Goal: Task Accomplishment & Management: Manage account settings

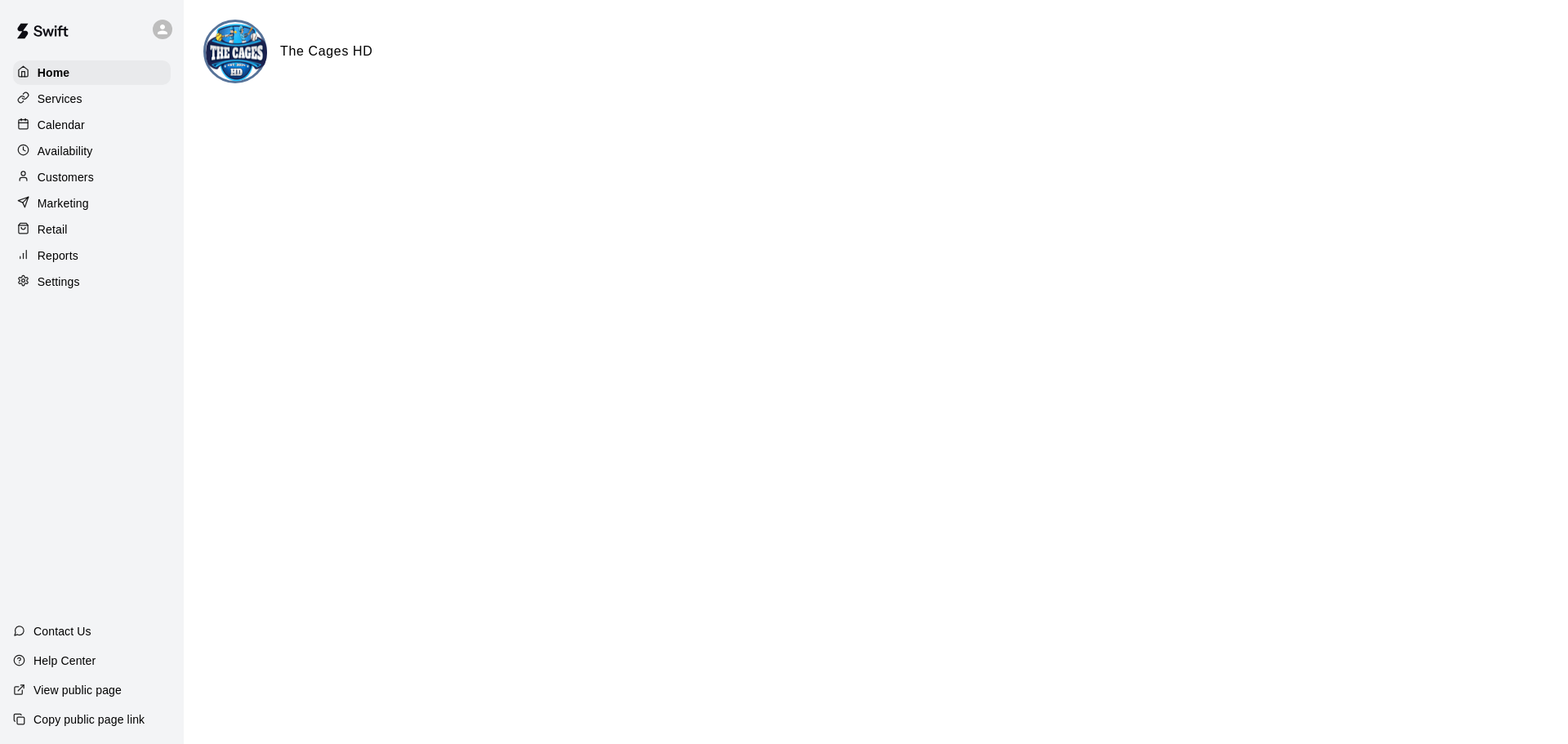
click at [78, 125] on p "Calendar" at bounding box center [61, 124] width 48 height 17
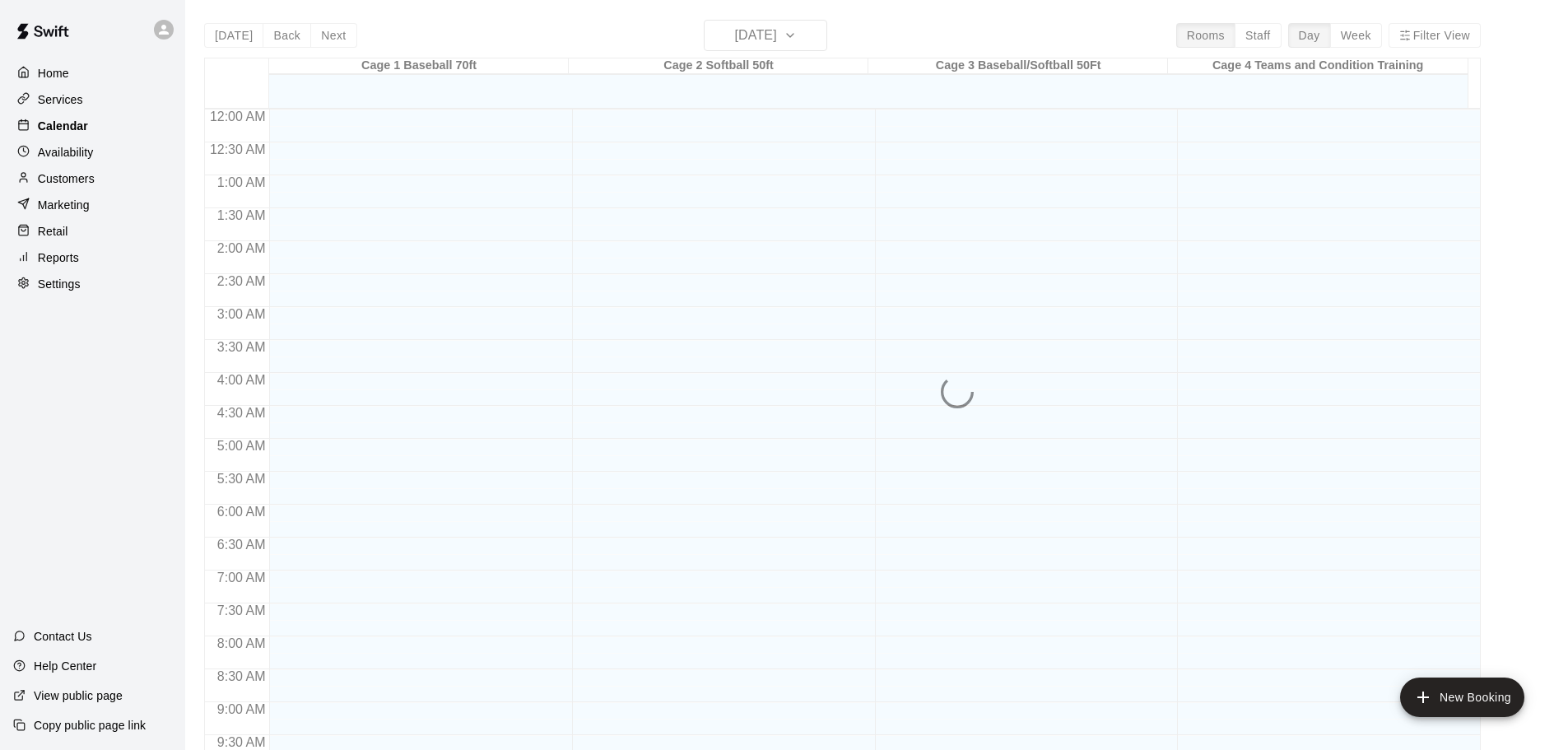
scroll to position [872, 0]
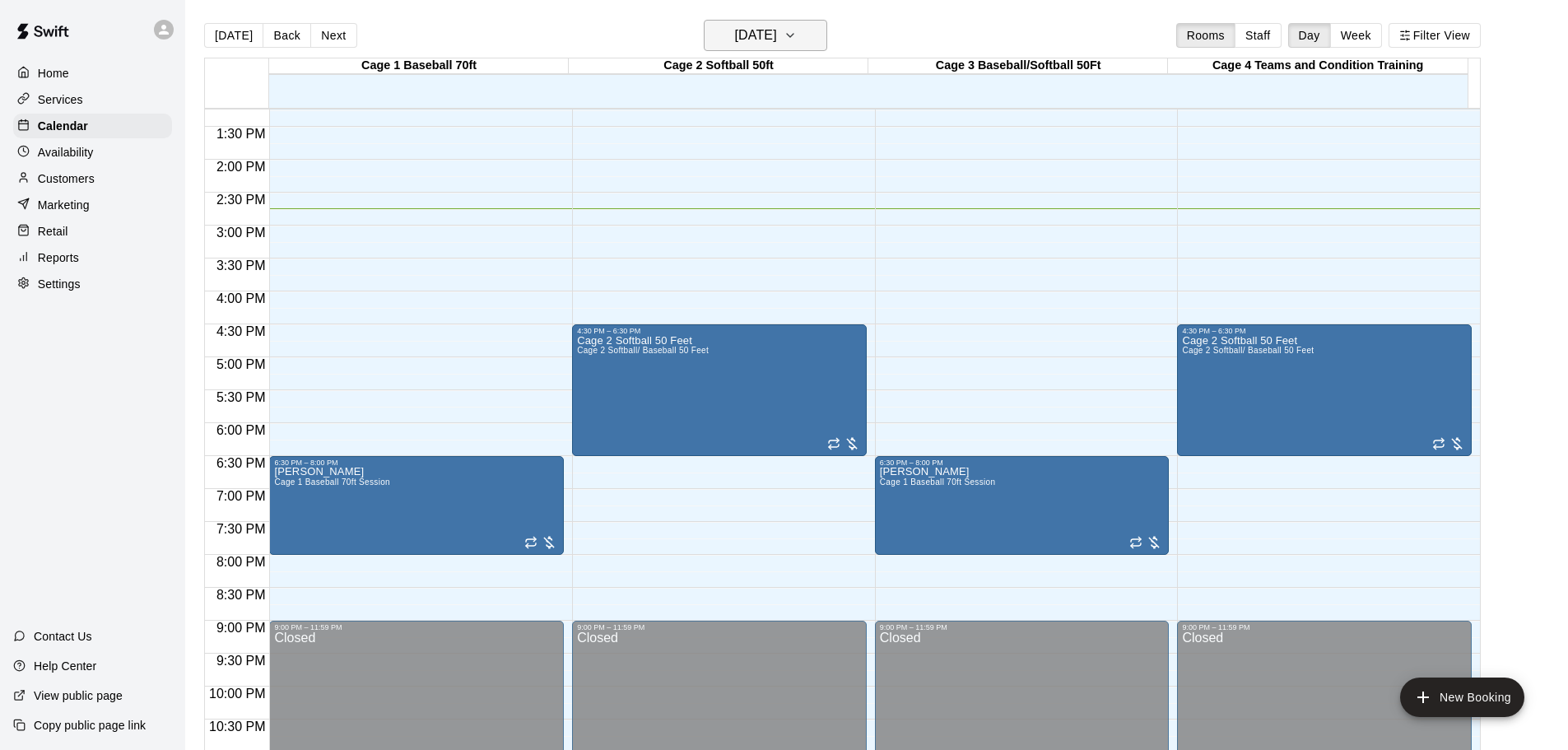
click at [797, 39] on icon "button" at bounding box center [789, 35] width 13 height 20
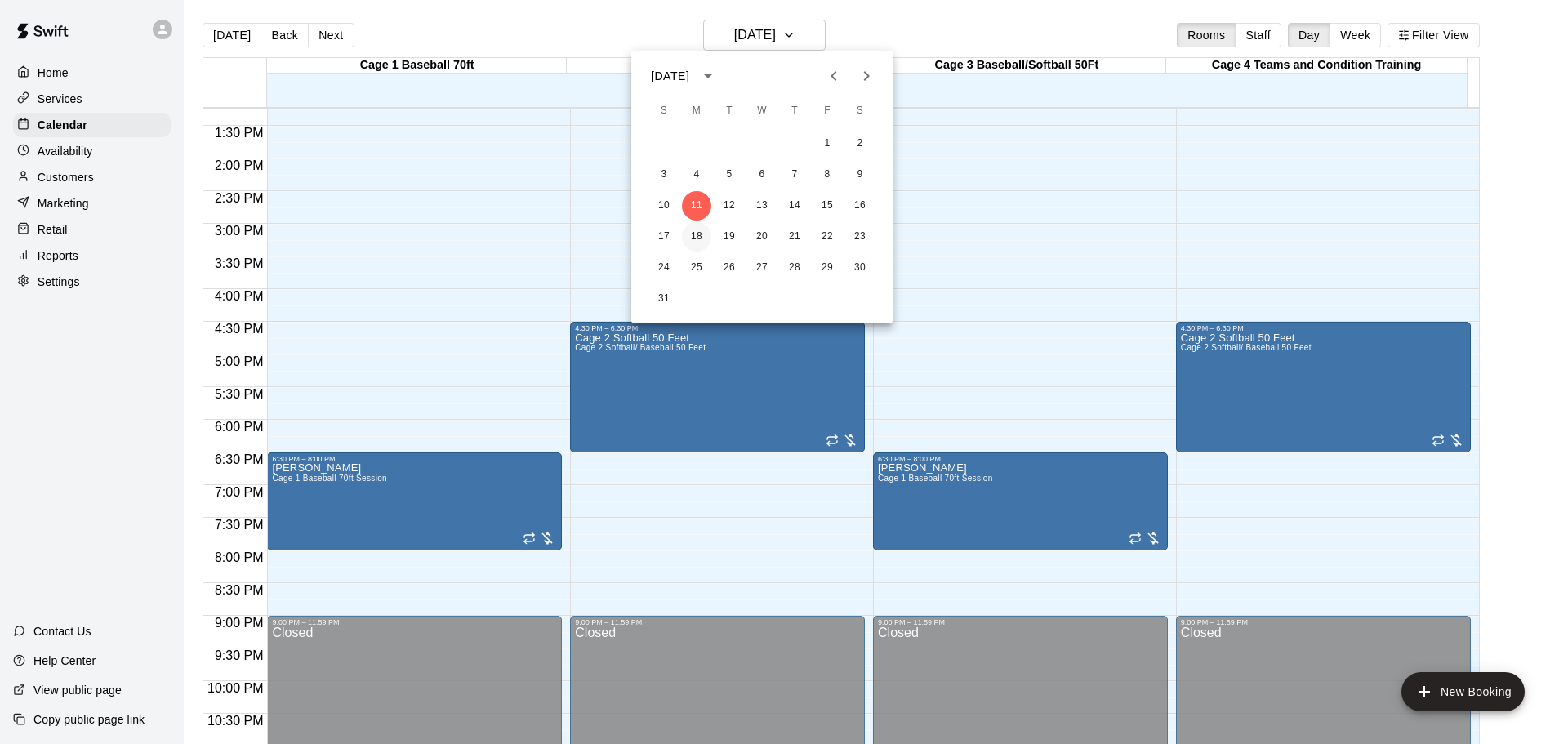
click at [695, 237] on button "18" at bounding box center [696, 236] width 29 height 29
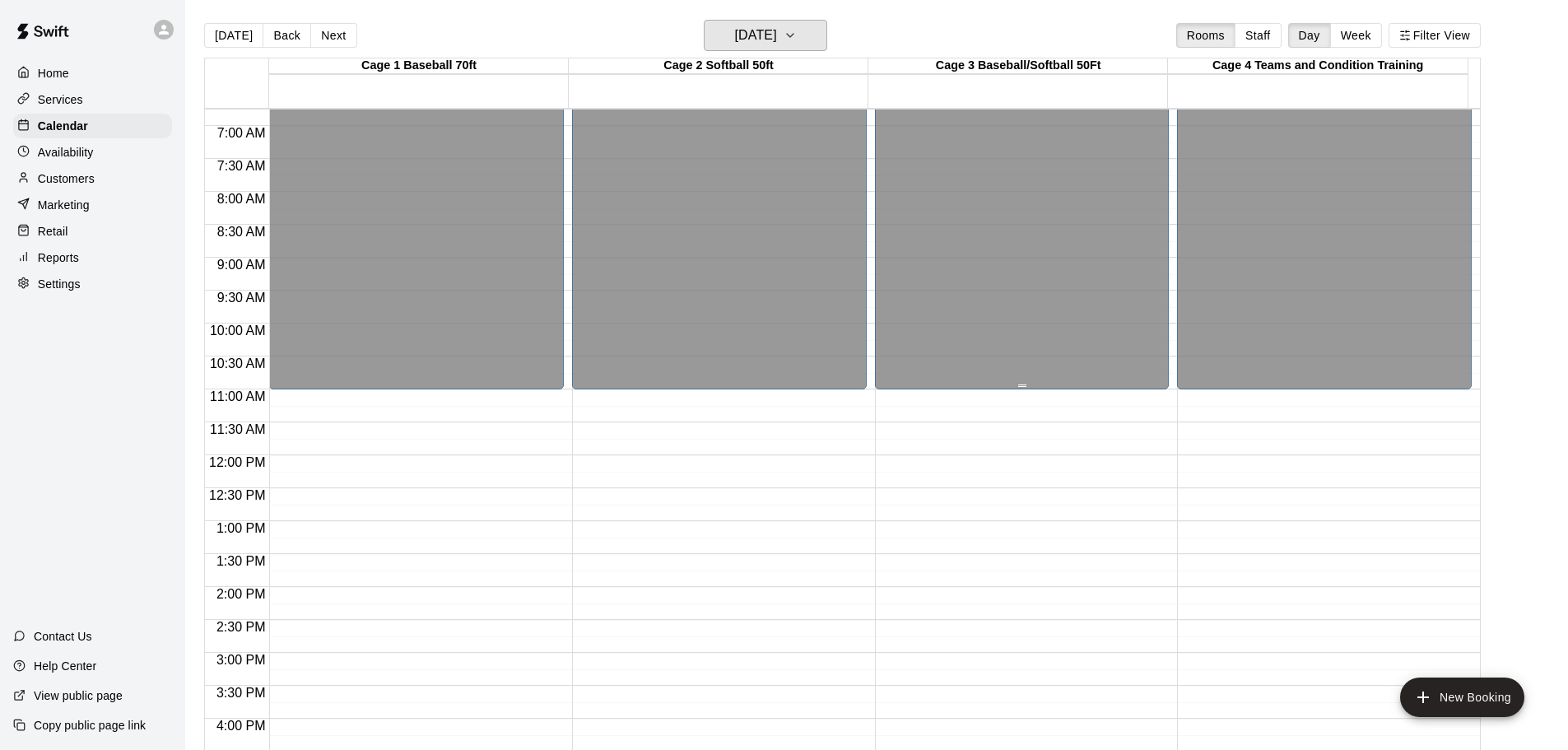
scroll to position [593, 0]
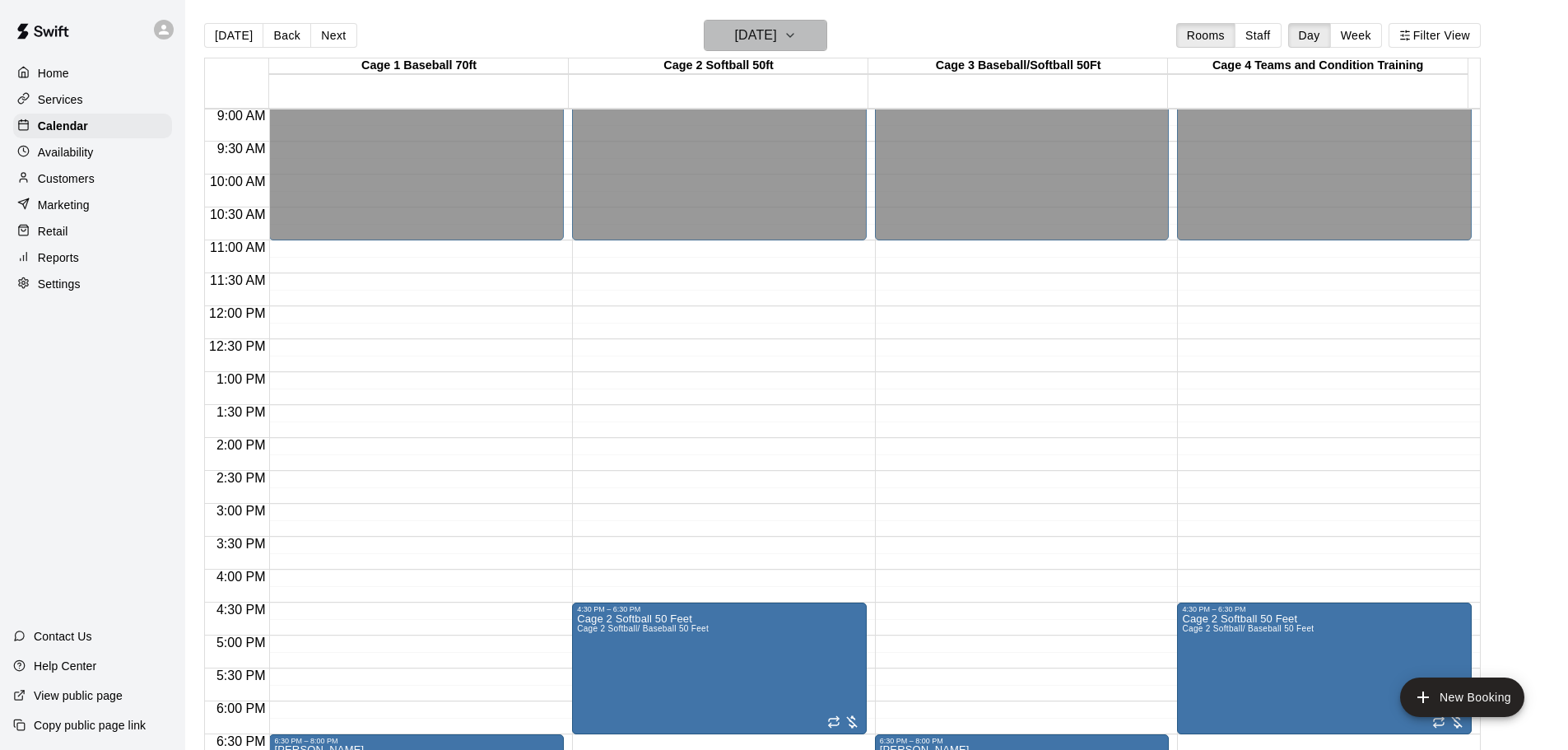
click at [797, 38] on icon "button" at bounding box center [789, 35] width 13 height 20
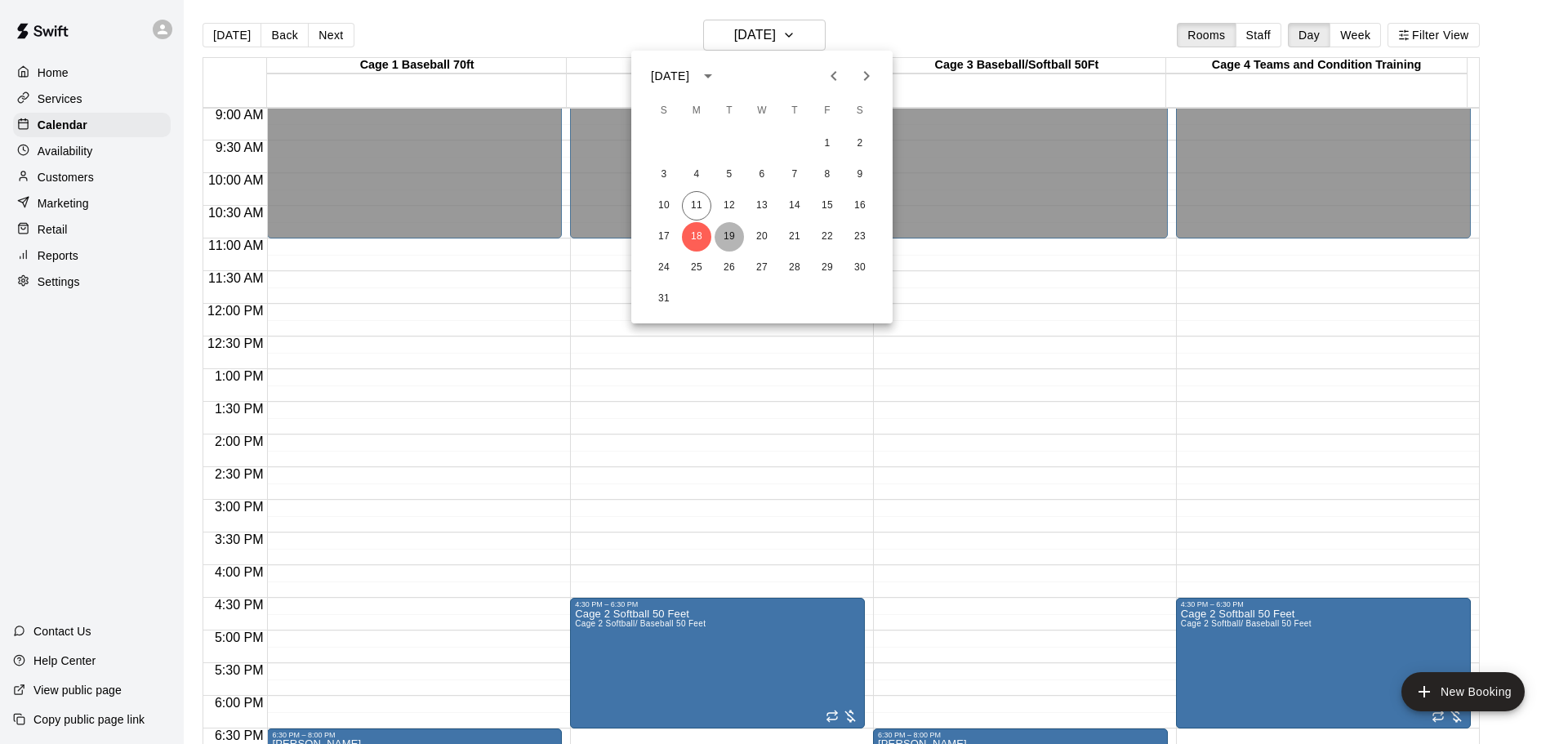
click at [728, 237] on button "19" at bounding box center [730, 236] width 29 height 29
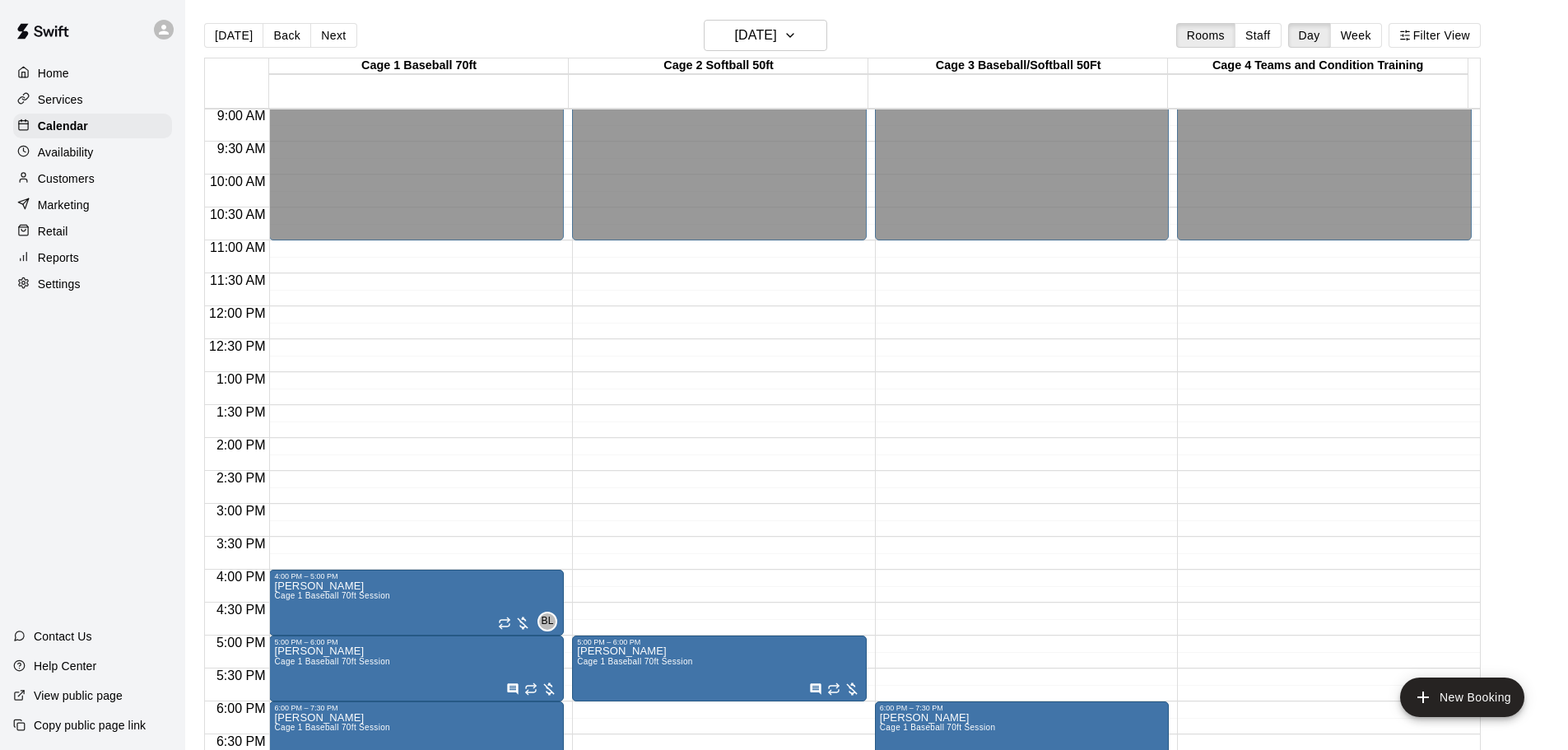
click at [50, 72] on p "Home" at bounding box center [54, 73] width 31 height 17
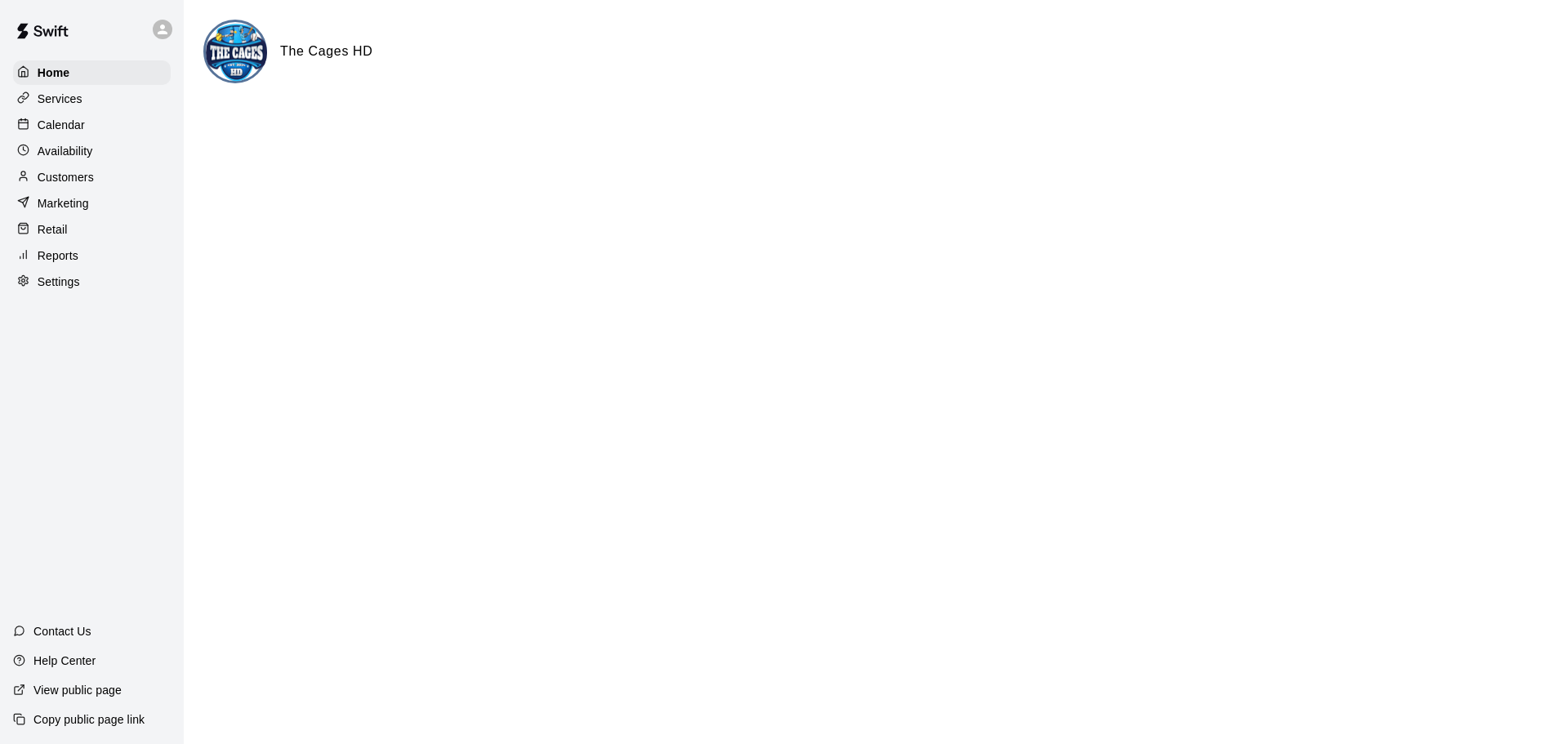
click at [49, 124] on p "Calendar" at bounding box center [61, 124] width 48 height 17
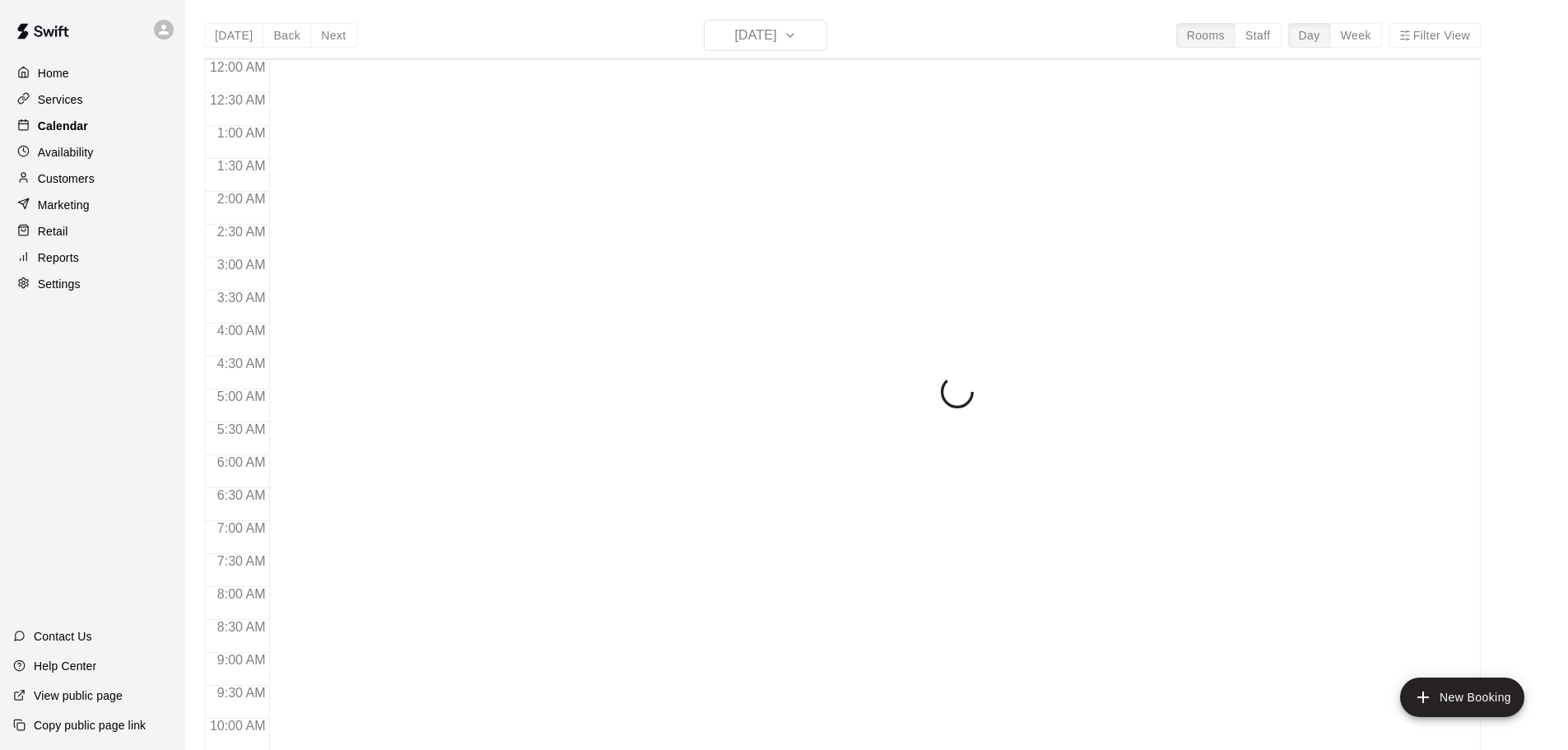
scroll to position [872, 0]
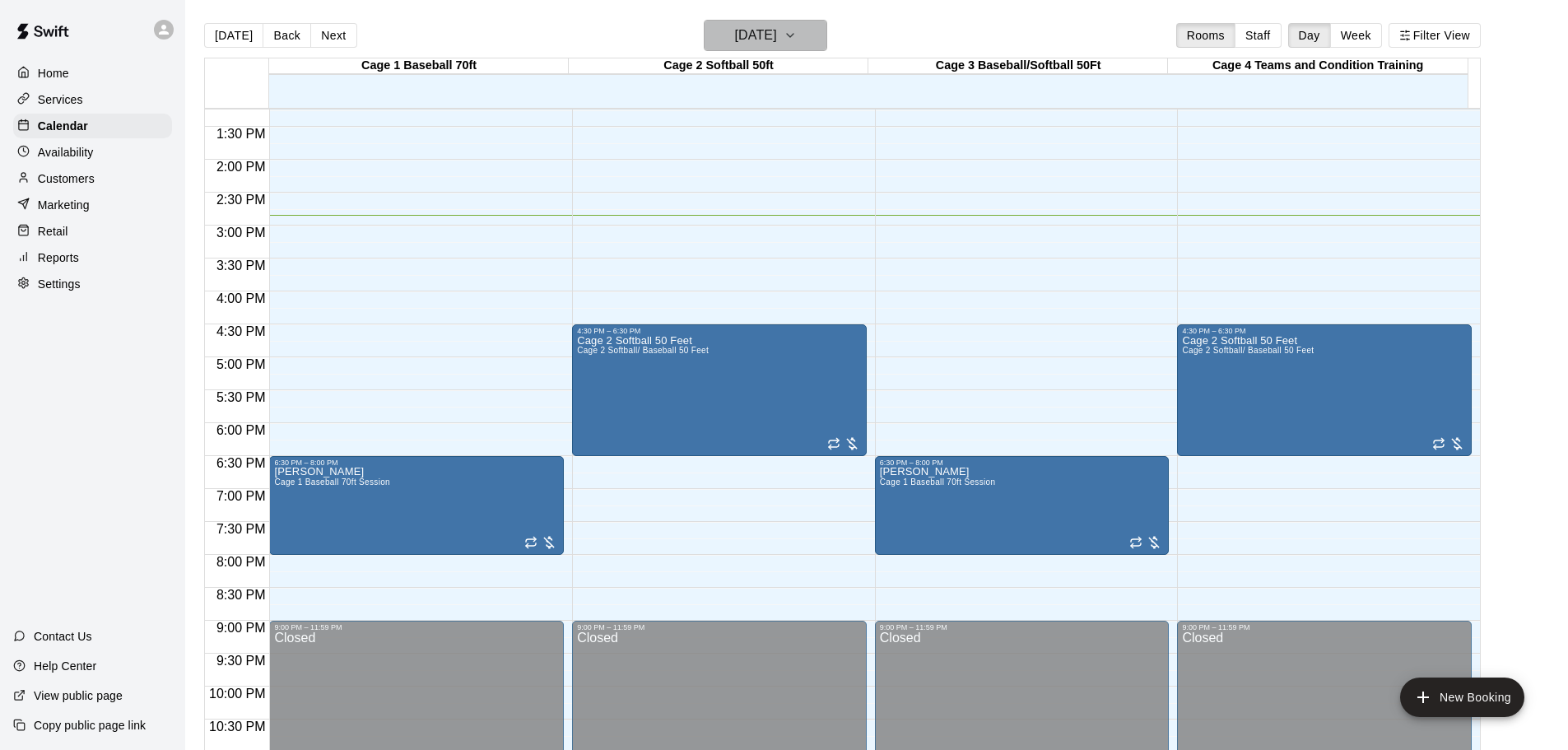
click at [797, 33] on icon "button" at bounding box center [789, 35] width 13 height 20
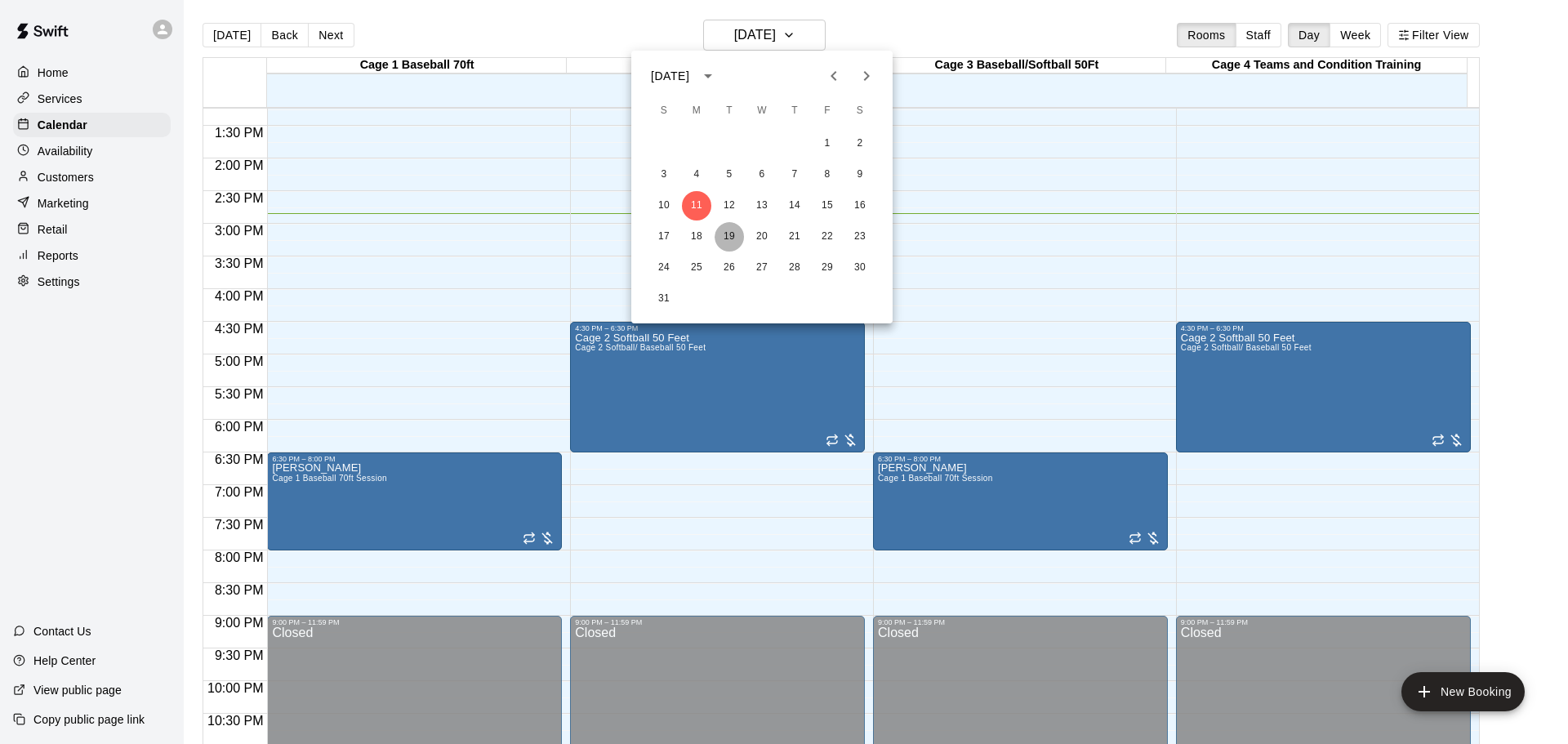
click at [732, 231] on button "19" at bounding box center [730, 236] width 29 height 29
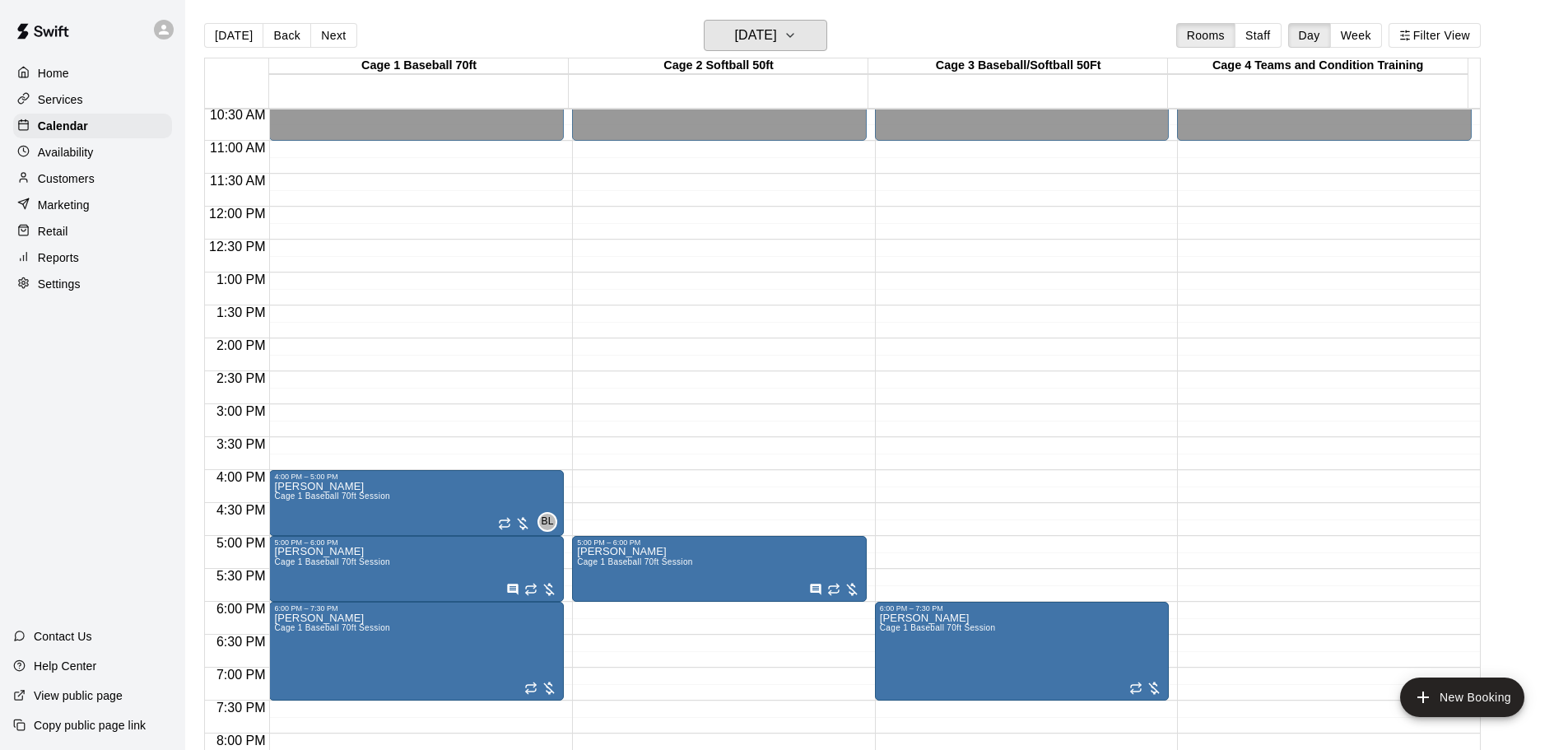
scroll to position [675, 0]
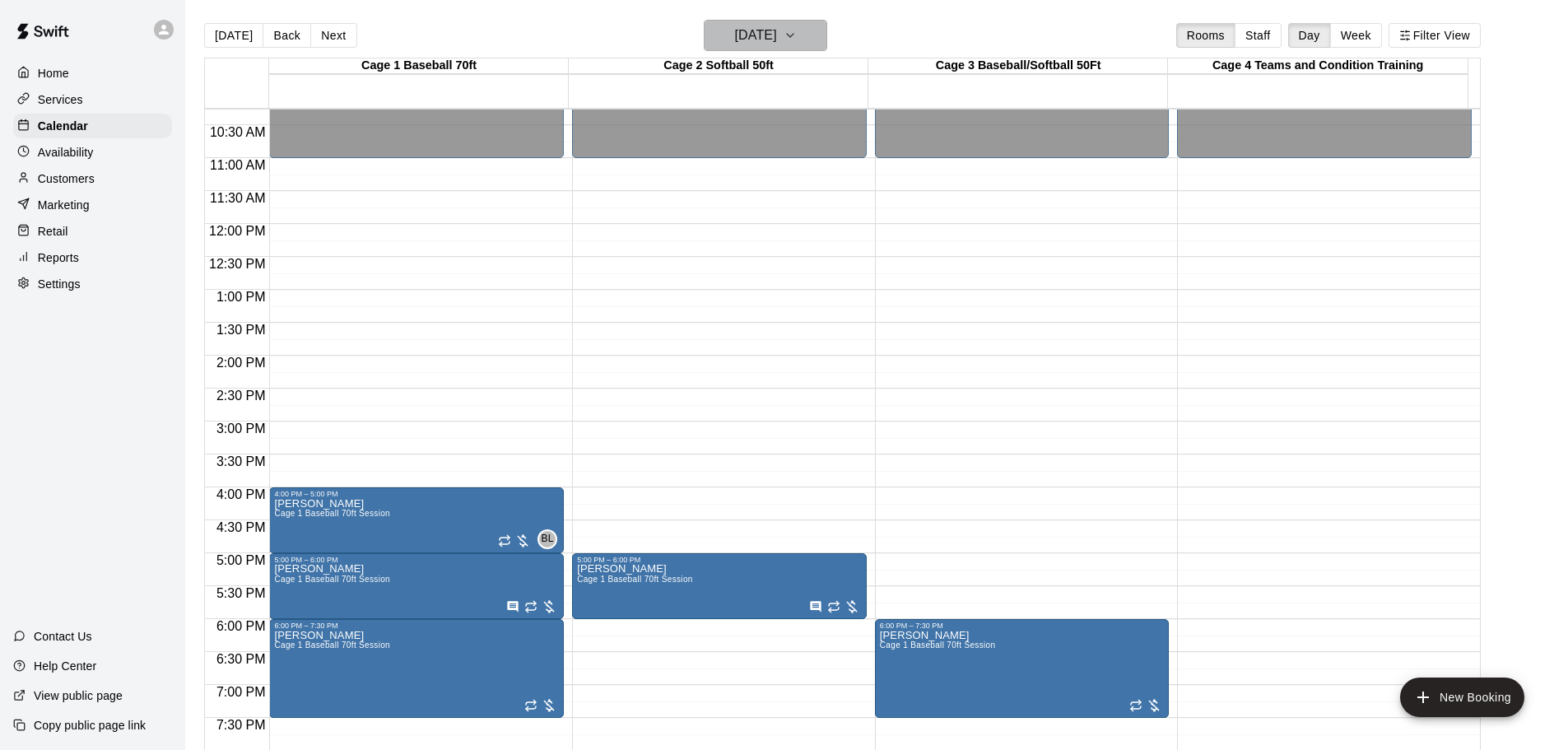
click at [794, 33] on icon "button" at bounding box center [790, 34] width 7 height 3
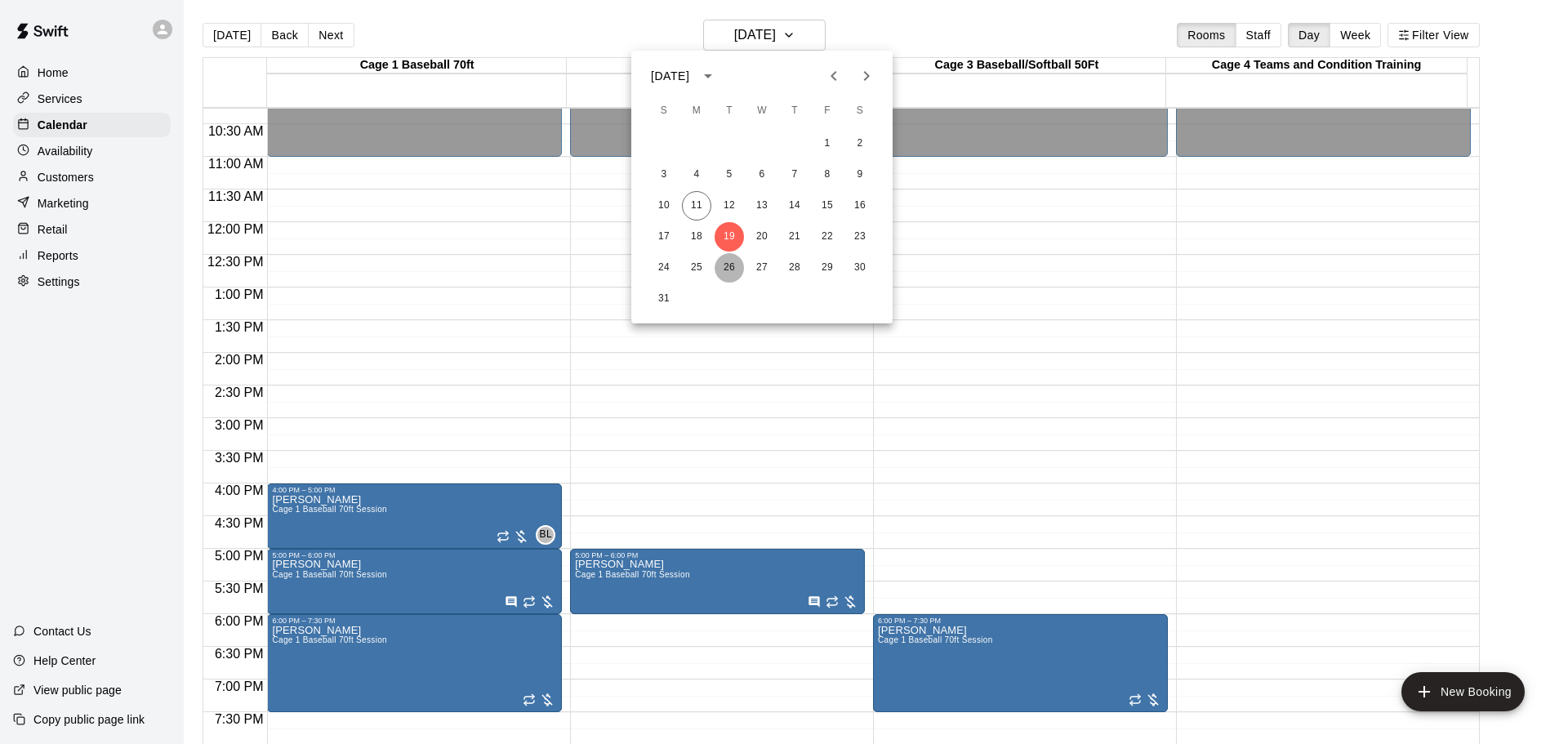
click at [728, 266] on button "26" at bounding box center [730, 267] width 29 height 29
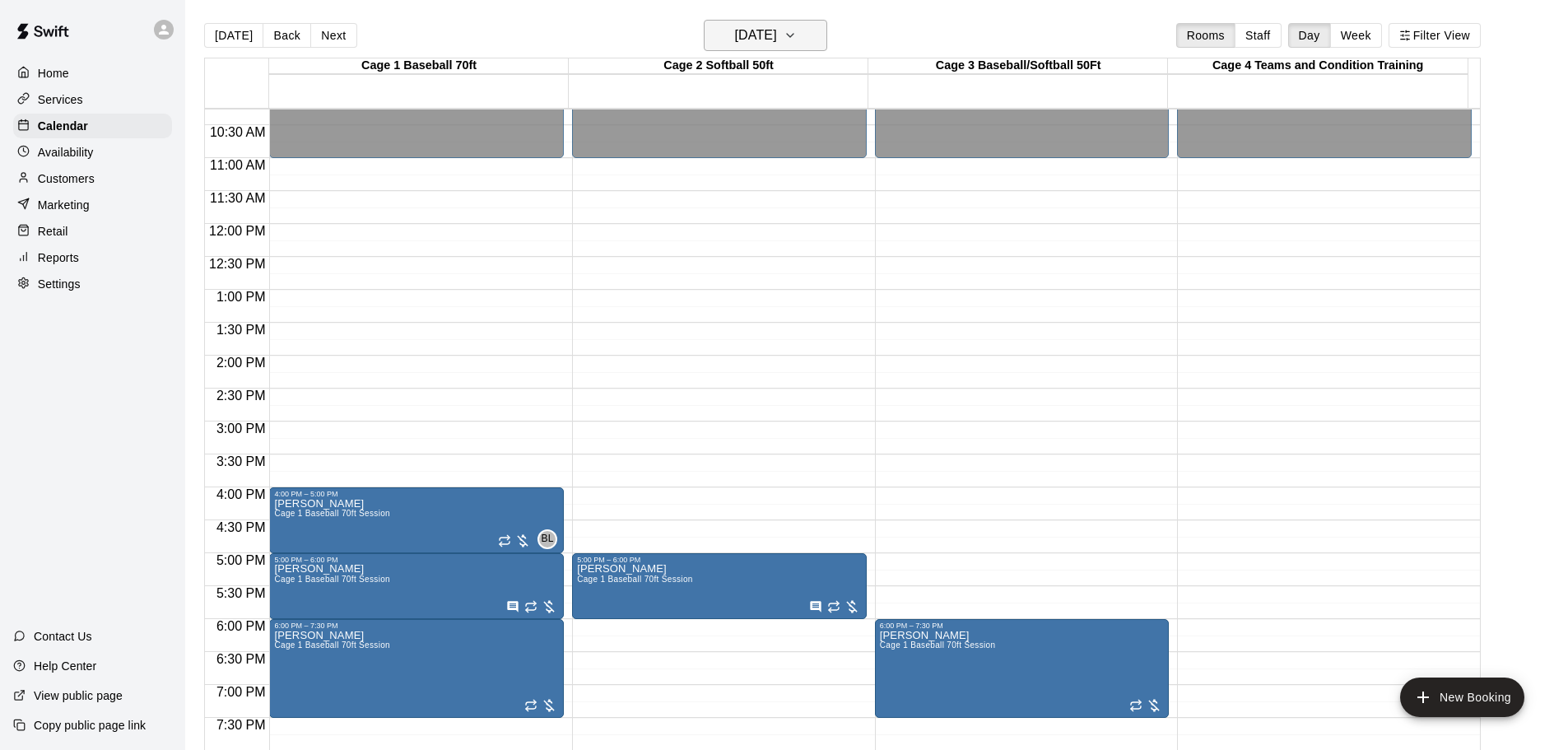
click at [794, 35] on icon "button" at bounding box center [790, 34] width 7 height 3
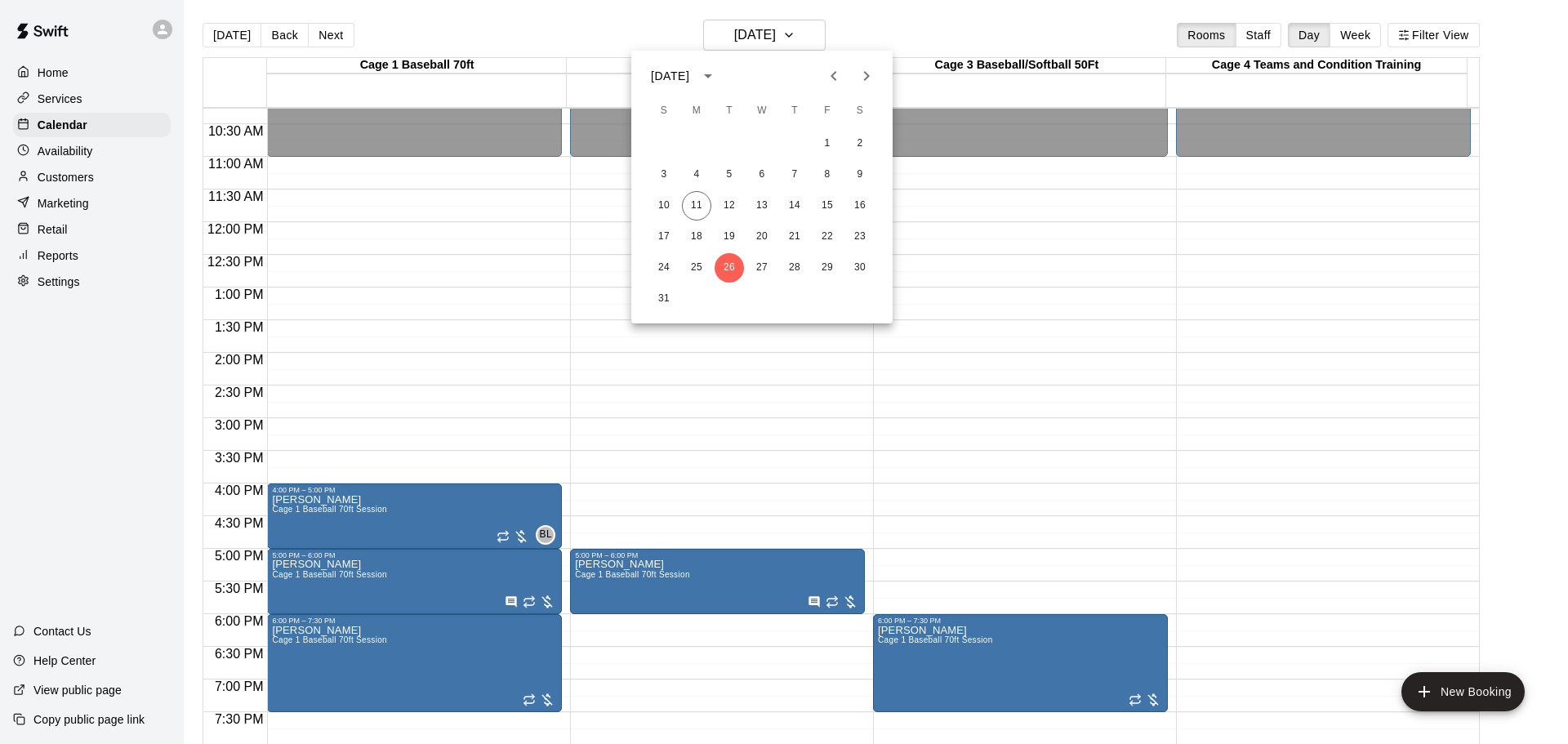
click at [67, 185] on div at bounding box center [784, 372] width 1568 height 744
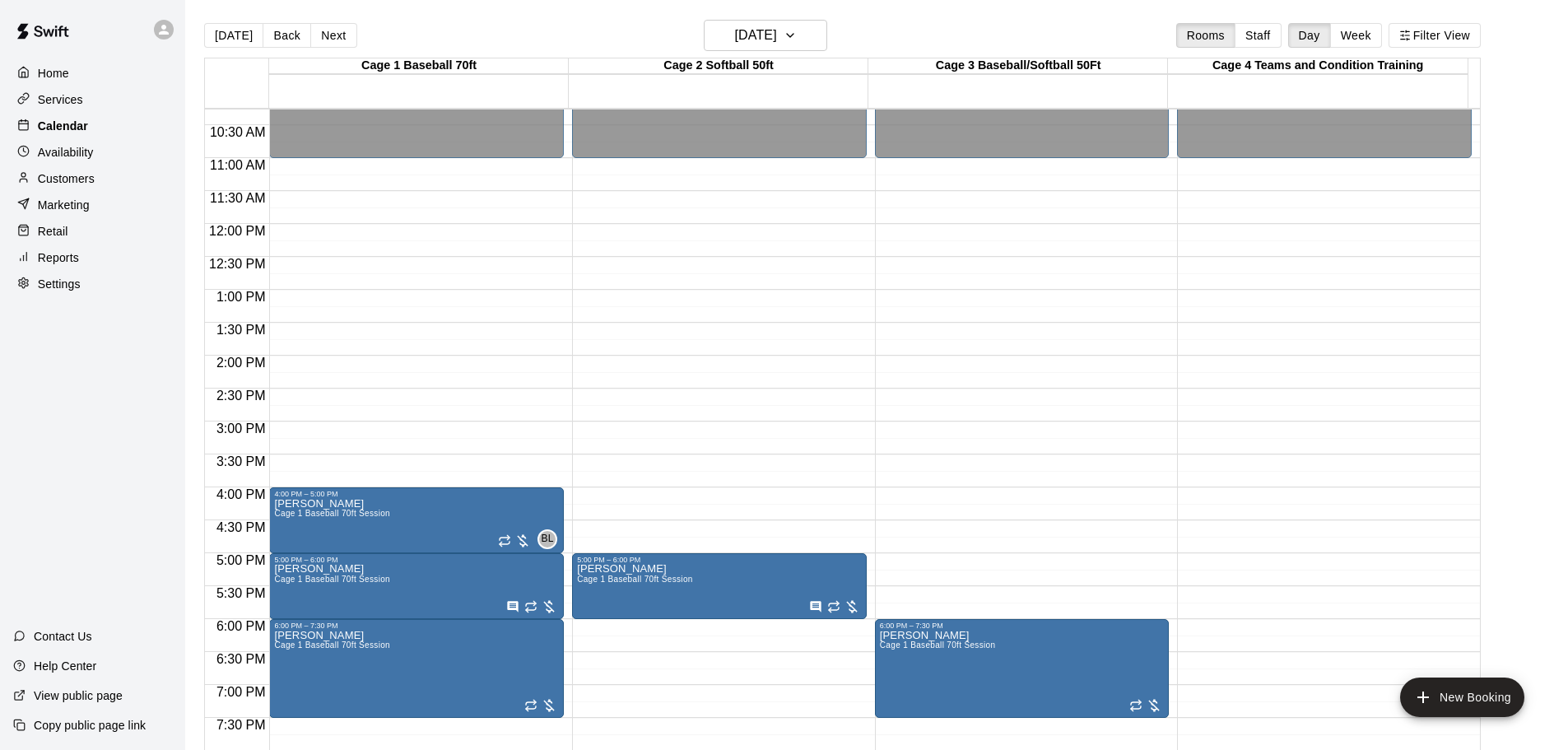
click at [69, 121] on p "Calendar" at bounding box center [63, 125] width 50 height 17
click at [62, 156] on p "Availability" at bounding box center [66, 152] width 56 height 17
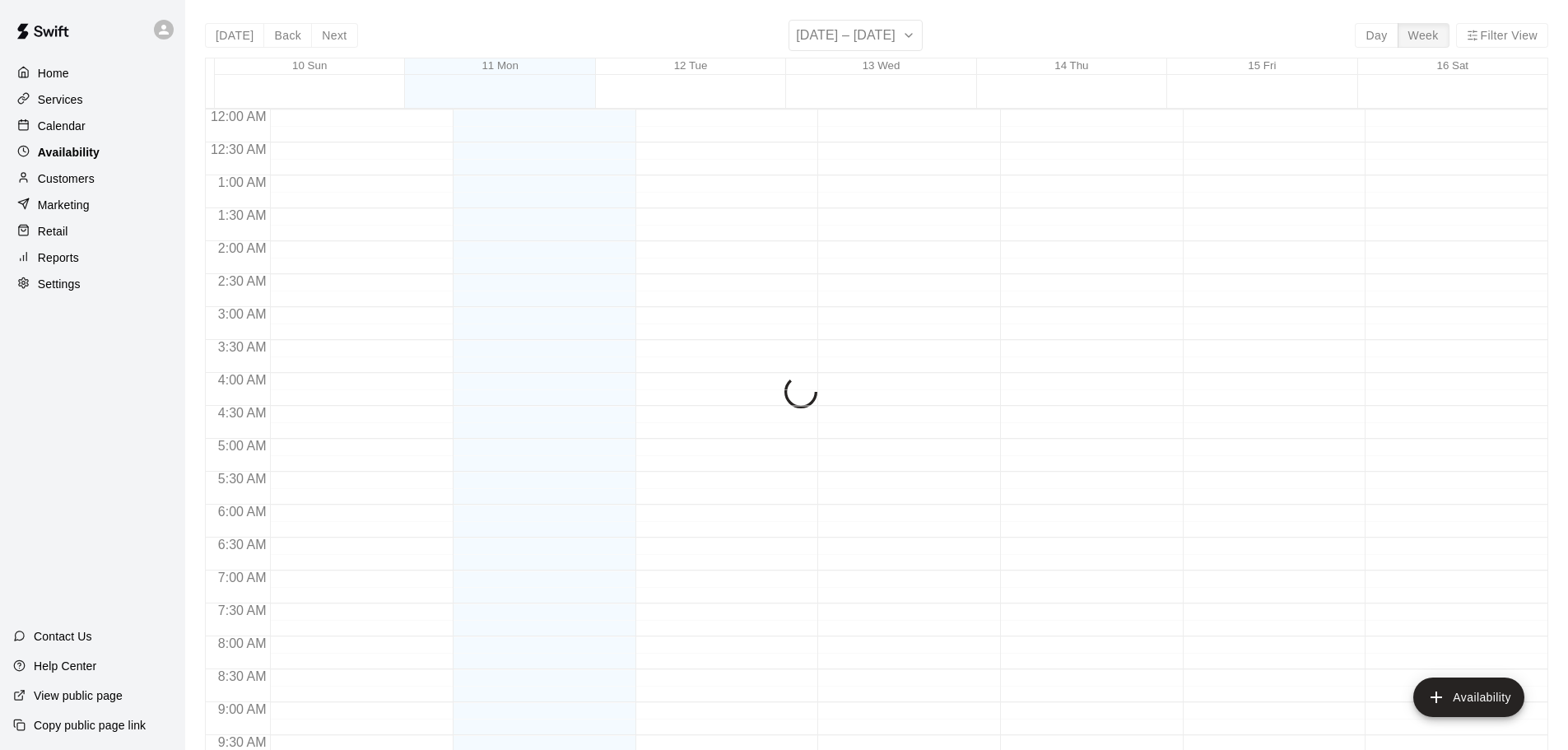
scroll to position [923, 0]
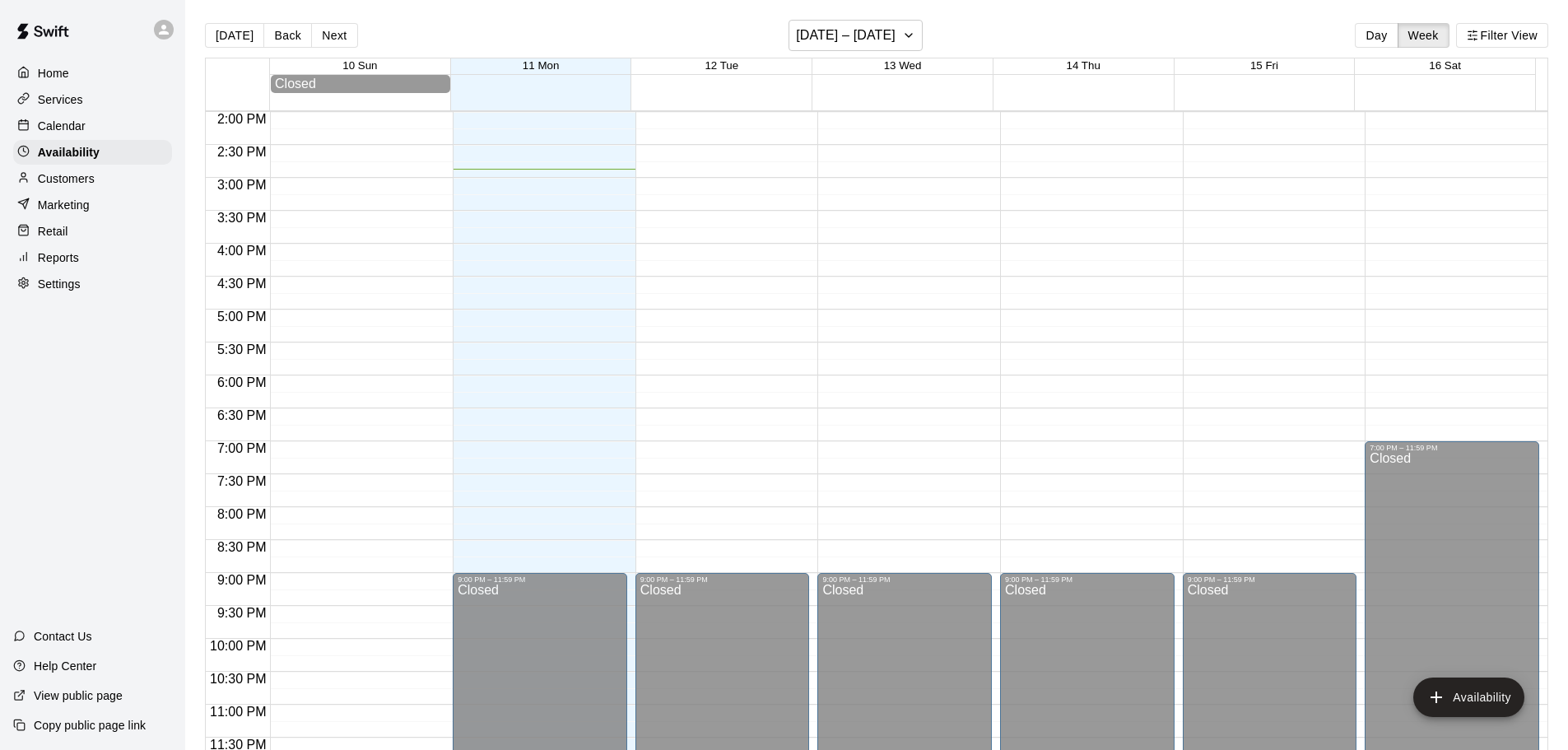
click at [67, 182] on p "Customers" at bounding box center [67, 178] width 57 height 17
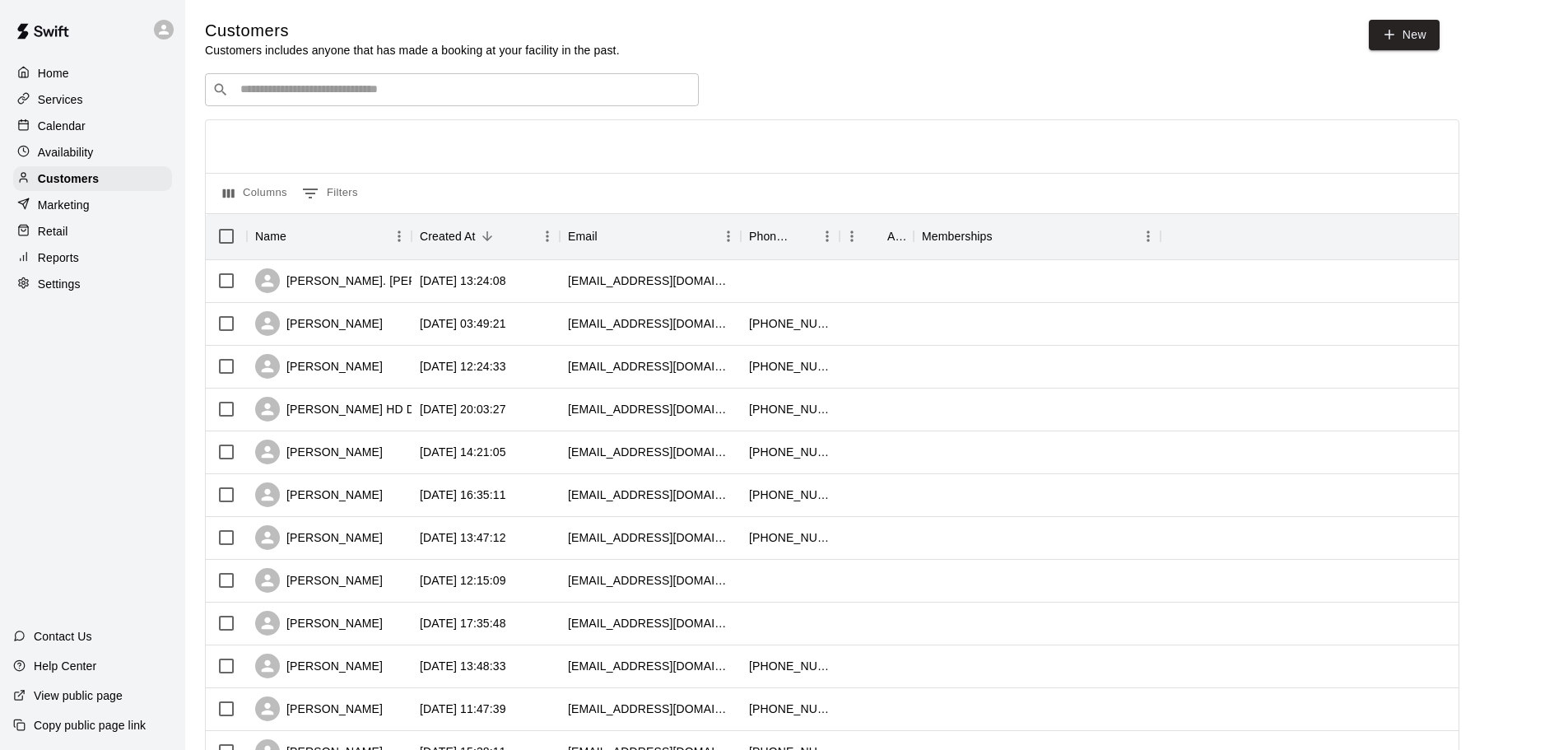
click at [56, 287] on p "Settings" at bounding box center [60, 283] width 43 height 17
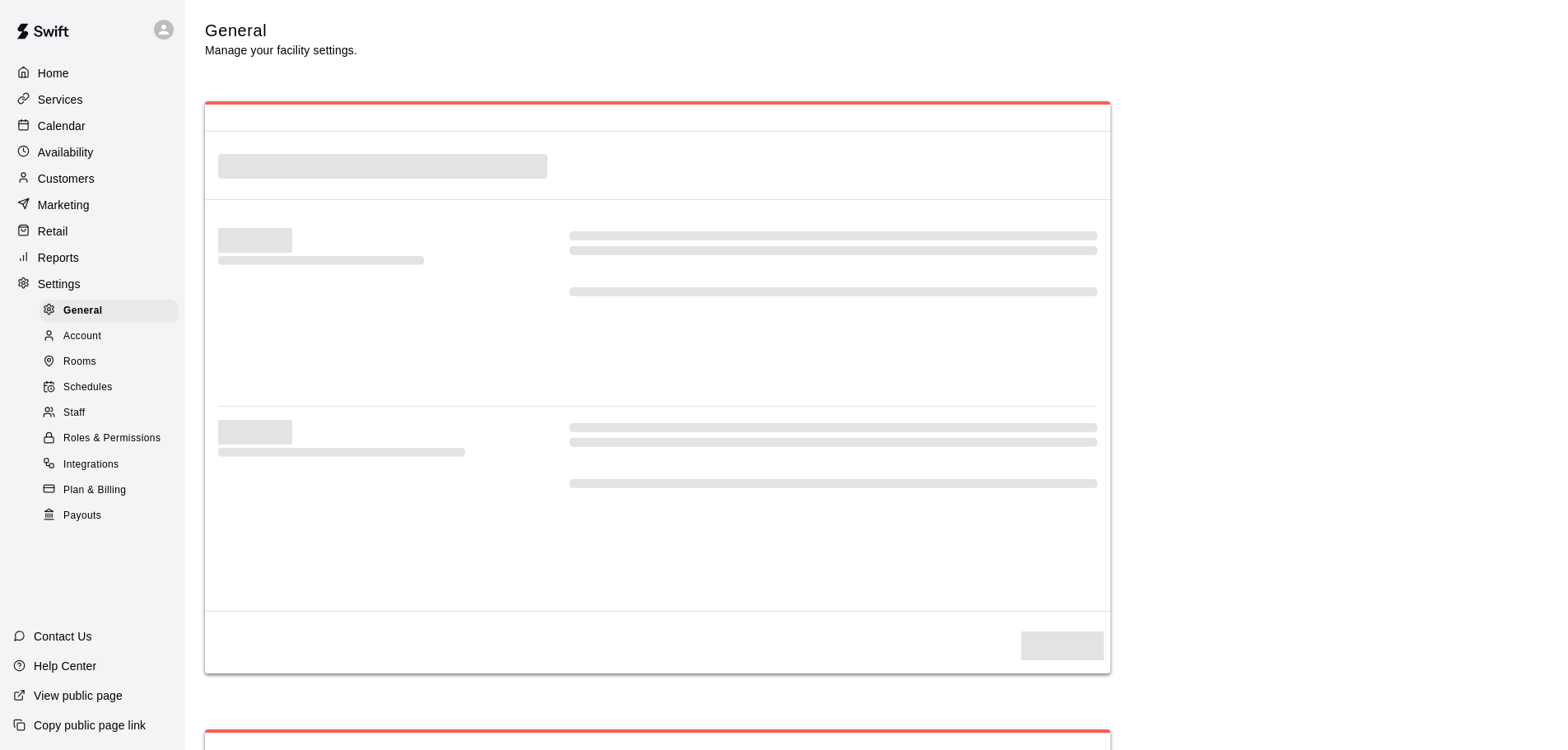
select select "**"
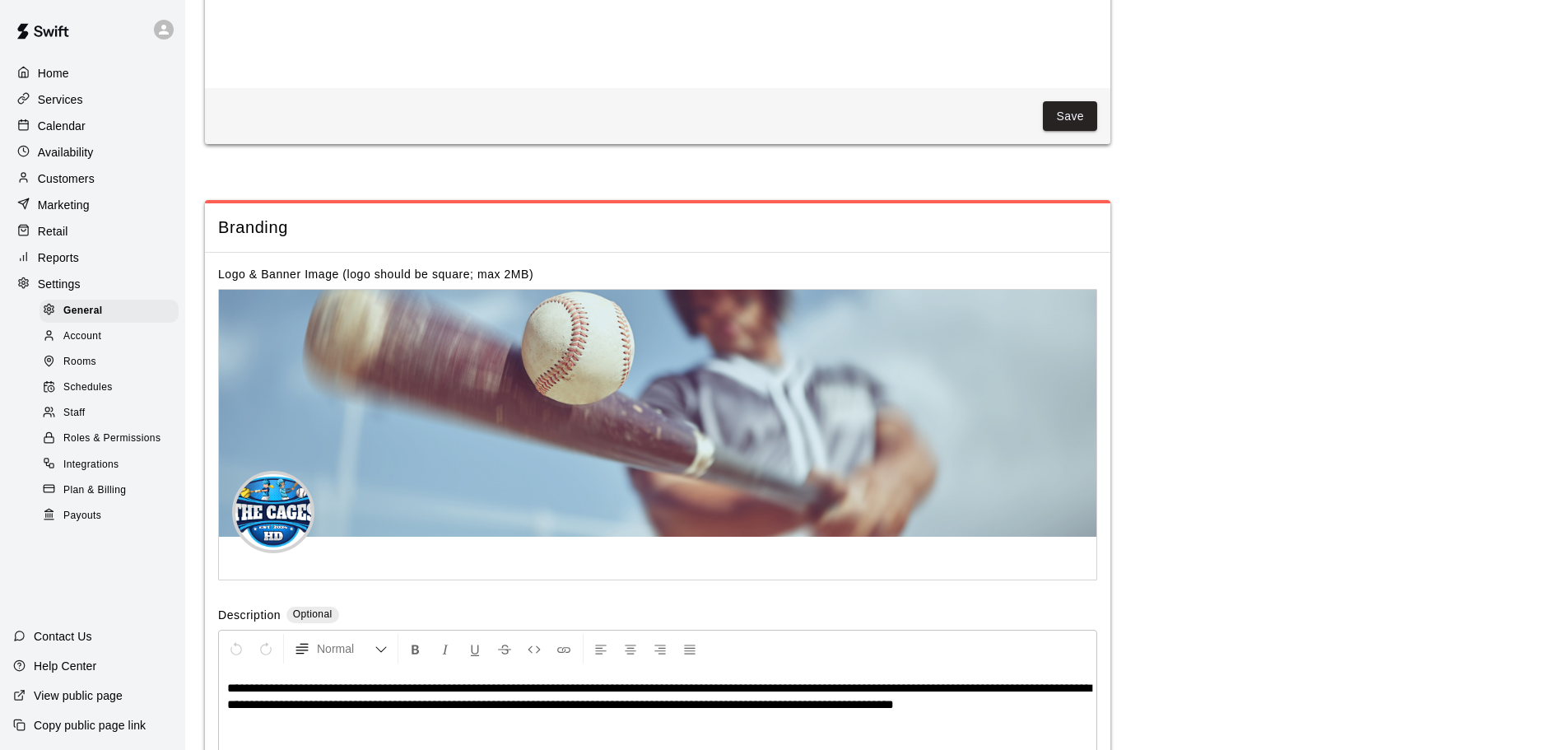
scroll to position [3187, 0]
click at [76, 422] on span "Staff" at bounding box center [74, 413] width 22 height 17
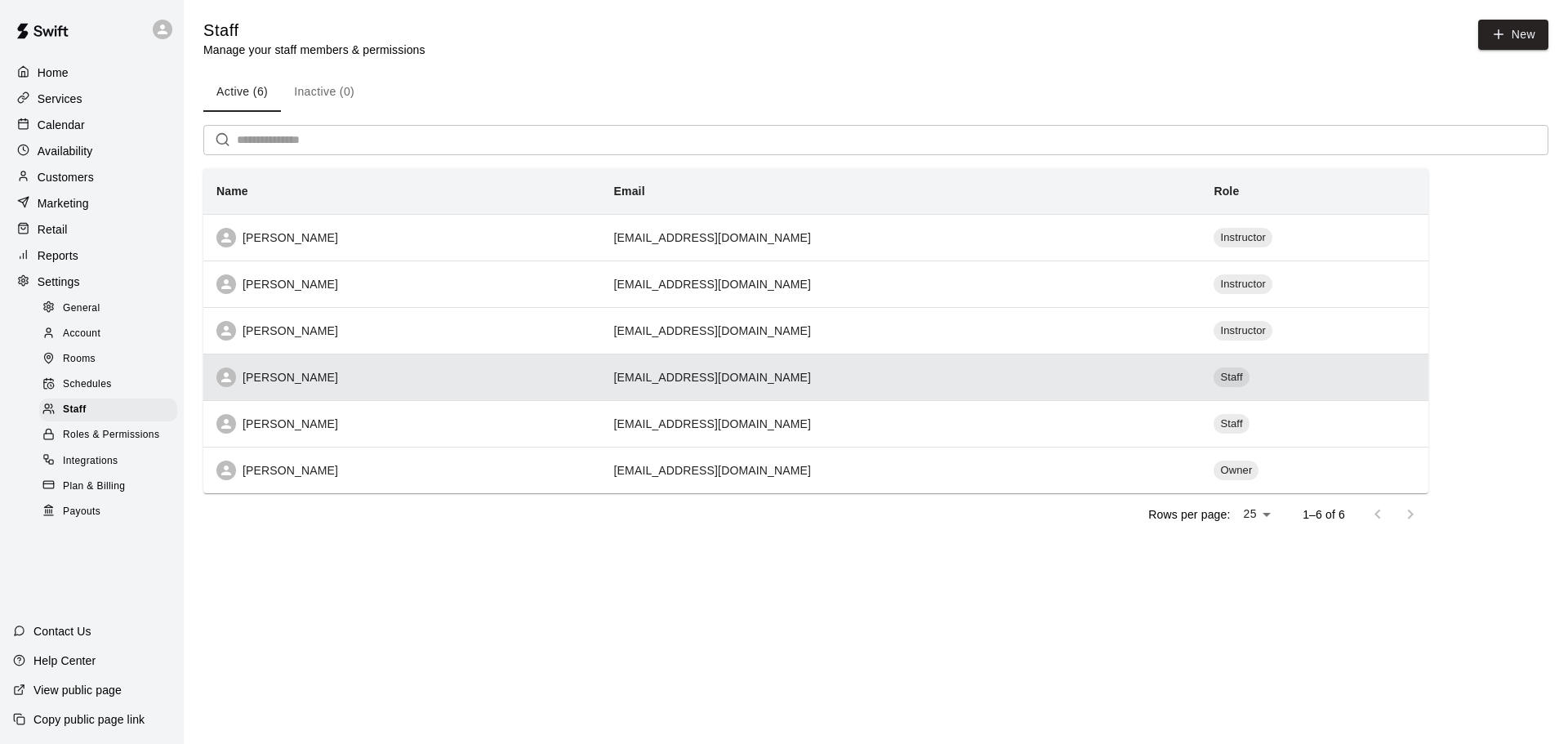
click at [1229, 374] on td "Staff" at bounding box center [1314, 377] width 228 height 47
select select "**"
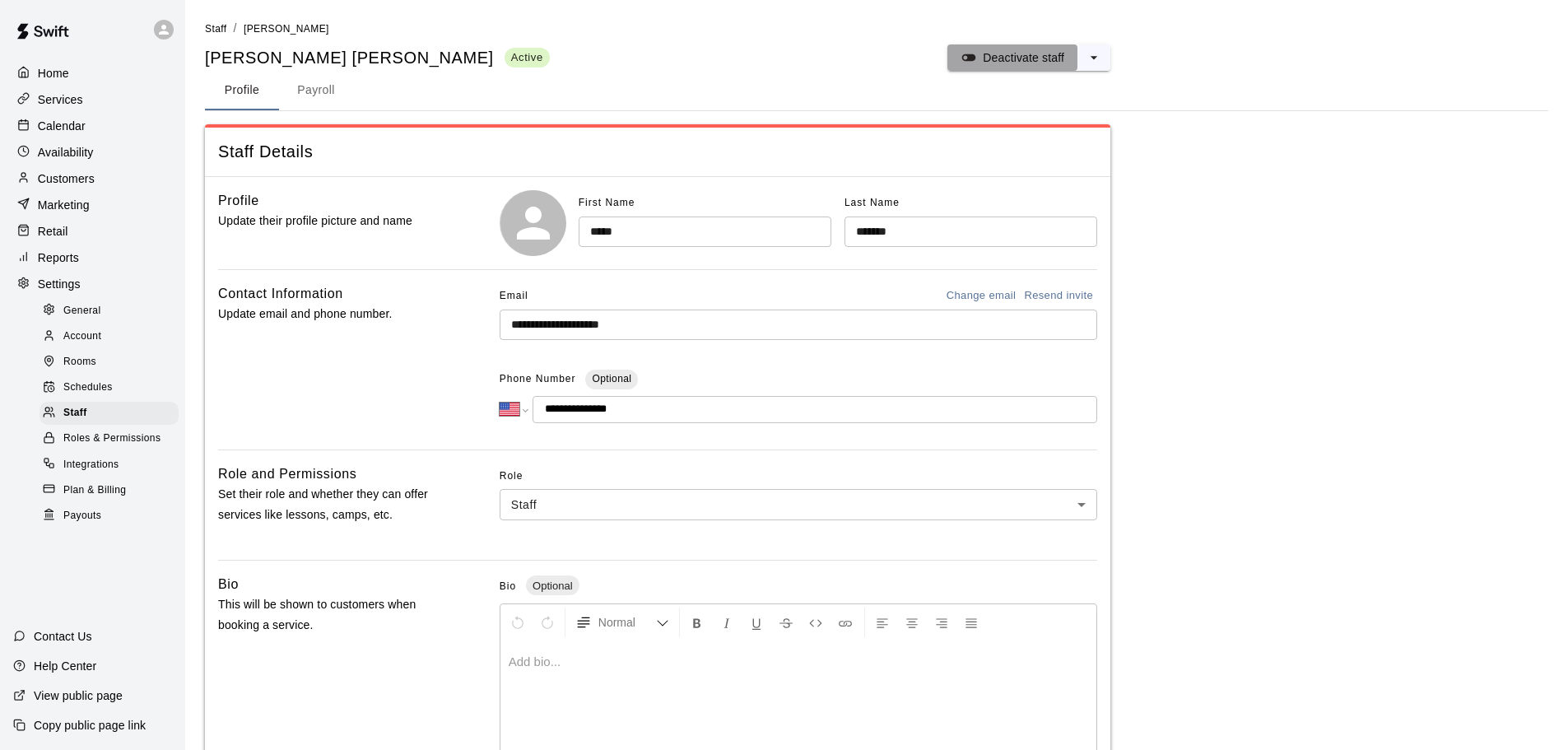
click at [1058, 62] on p "Deactivate staff" at bounding box center [1023, 57] width 81 height 17
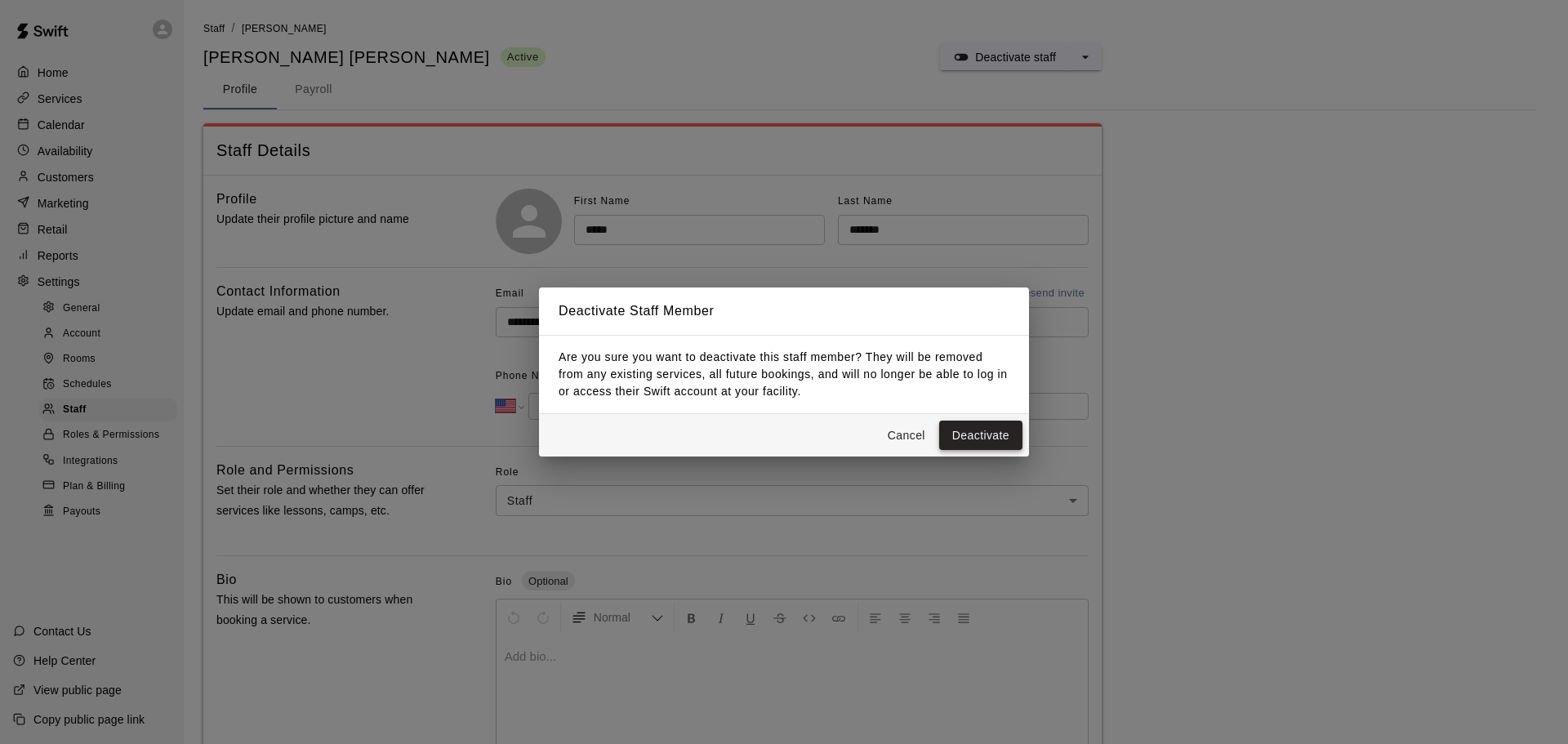
click at [992, 435] on button "Deactivate" at bounding box center [981, 435] width 84 height 30
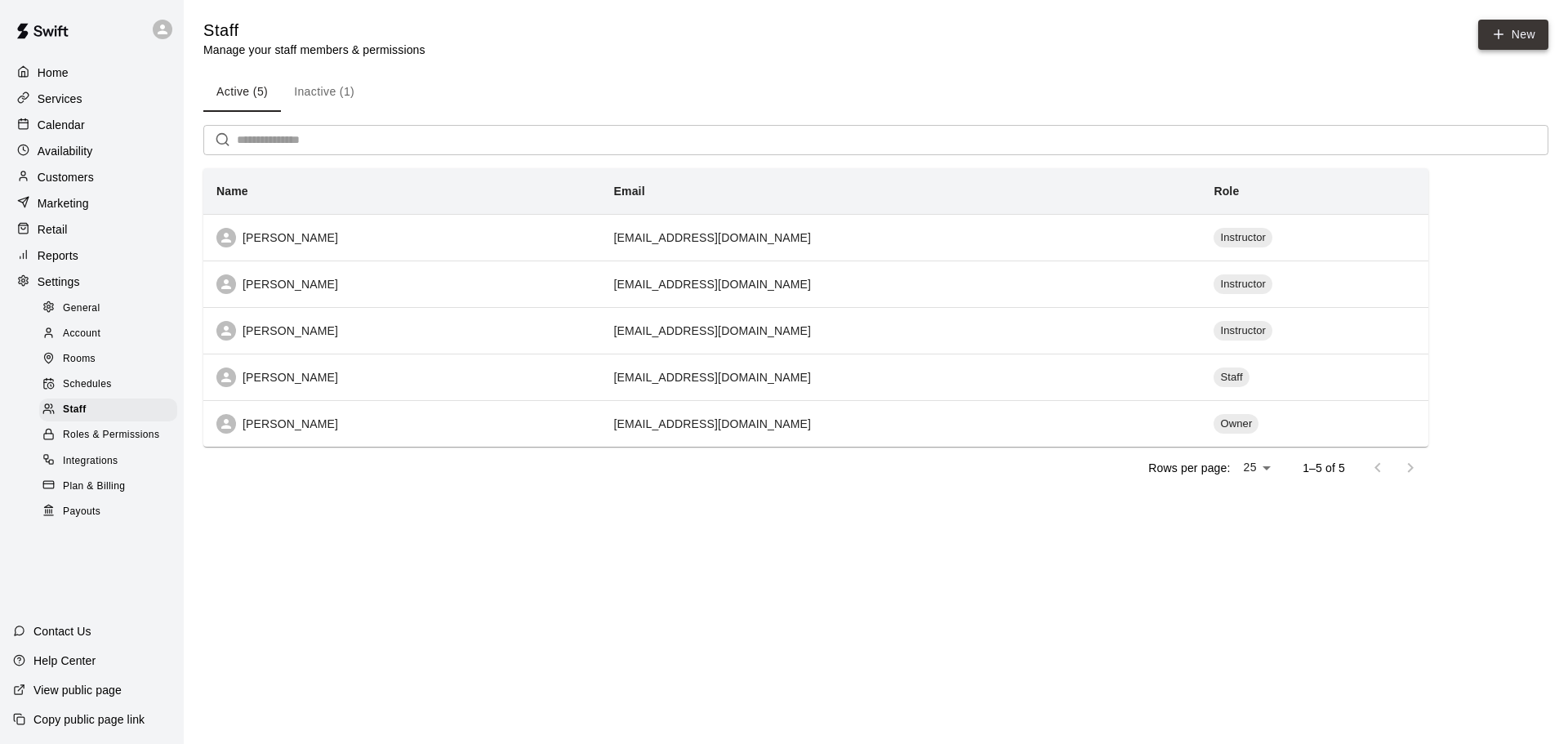
click at [1516, 37] on link "New" at bounding box center [1514, 34] width 70 height 30
select select "**"
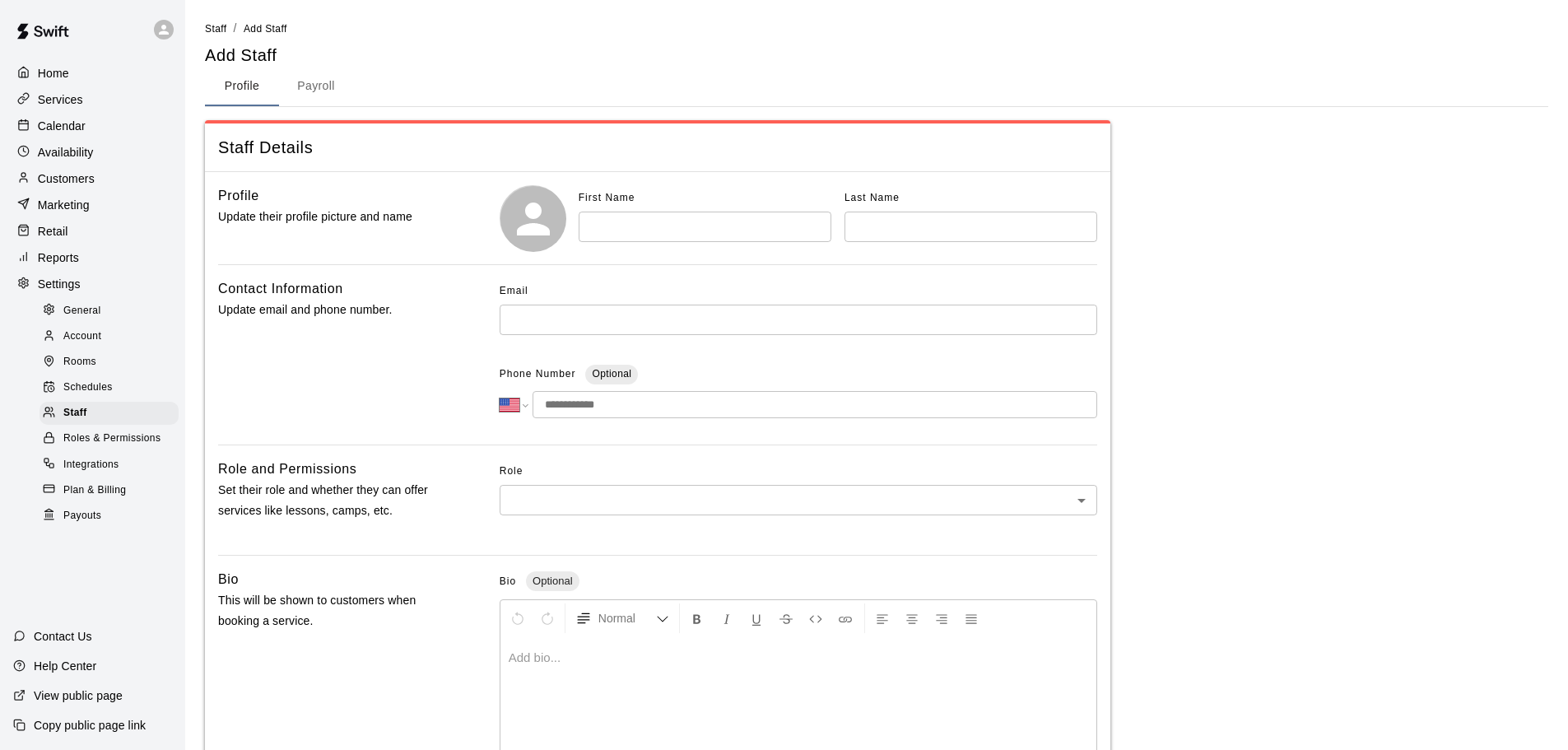
click at [661, 234] on input "text" at bounding box center [705, 226] width 253 height 30
type input "******"
click at [932, 231] on input "text" at bounding box center [971, 226] width 253 height 30
type input "*******"
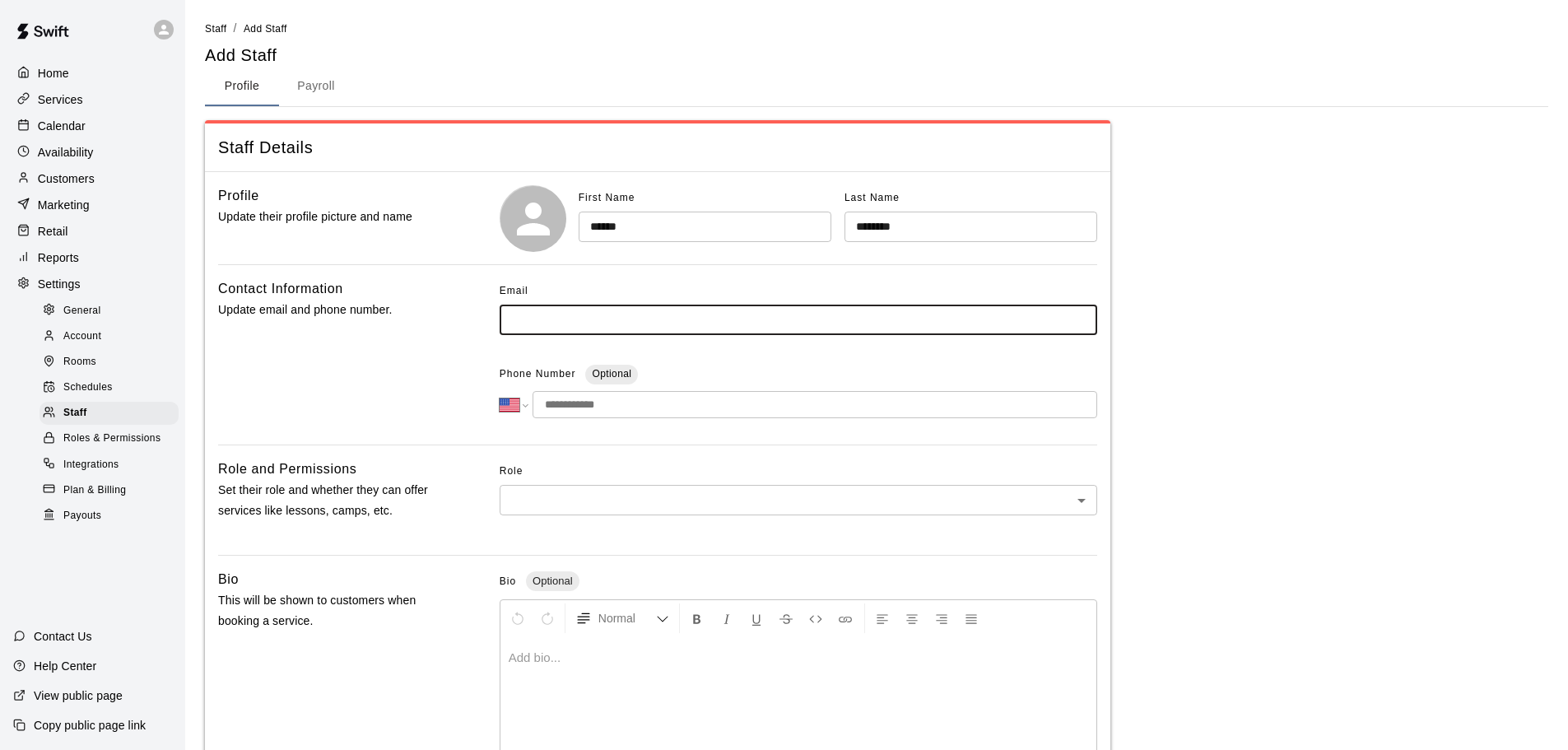
click at [768, 322] on input "text" at bounding box center [799, 320] width 598 height 30
type input "**********"
click at [632, 399] on input "tel" at bounding box center [814, 405] width 564 height 27
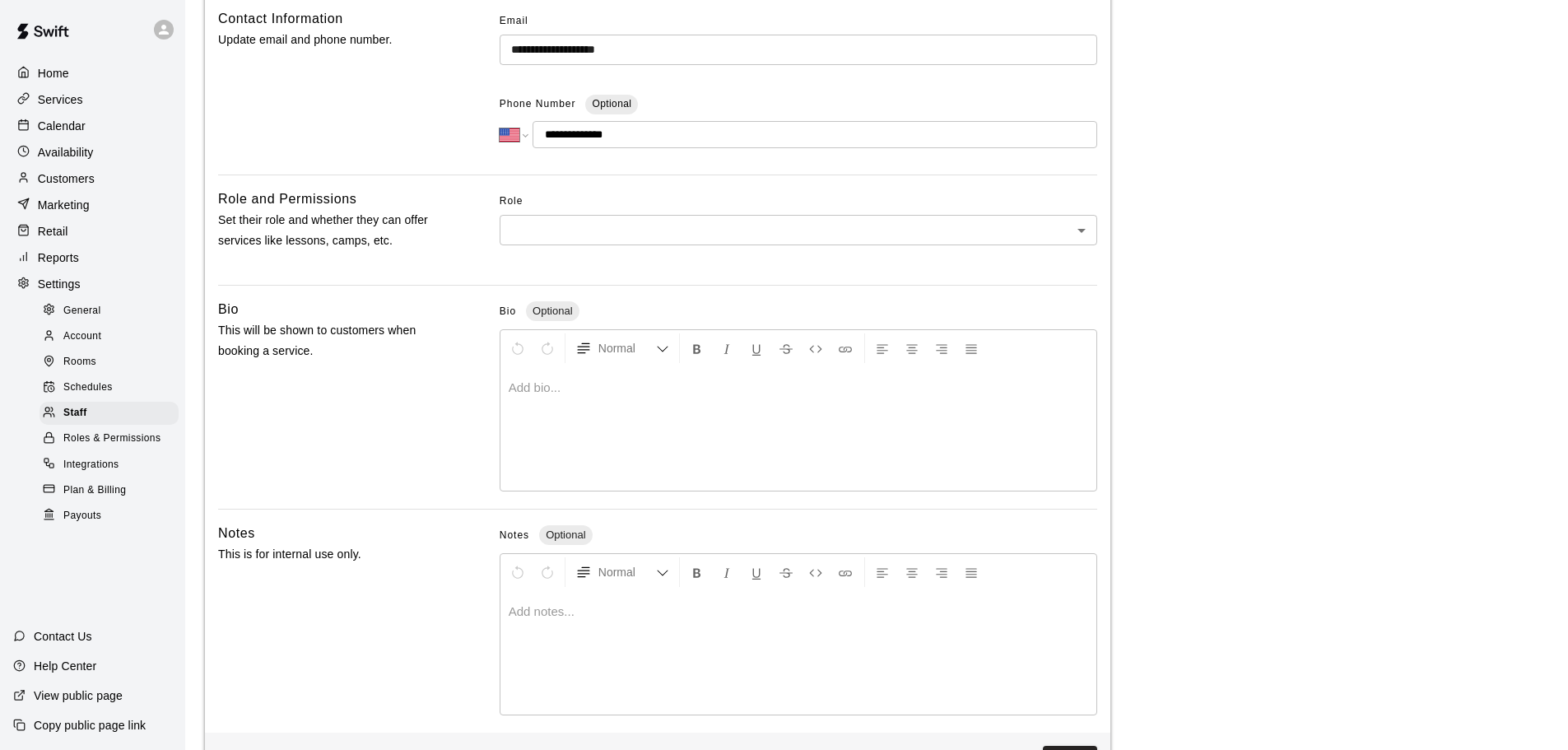
scroll to position [329, 0]
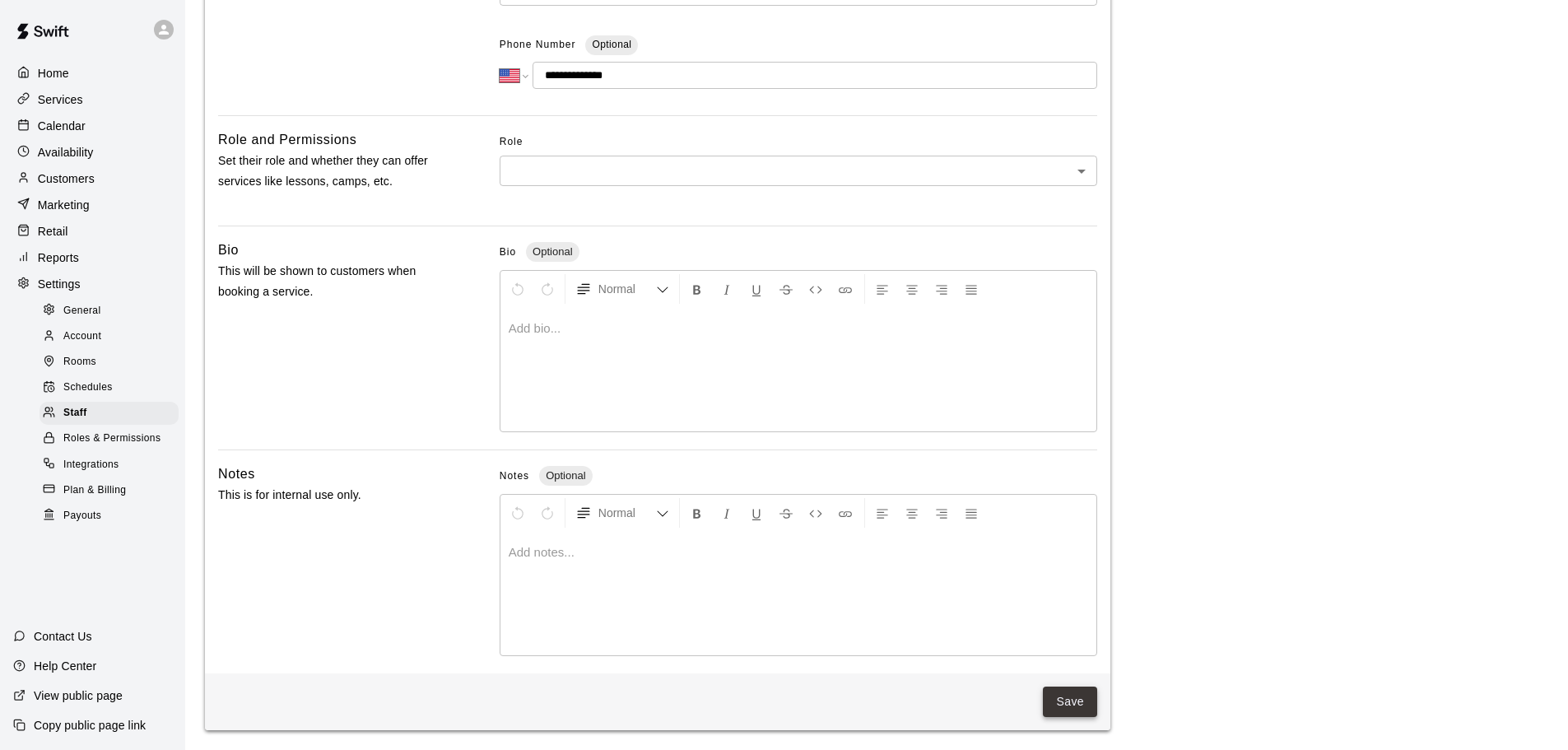
type input "**********"
click at [1085, 708] on button "Save" at bounding box center [1069, 701] width 54 height 30
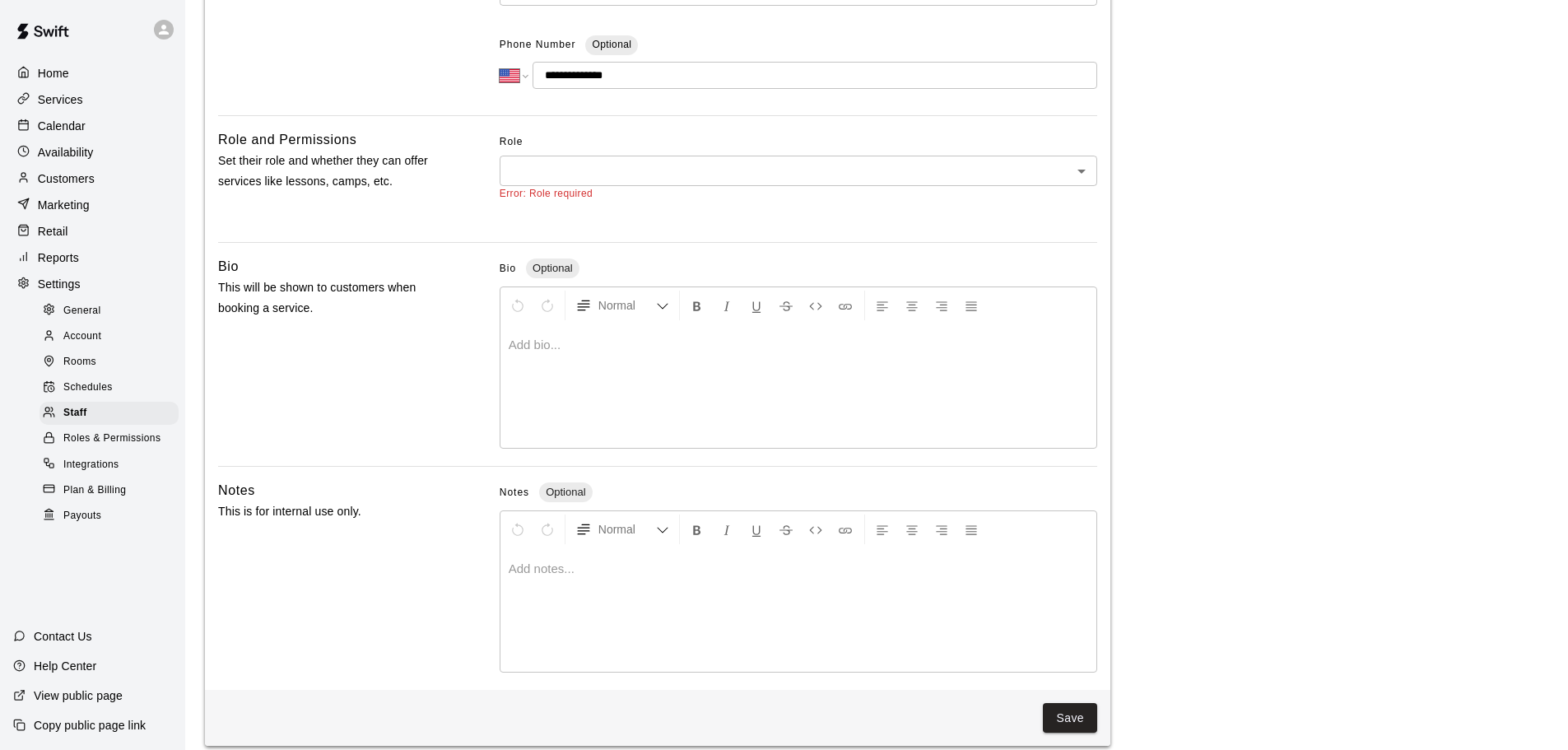
click at [1076, 173] on body "**********" at bounding box center [784, 218] width 1568 height 1095
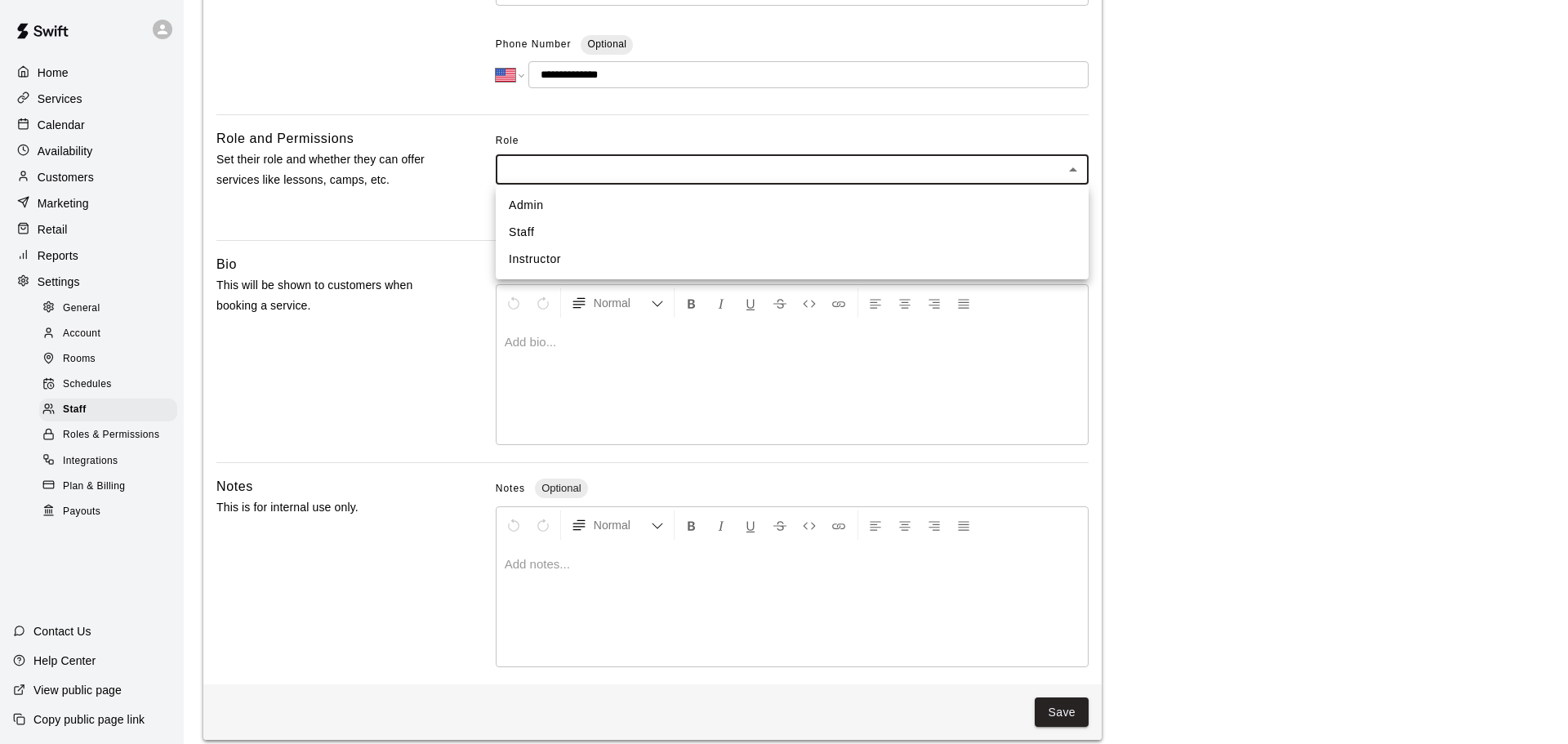
click at [545, 259] on li "Instructor" at bounding box center [793, 260] width 593 height 27
type input "**********"
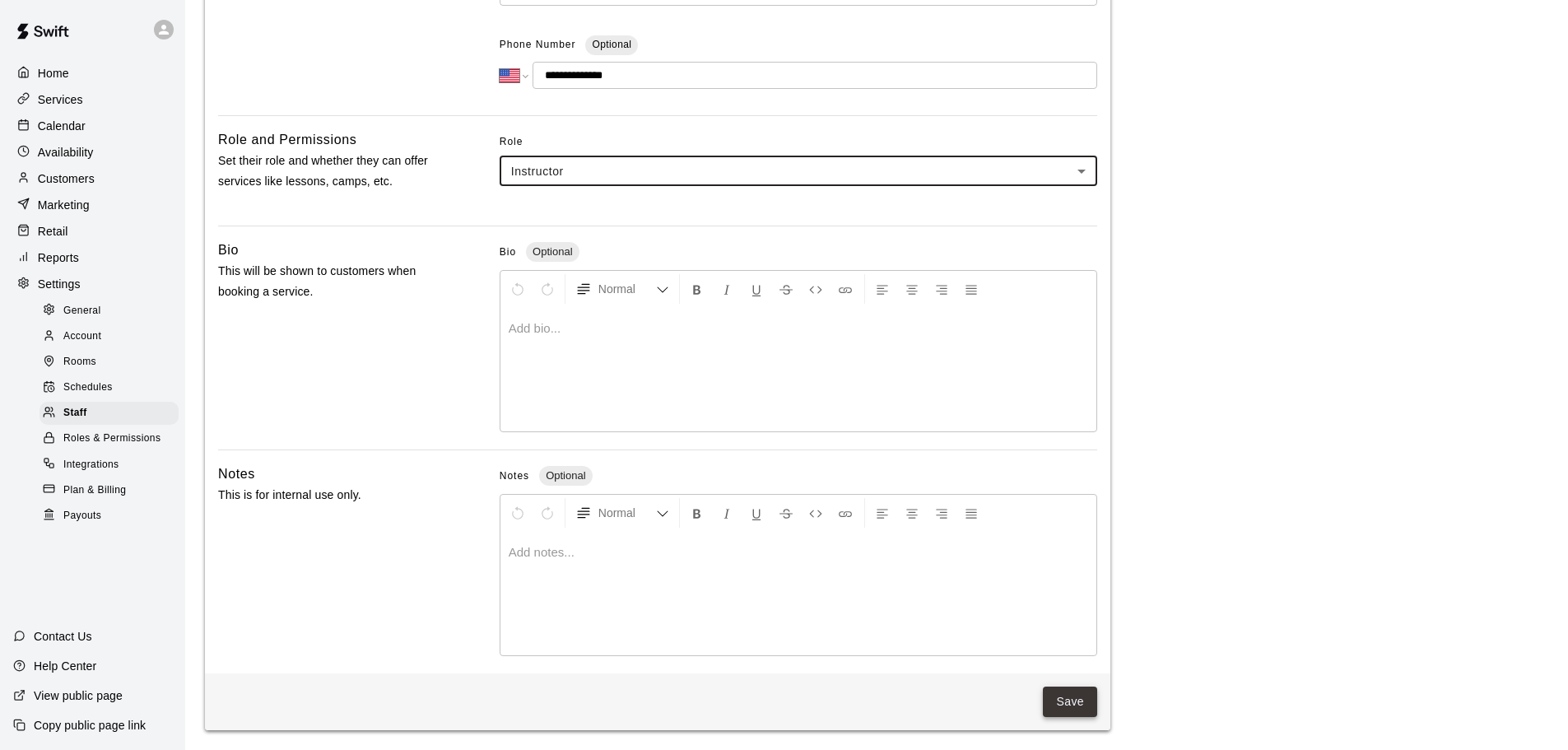
click at [1076, 714] on button "Save" at bounding box center [1069, 701] width 54 height 30
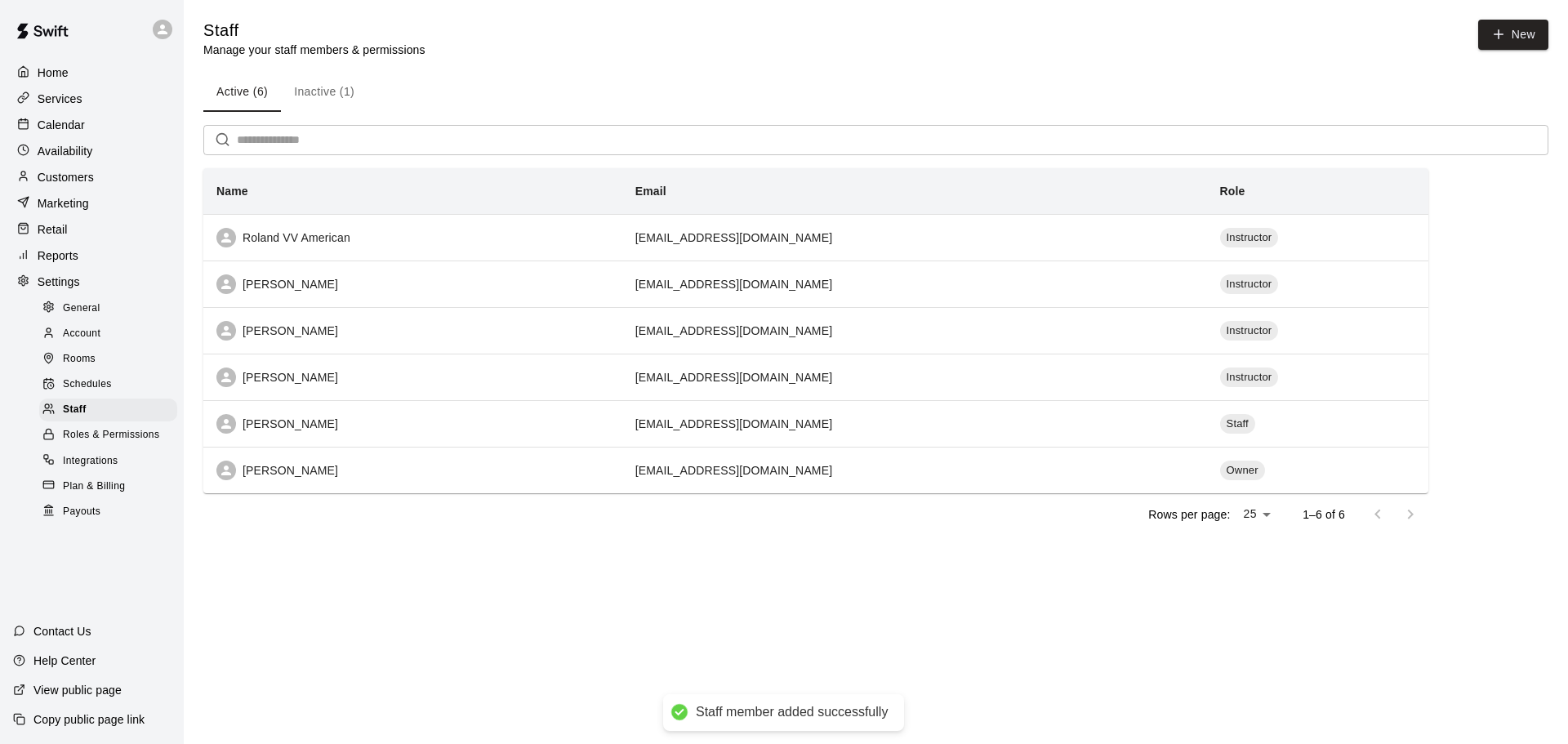
click at [59, 128] on p "Calendar" at bounding box center [61, 124] width 48 height 17
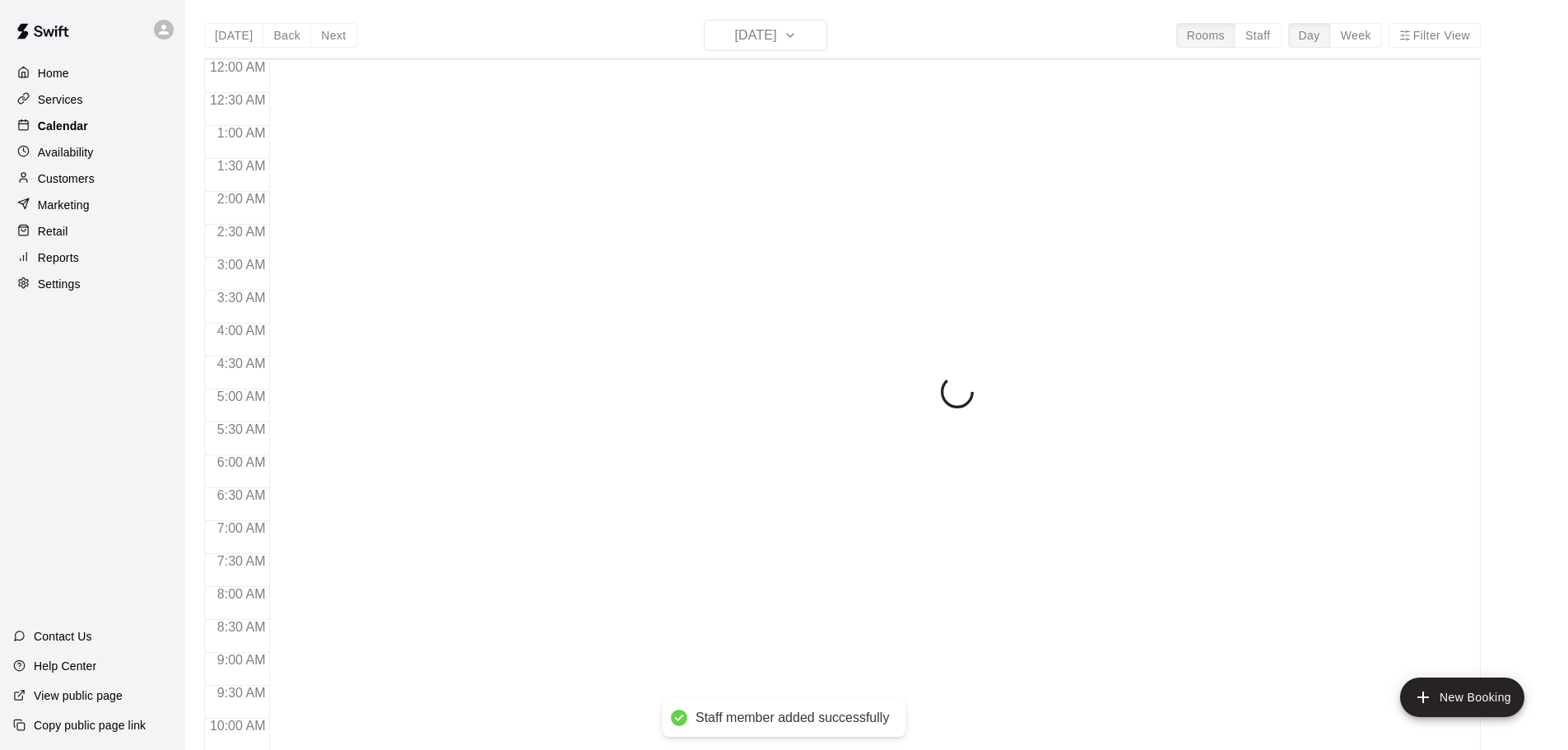
scroll to position [872, 0]
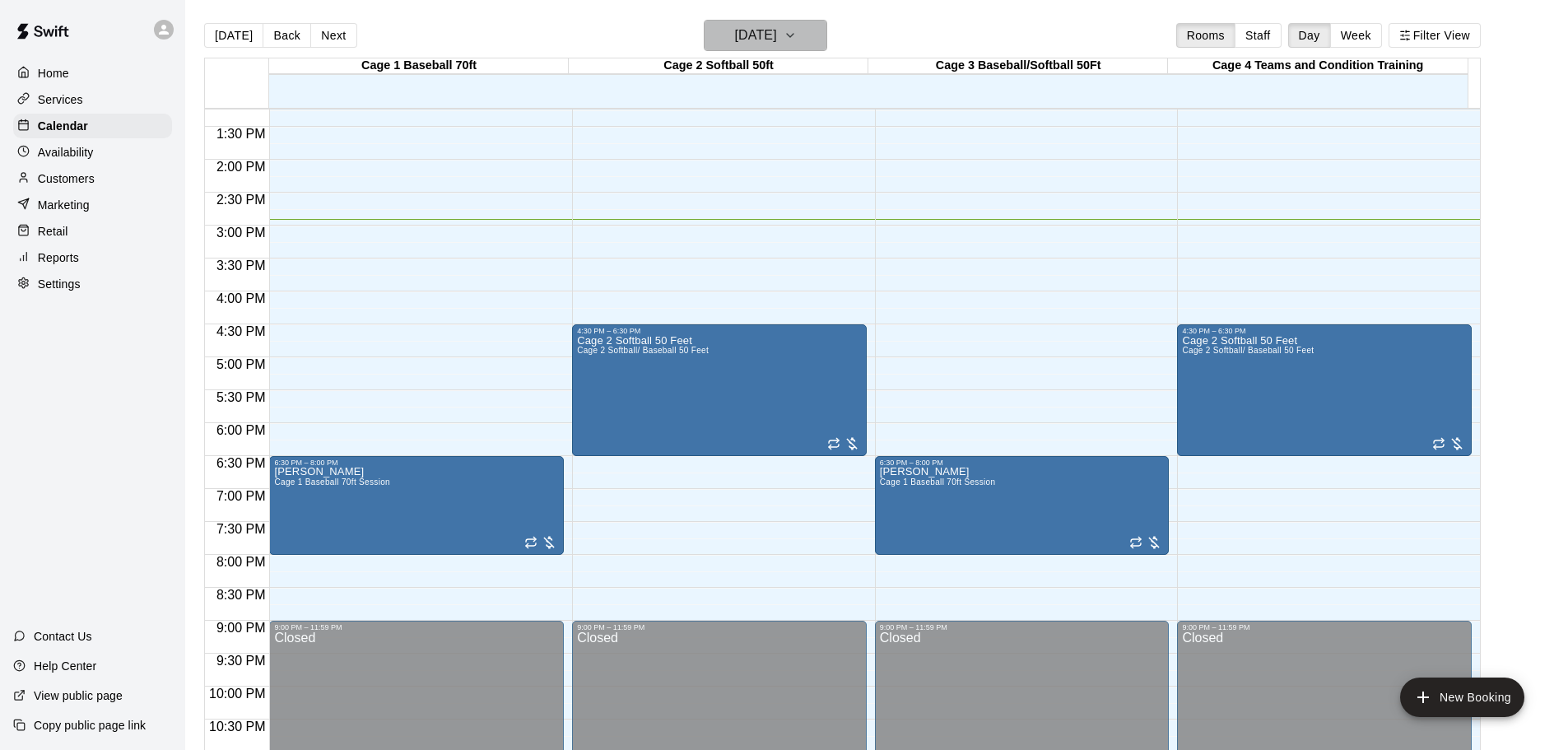
click at [797, 31] on icon "button" at bounding box center [789, 35] width 13 height 20
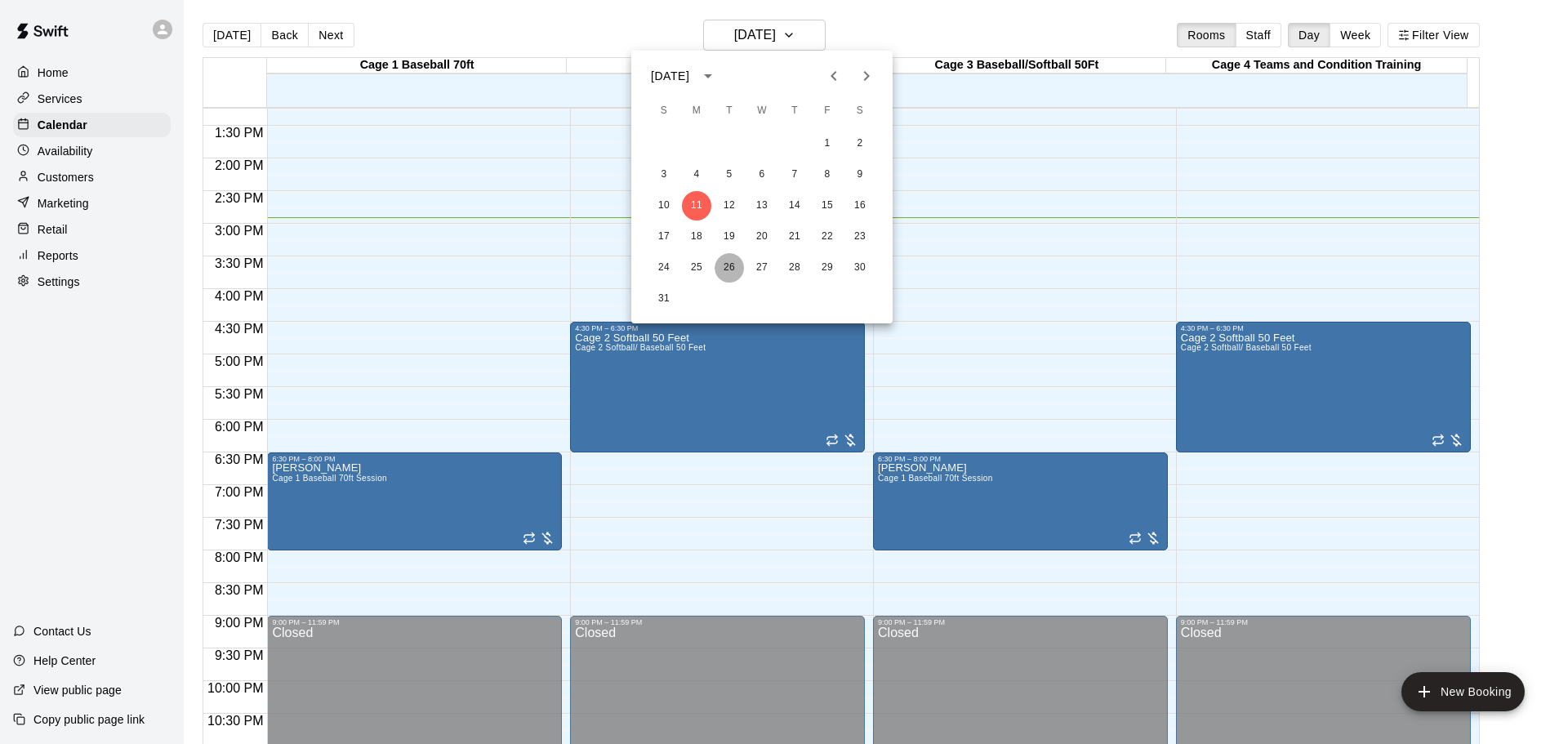
click at [731, 267] on button "26" at bounding box center [730, 267] width 29 height 29
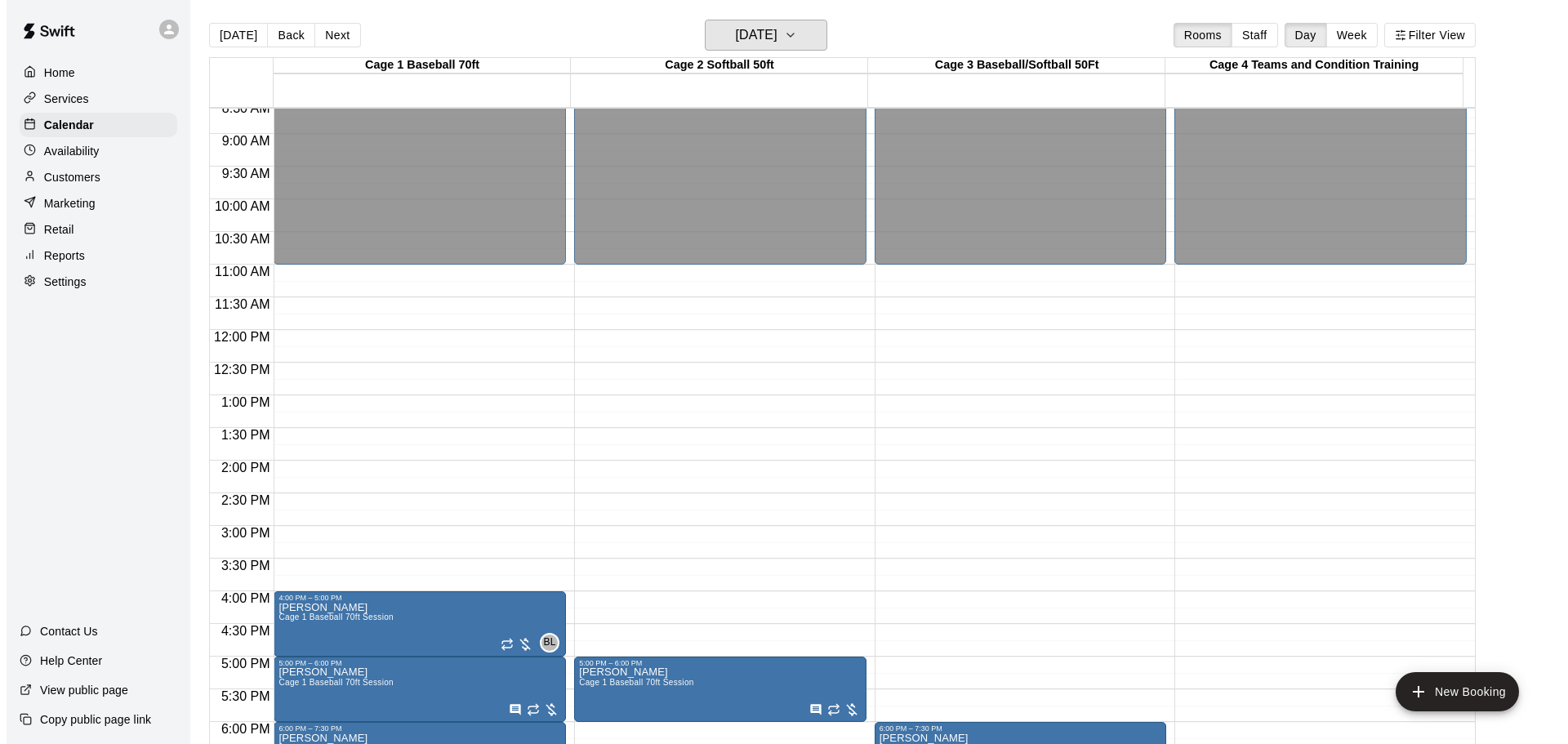
scroll to position [538, 0]
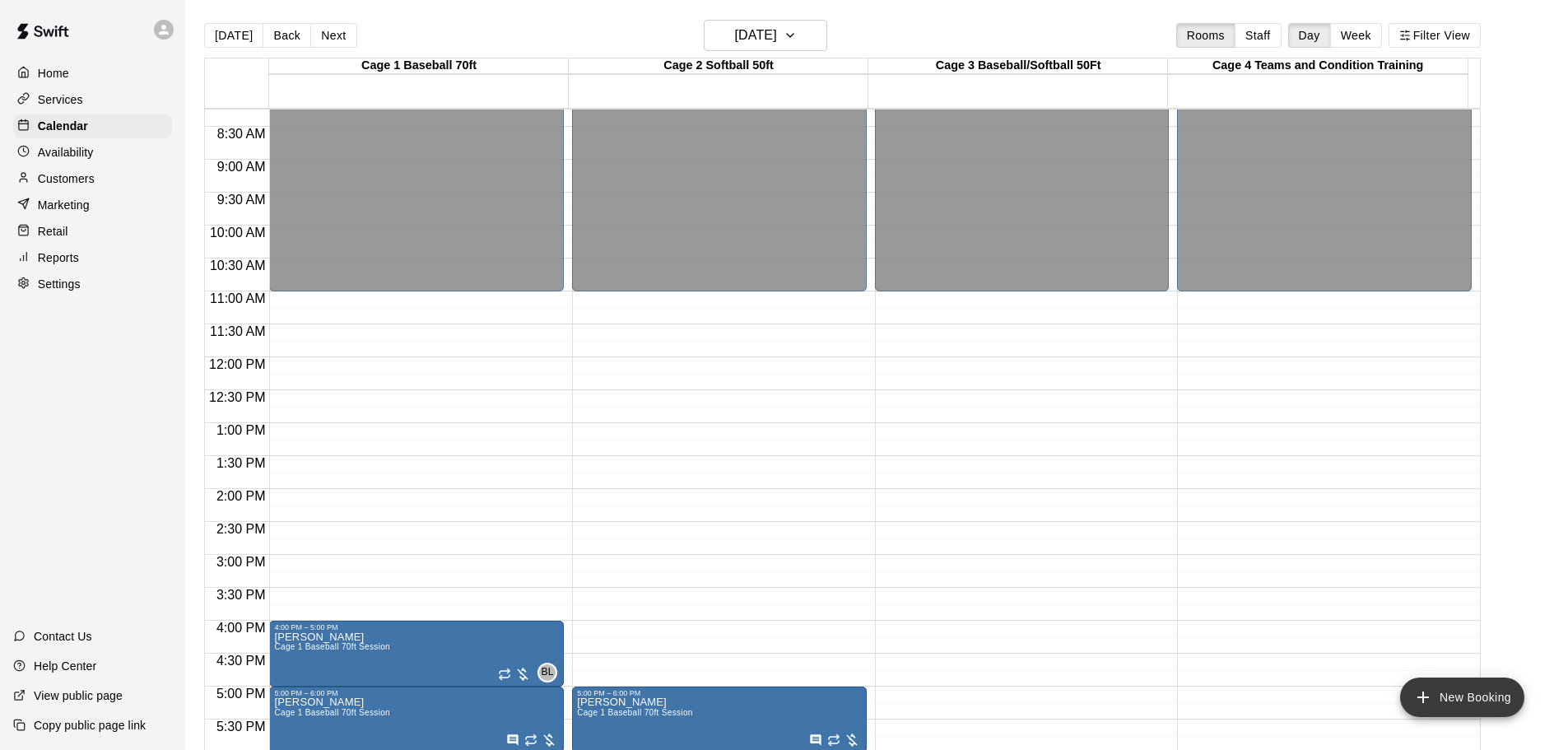
click at [1459, 691] on button "New Booking" at bounding box center [1461, 697] width 124 height 39
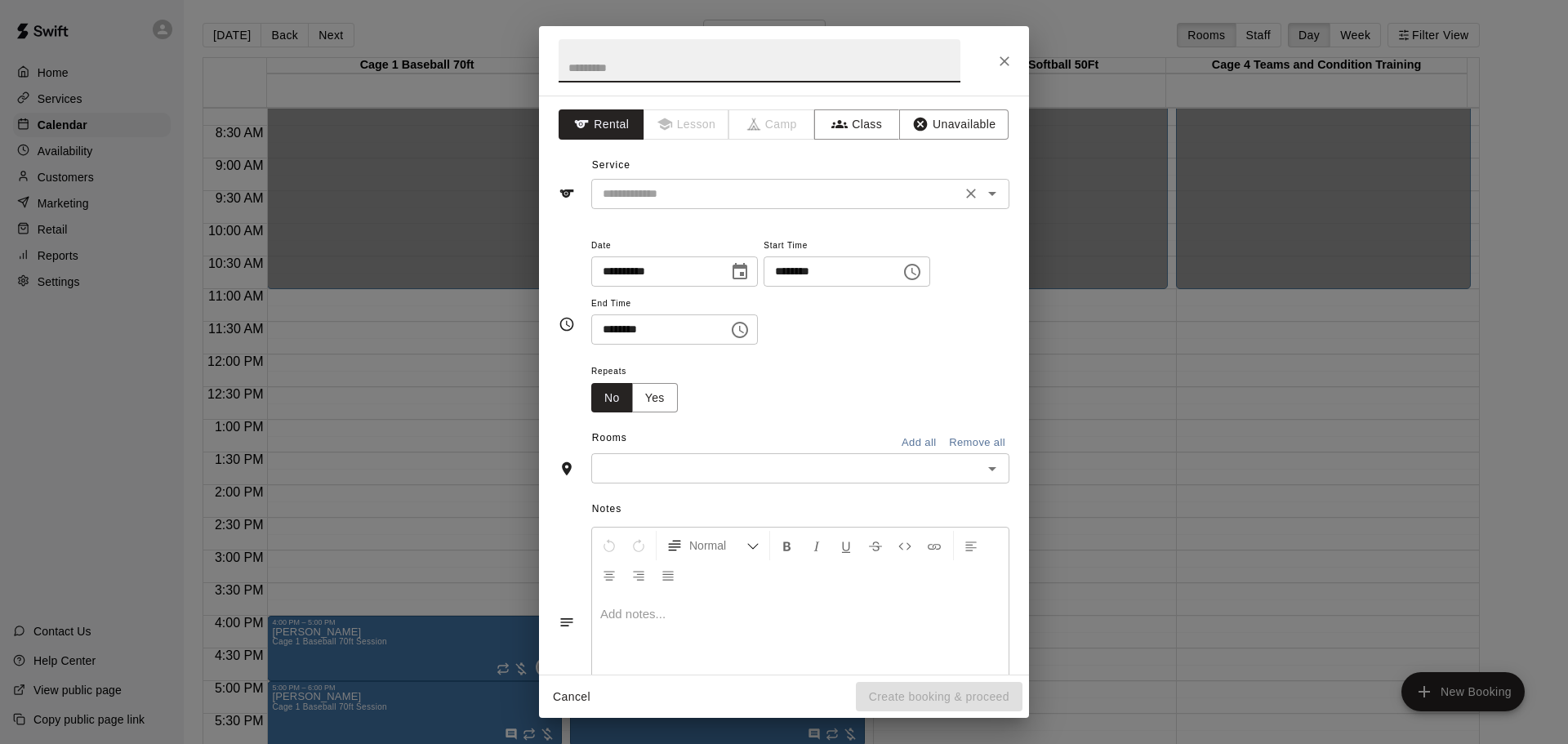
click at [982, 197] on icon "Open" at bounding box center [992, 194] width 19 height 19
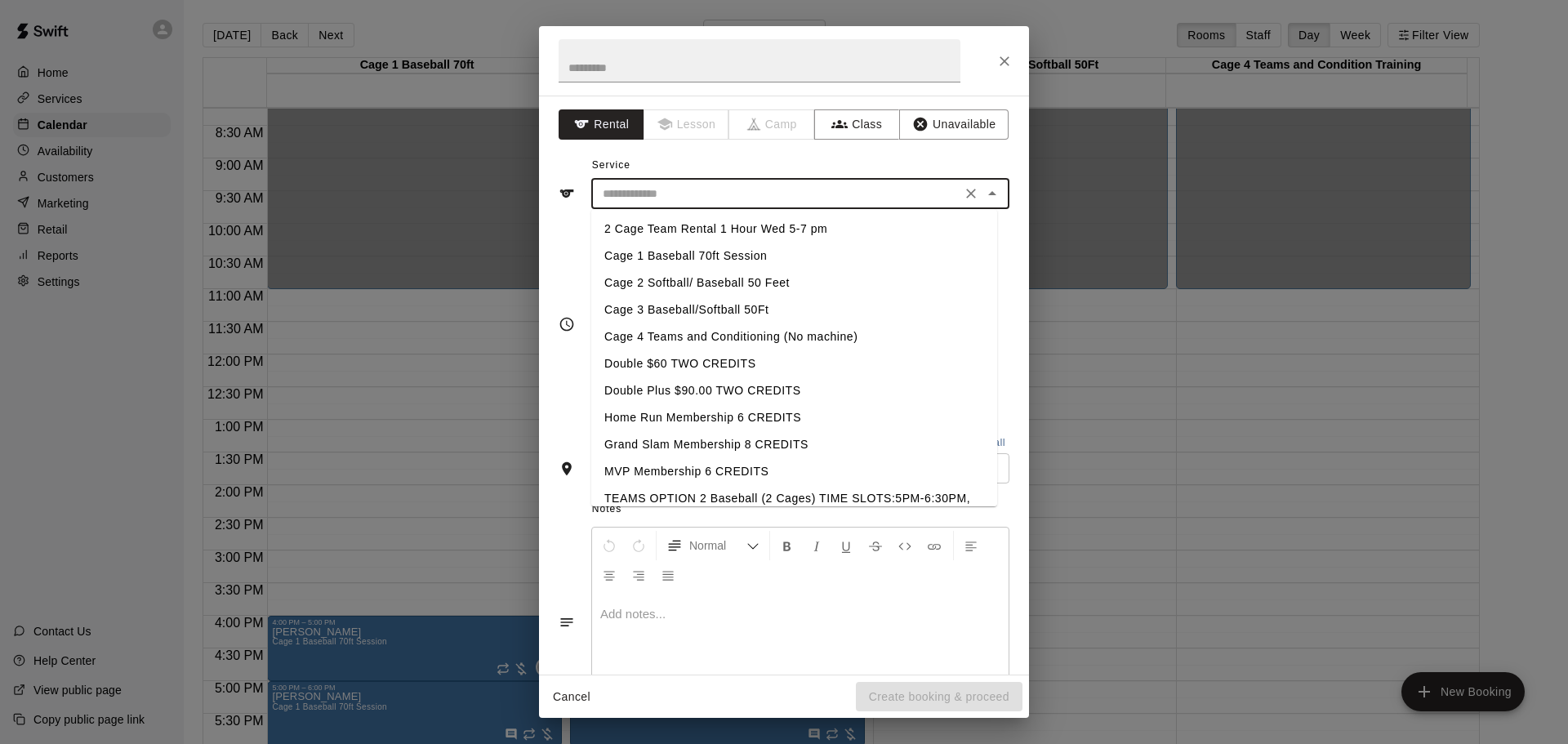
click at [731, 257] on li "Cage 1 Baseball 70ft Session" at bounding box center [794, 256] width 406 height 27
type input "**********"
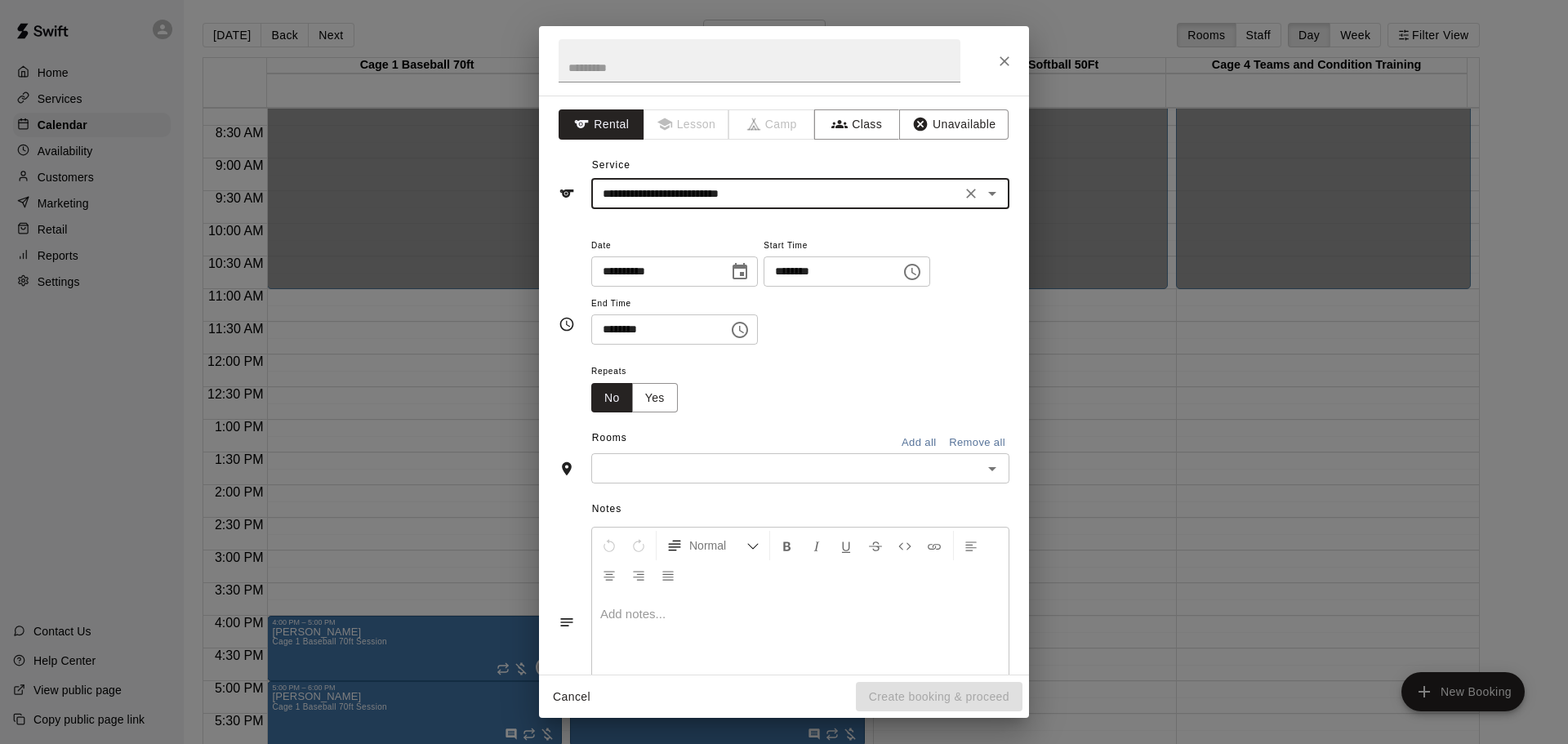
click at [922, 277] on icon "Choose time, selected time is 2:00 PM" at bounding box center [912, 272] width 19 height 19
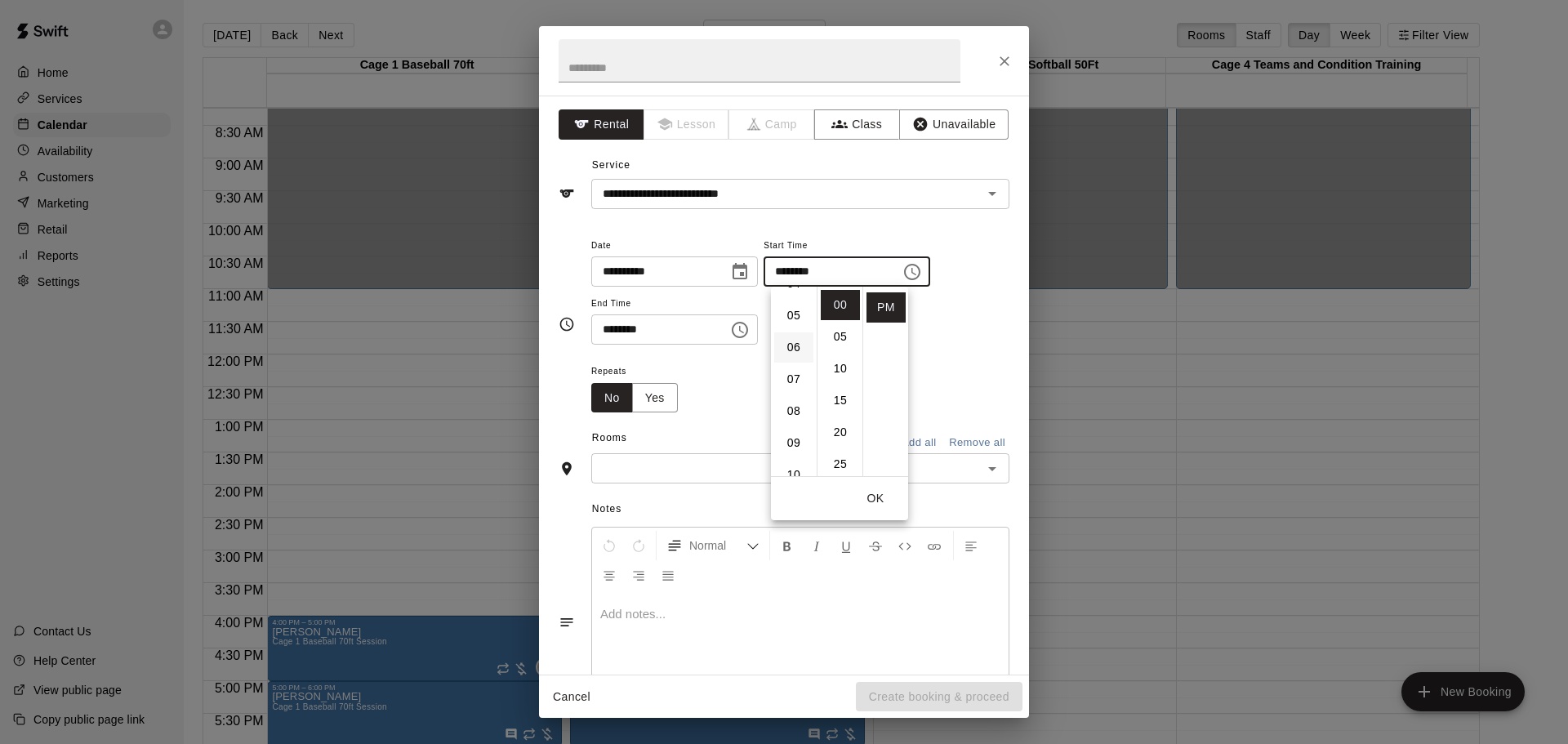
scroll to position [227, 0]
click at [796, 396] on li "10" at bounding box center [794, 396] width 39 height 30
click at [886, 298] on li "AM" at bounding box center [886, 304] width 39 height 30
type input "********"
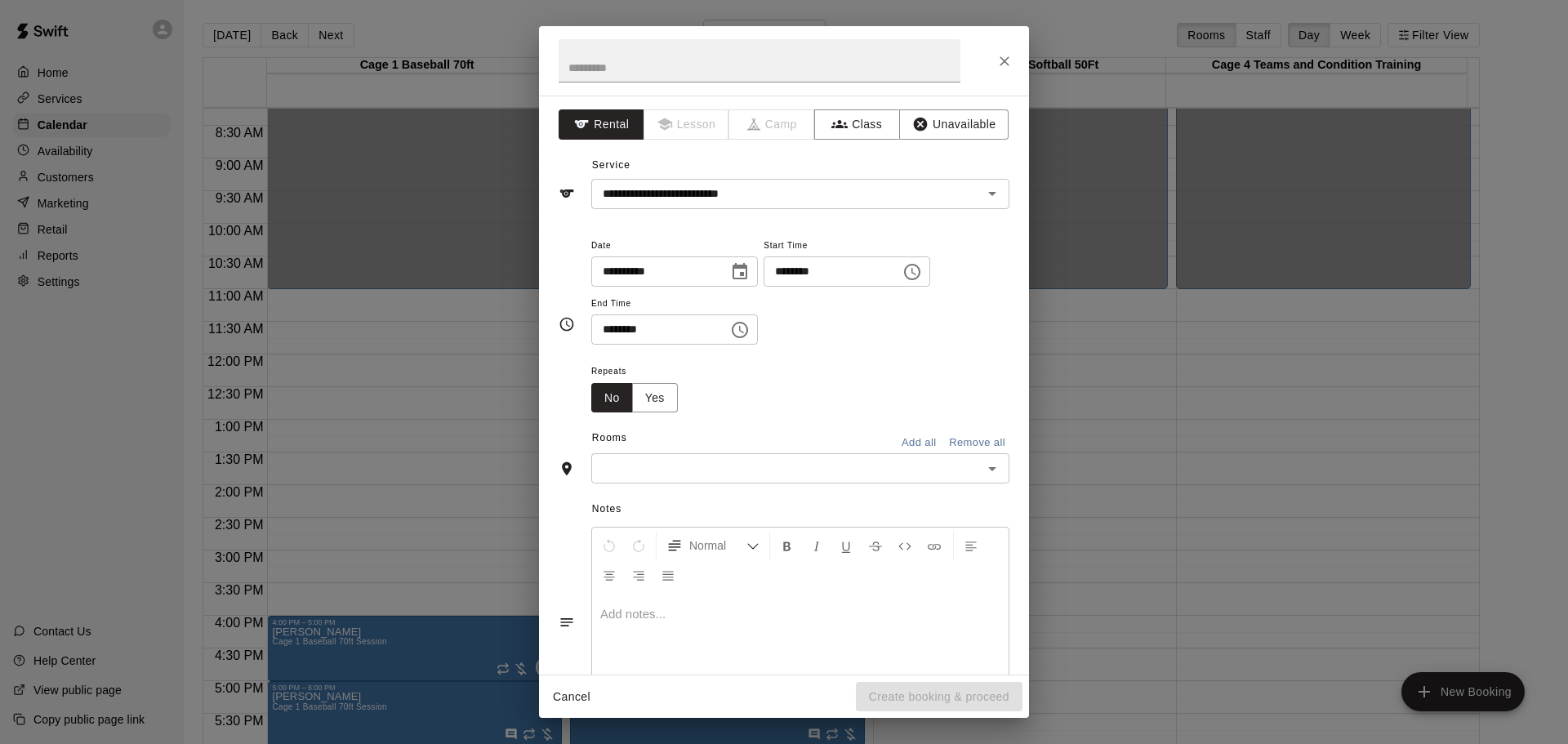
click at [982, 465] on icon "Open" at bounding box center [992, 469] width 19 height 19
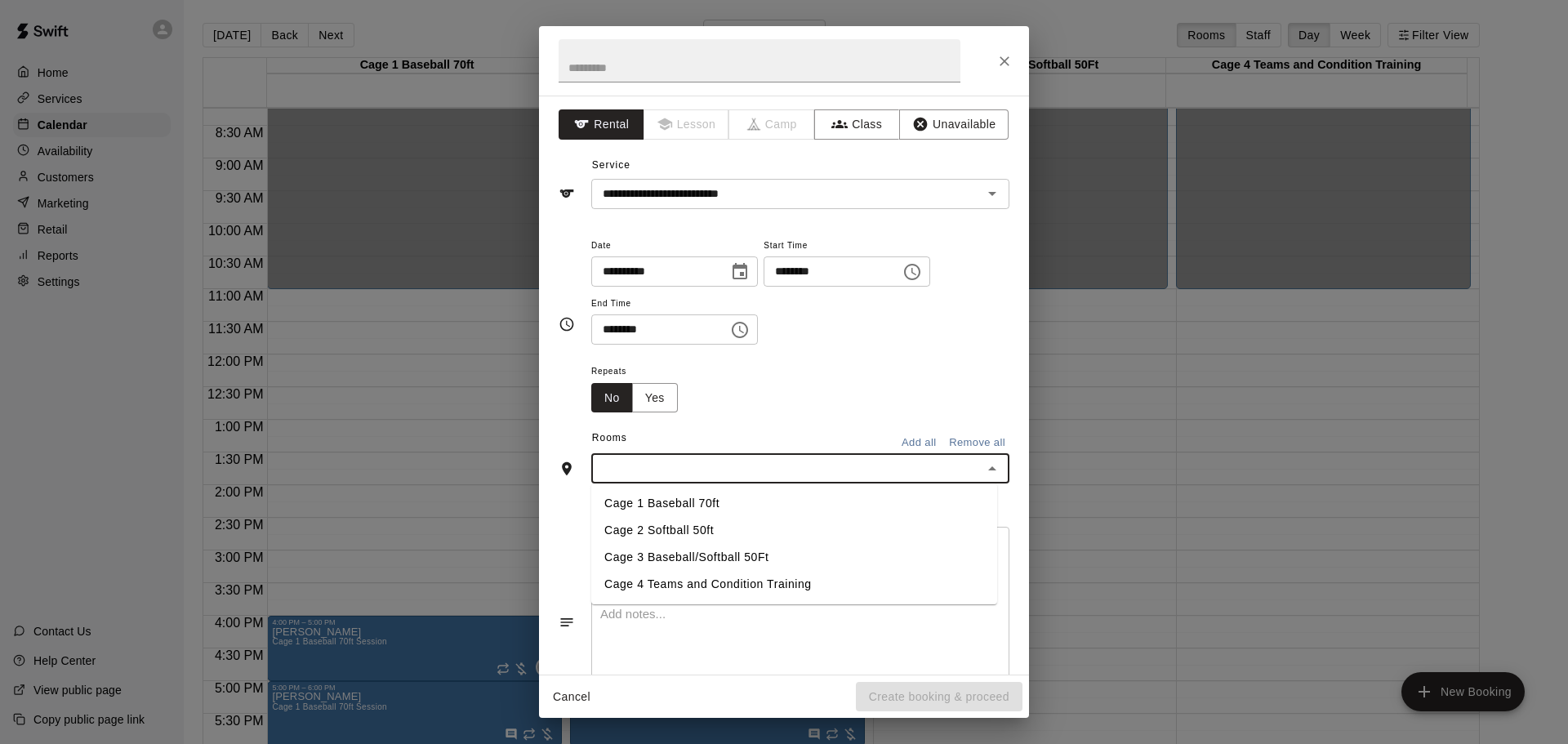
click at [701, 498] on li "Cage 1 Baseball 70ft" at bounding box center [794, 504] width 406 height 27
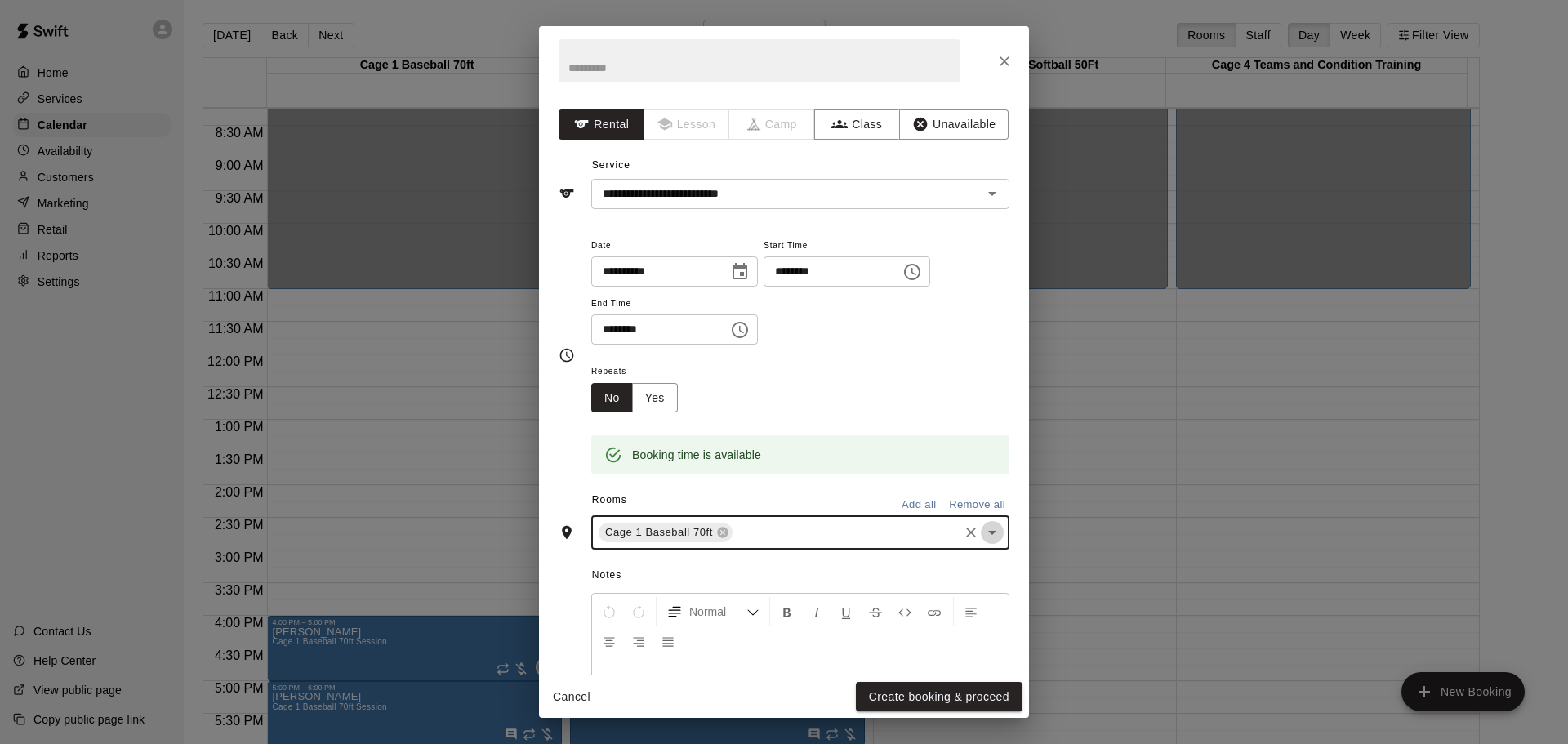
click at [982, 533] on icon "Open" at bounding box center [992, 532] width 19 height 19
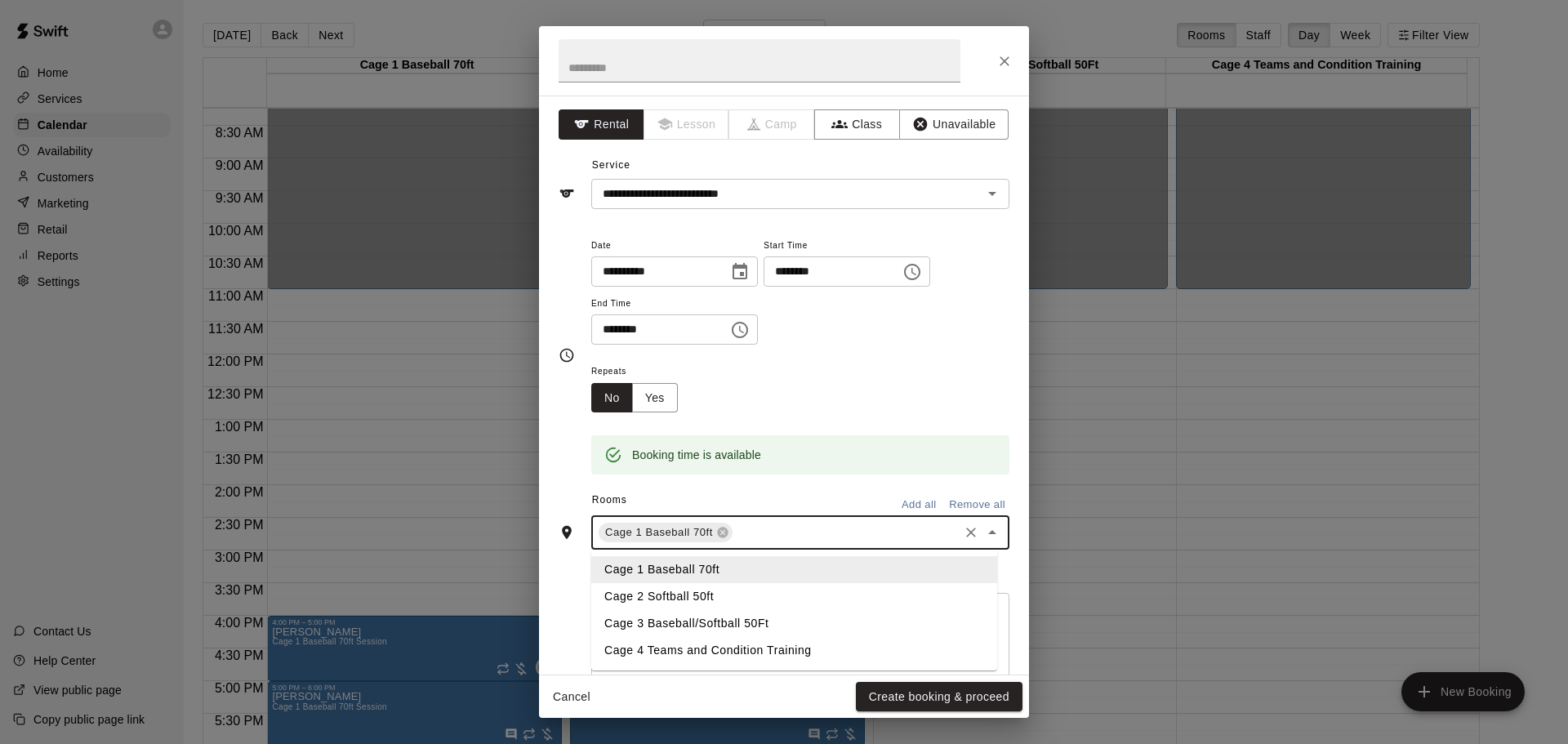
click at [714, 599] on li "Cage 2 Softball 50ft" at bounding box center [794, 597] width 406 height 27
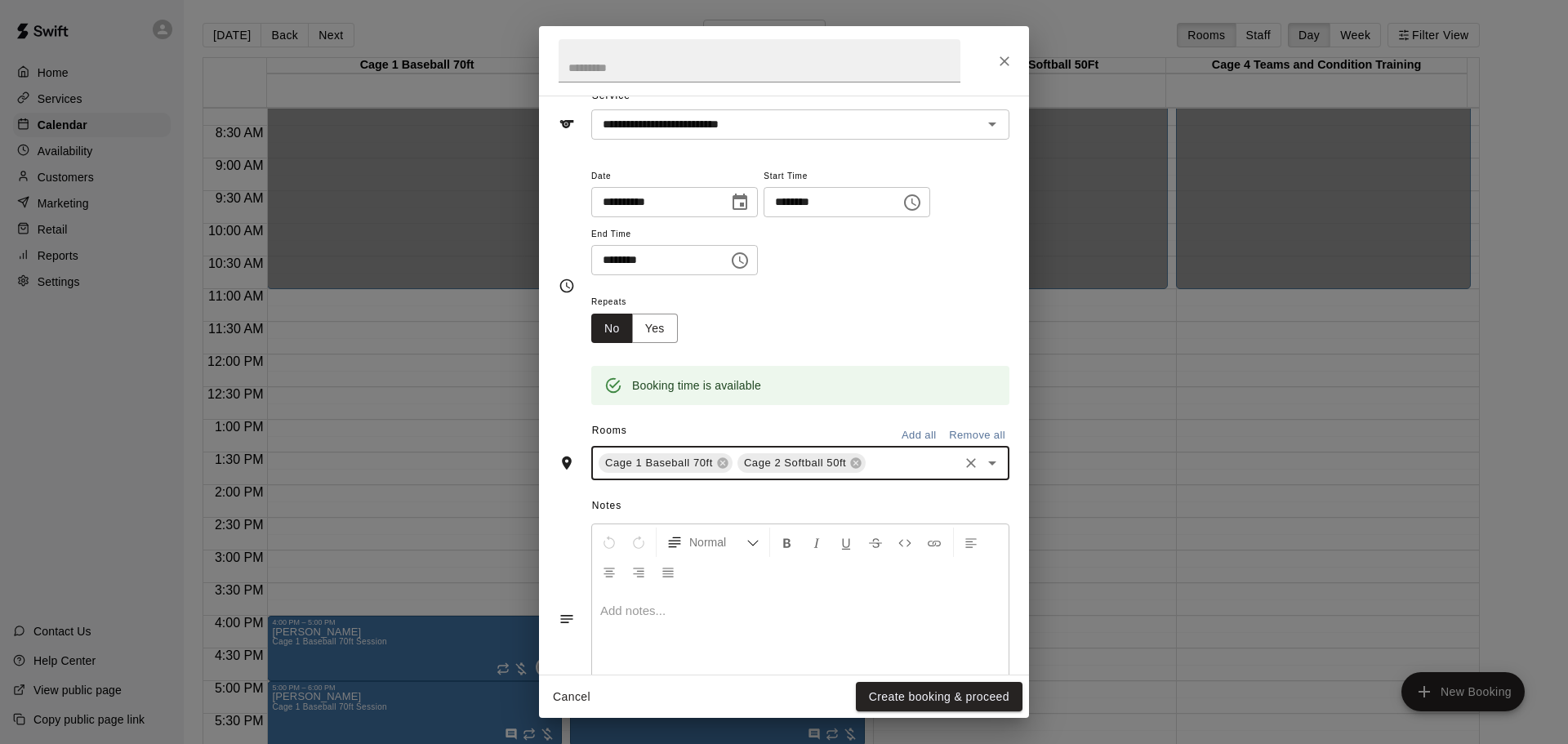
scroll to position [139, 0]
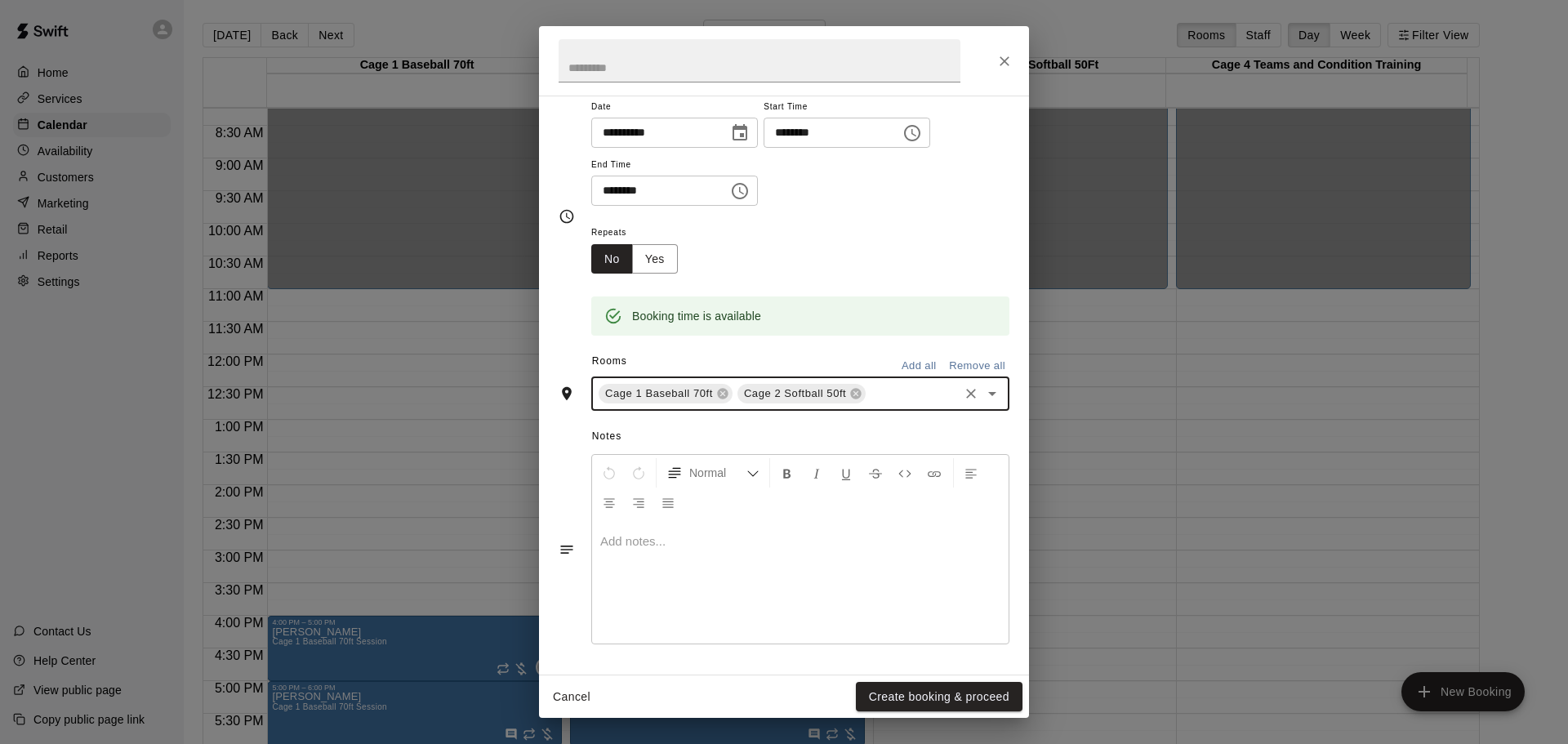
click at [740, 193] on icon "Choose time, selected time is 2:30 PM" at bounding box center [739, 191] width 17 height 17
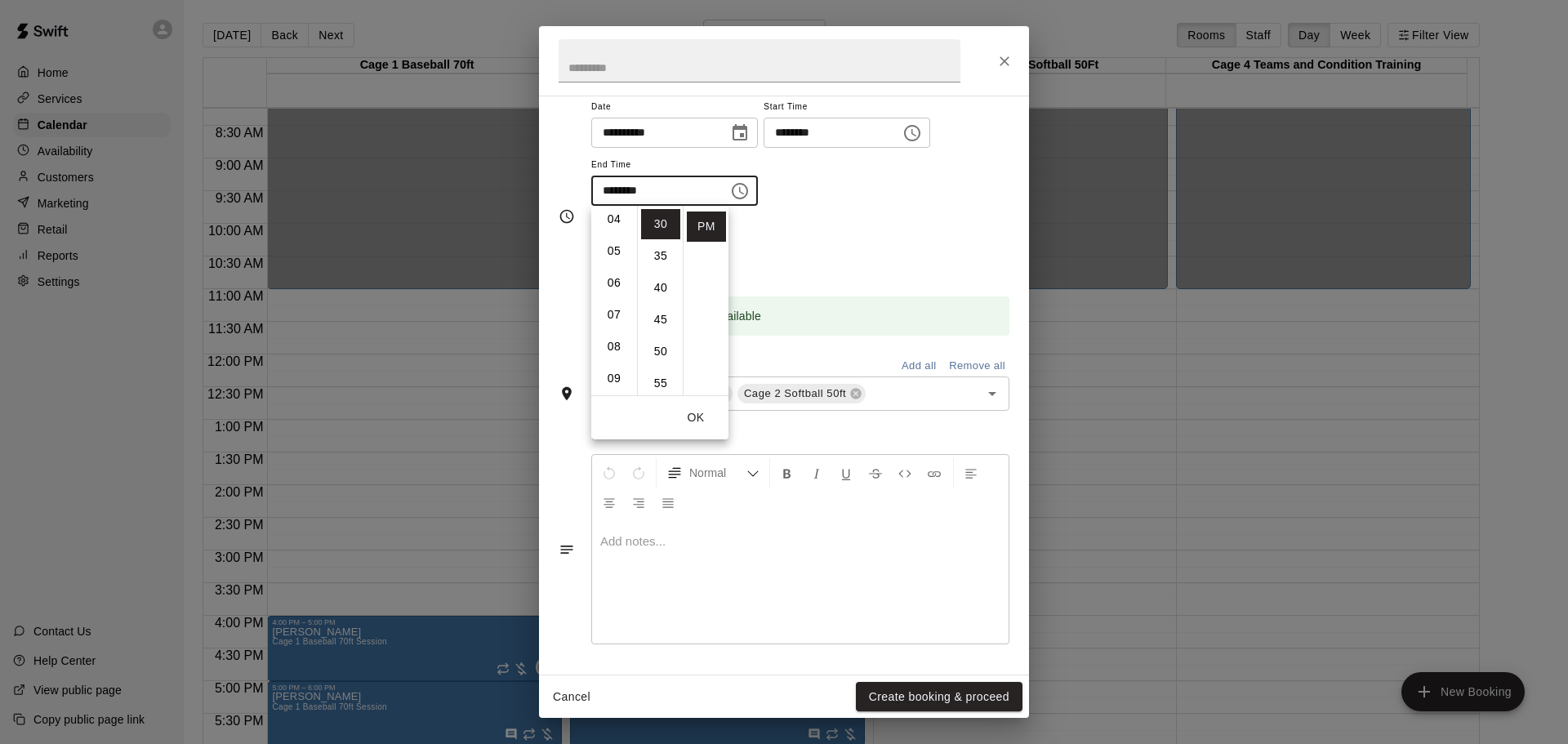
scroll to position [308, 0]
click at [617, 266] on li "11" at bounding box center [614, 266] width 39 height 30
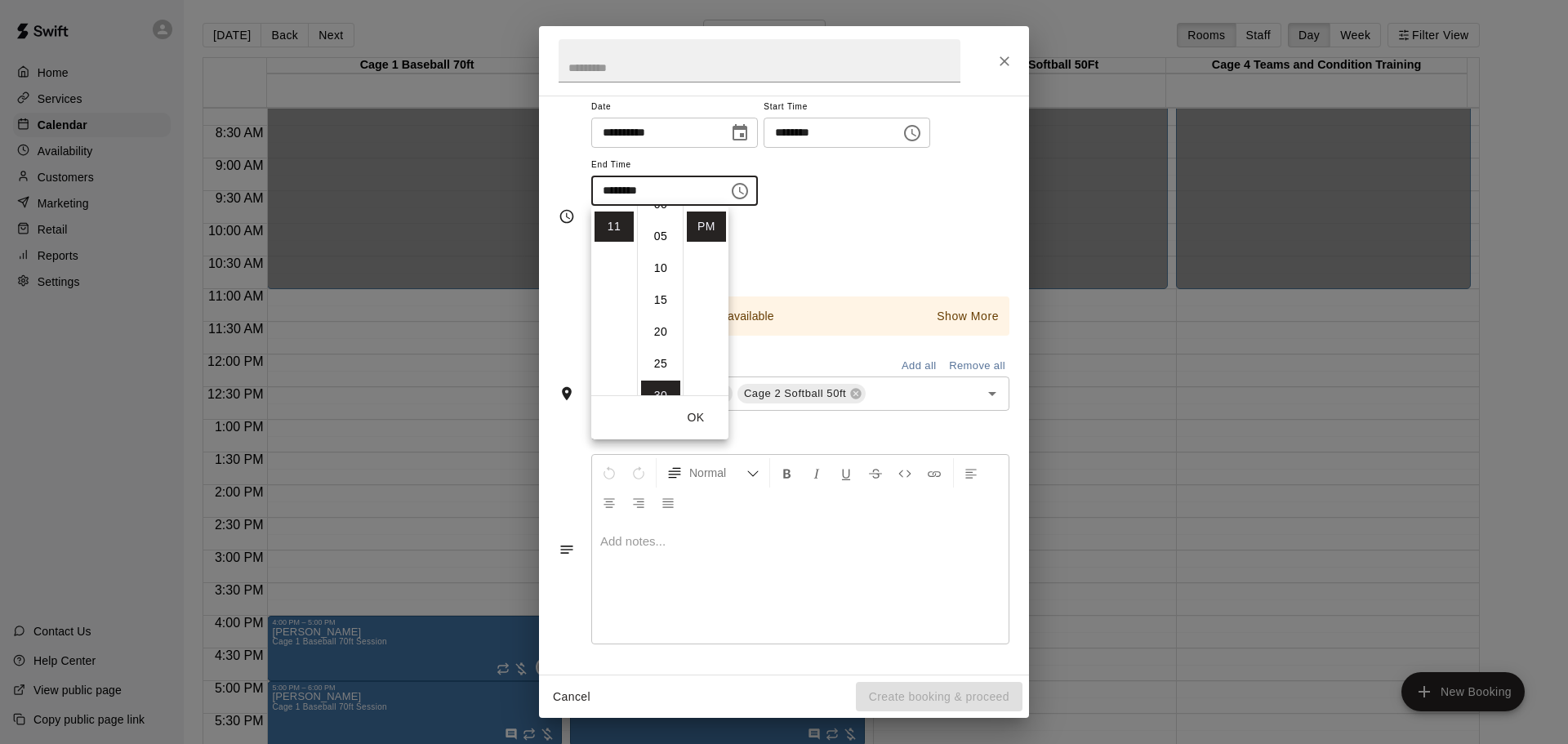
scroll to position [0, 0]
click at [657, 222] on li "00" at bounding box center [660, 224] width 39 height 30
click at [702, 216] on li "AM" at bounding box center [706, 224] width 39 height 30
type input "********"
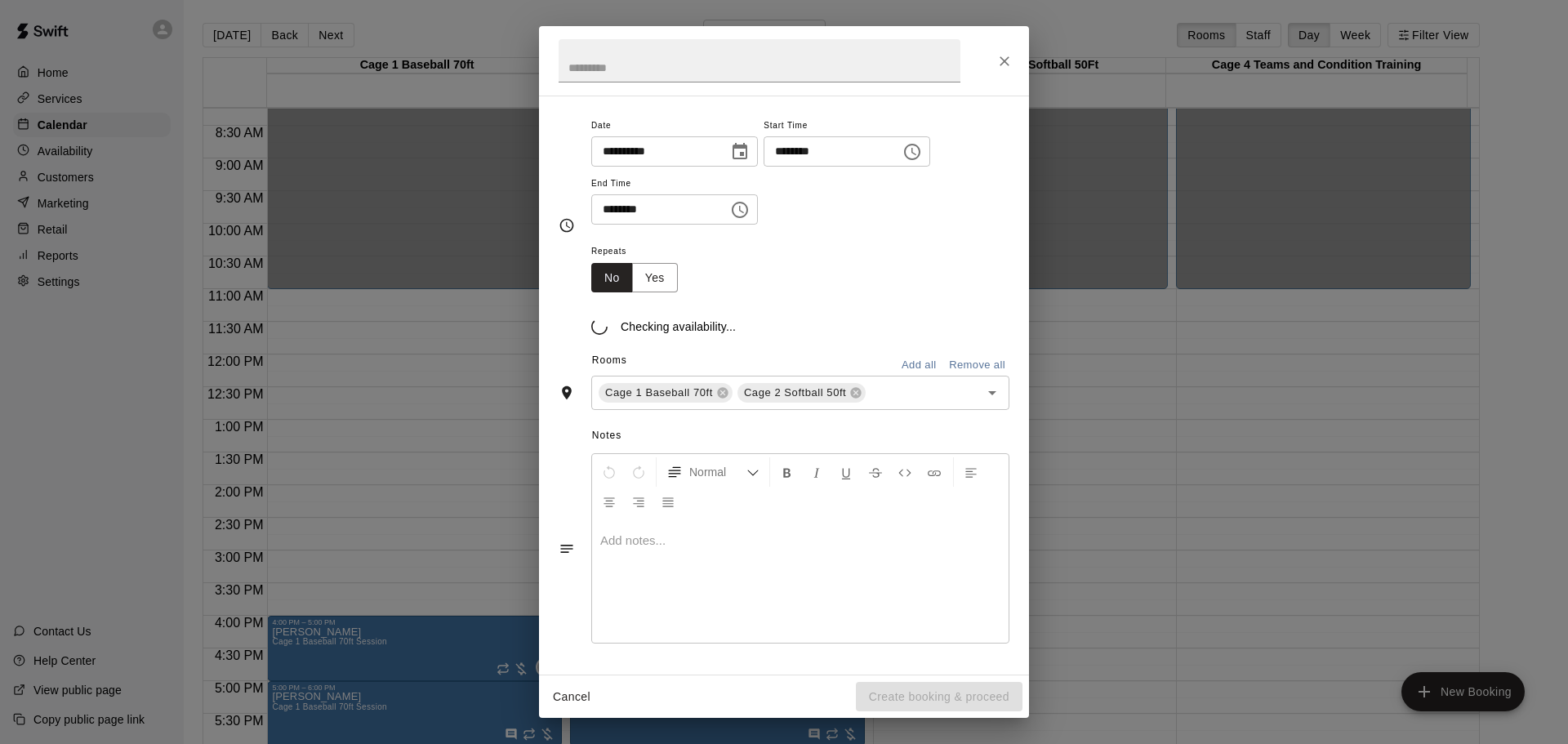
scroll to position [120, 0]
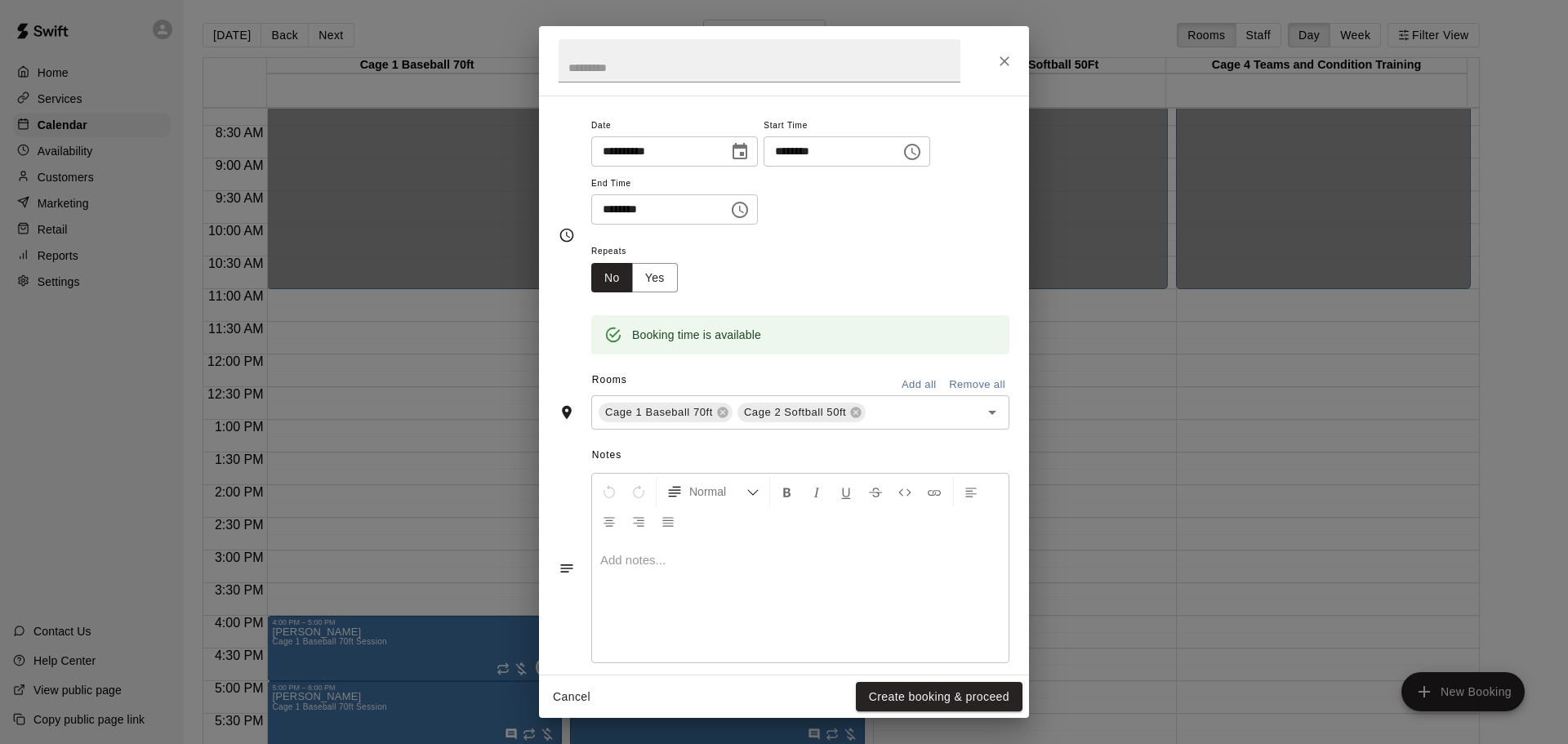
click at [756, 604] on div at bounding box center [801, 601] width 416 height 123
click at [964, 695] on button "Create booking & proceed" at bounding box center [939, 696] width 166 height 30
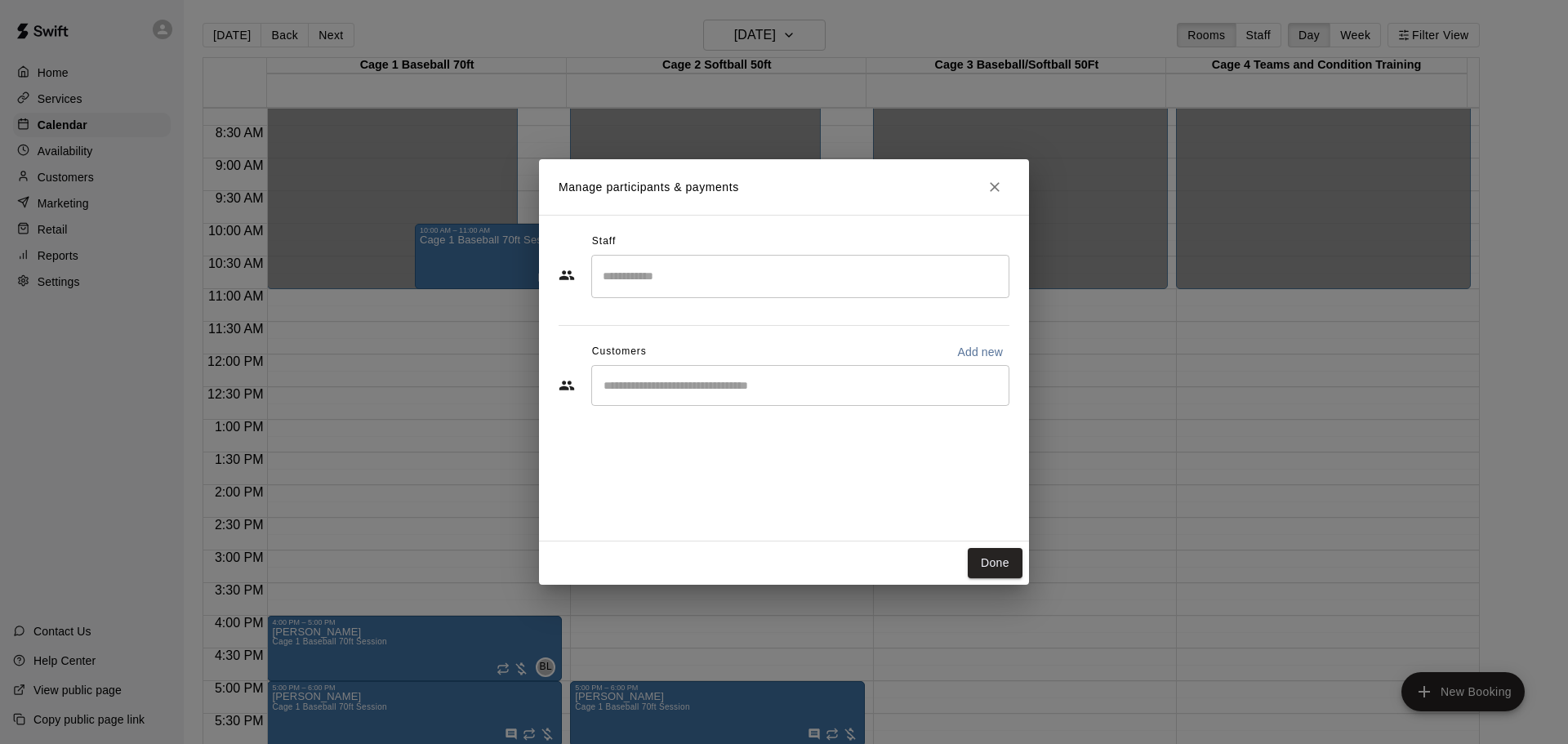
click at [718, 372] on div "​" at bounding box center [801, 385] width 418 height 41
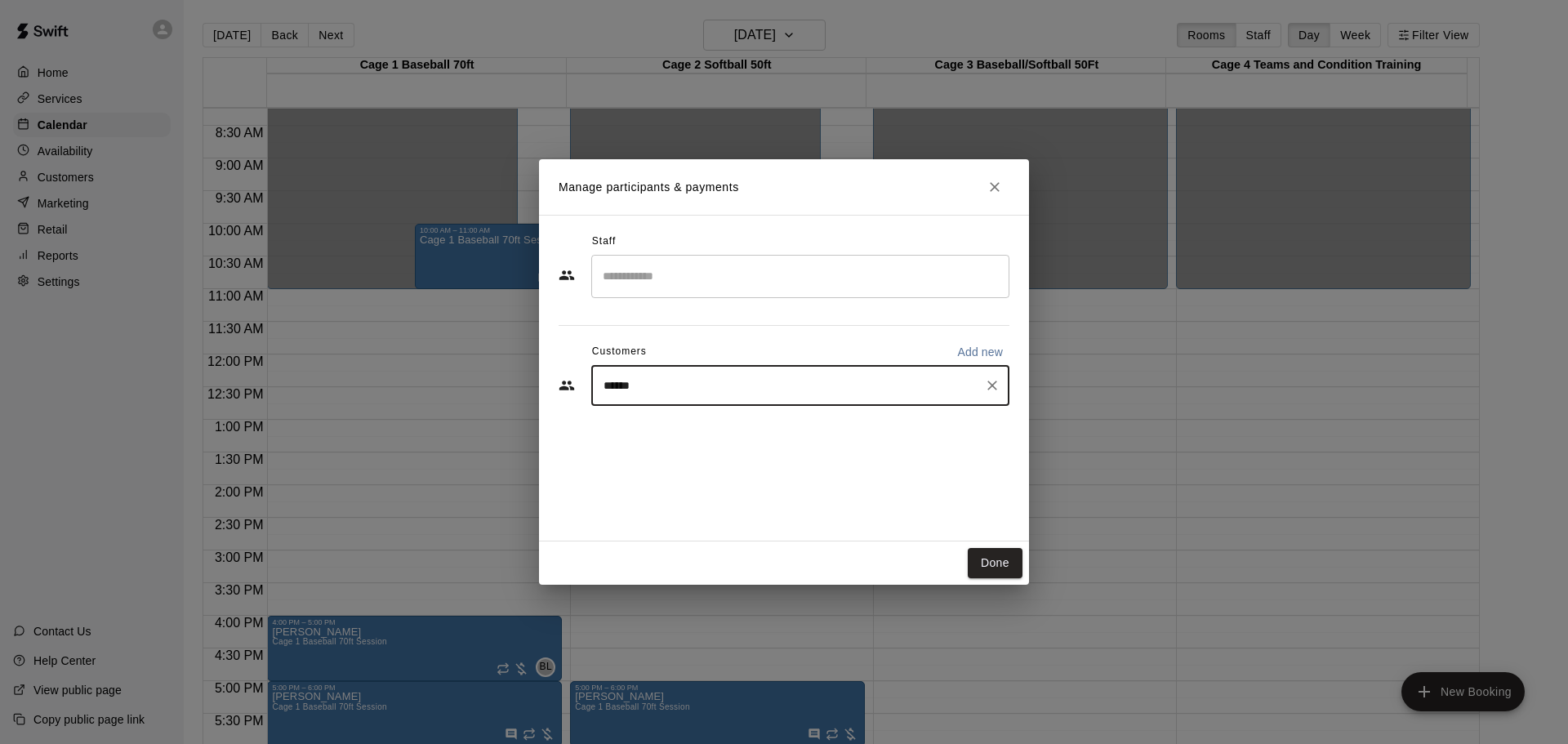
type input "*******"
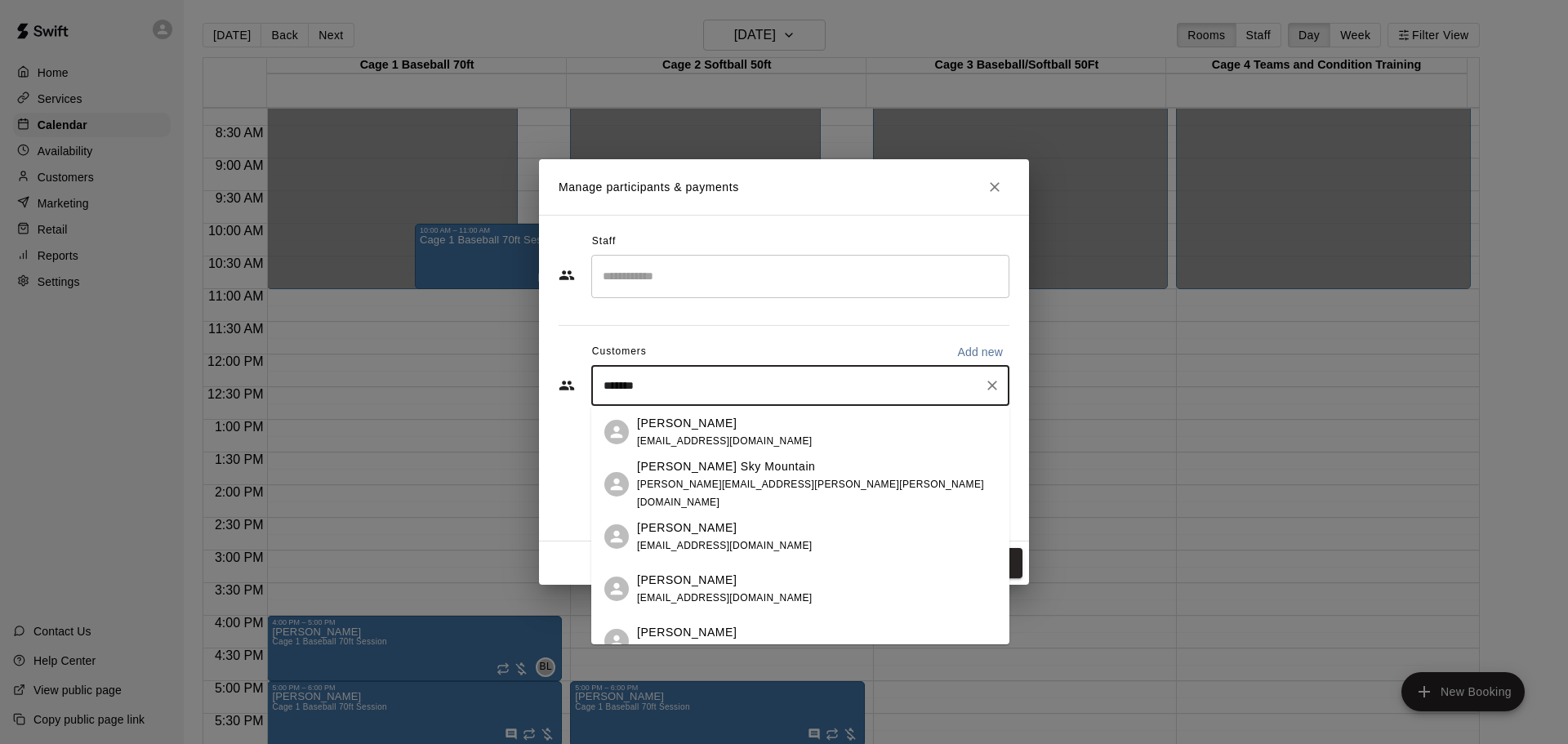
click at [751, 487] on span "[PERSON_NAME][EMAIL_ADDRESS][PERSON_NAME][PERSON_NAME][DOMAIN_NAME]" at bounding box center [810, 493] width 347 height 29
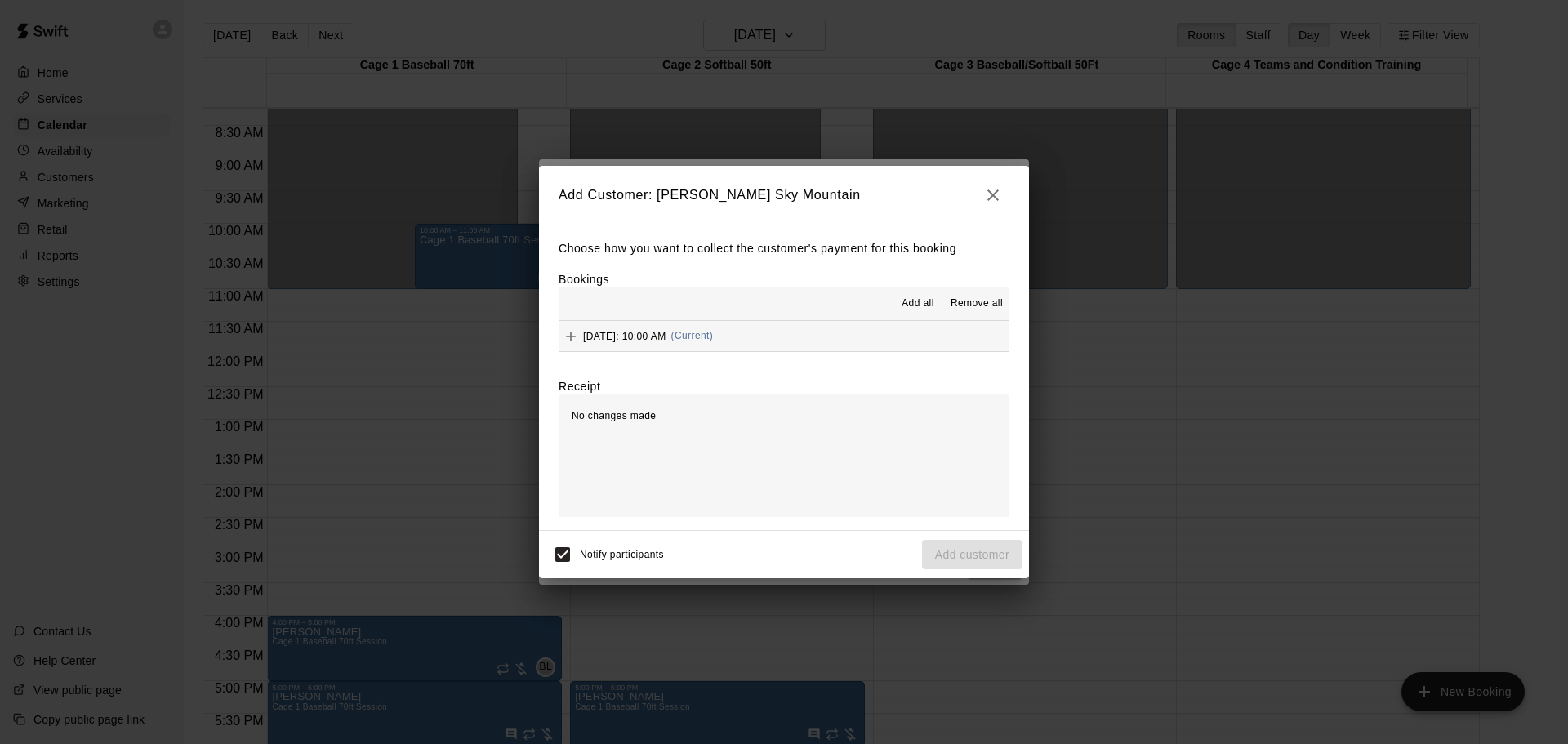
click at [930, 305] on span "Add all" at bounding box center [918, 303] width 33 height 17
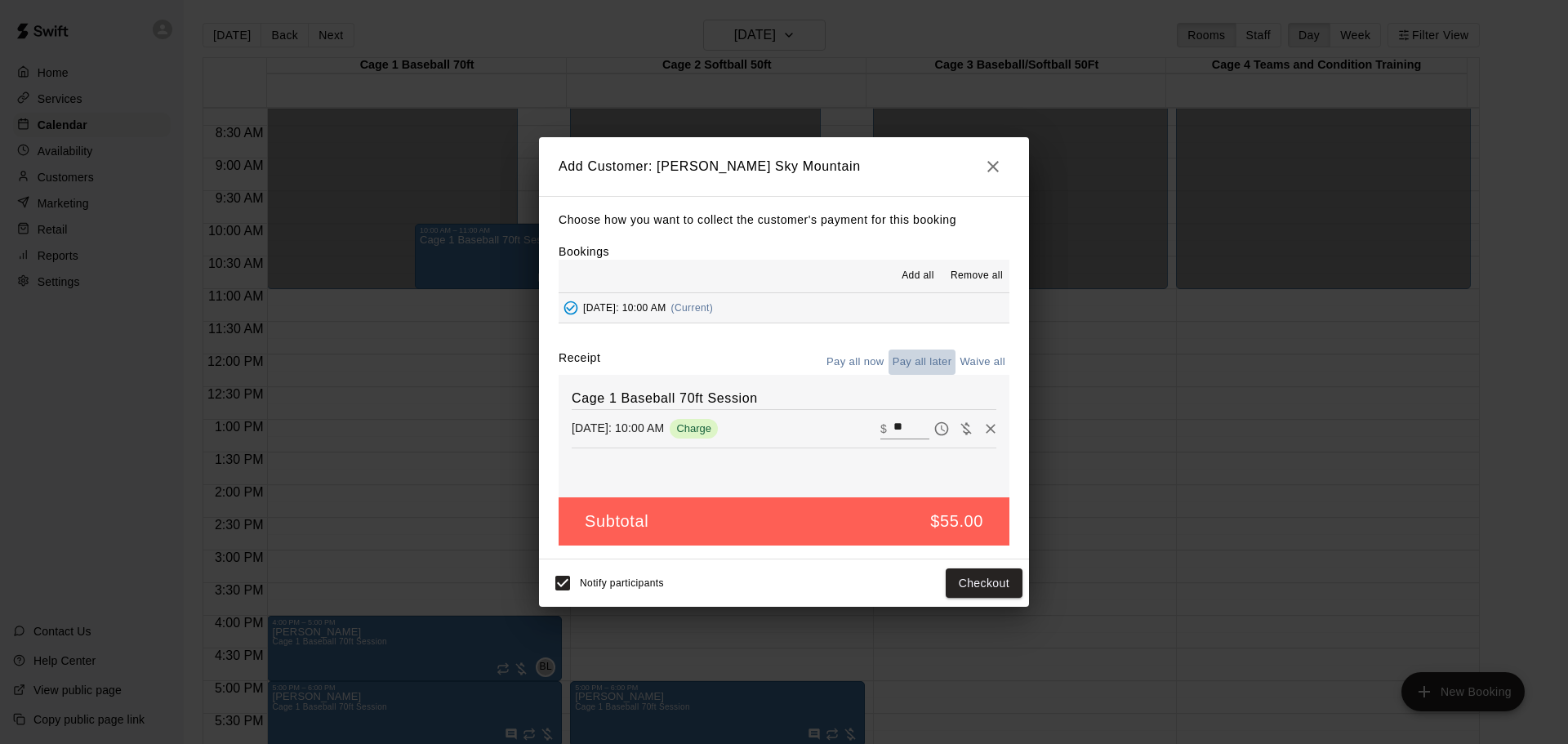
click at [936, 364] on button "Pay all later" at bounding box center [923, 362] width 68 height 25
click at [972, 580] on button "Add customer" at bounding box center [972, 583] width 100 height 30
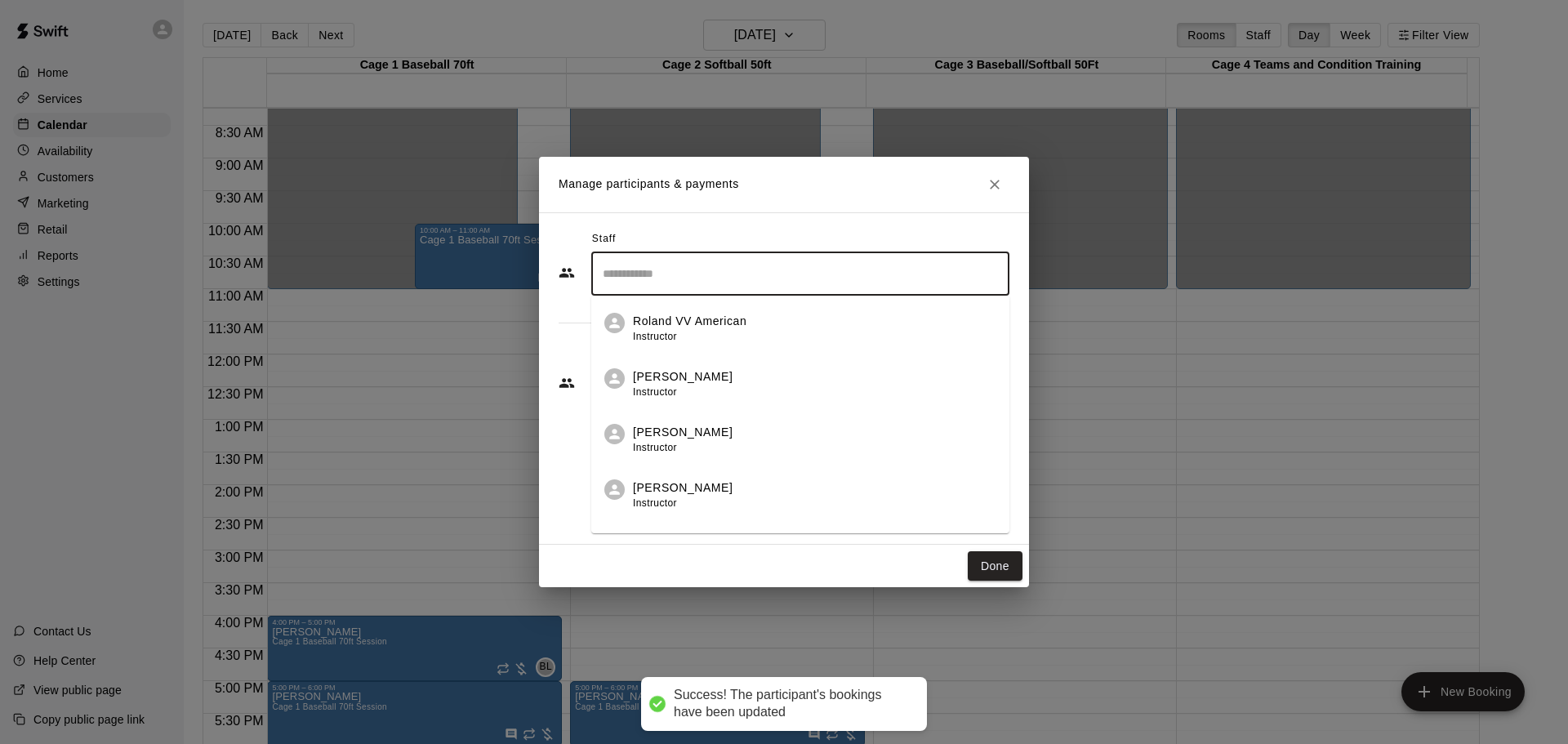
click at [694, 263] on input "Search staff" at bounding box center [801, 273] width 404 height 28
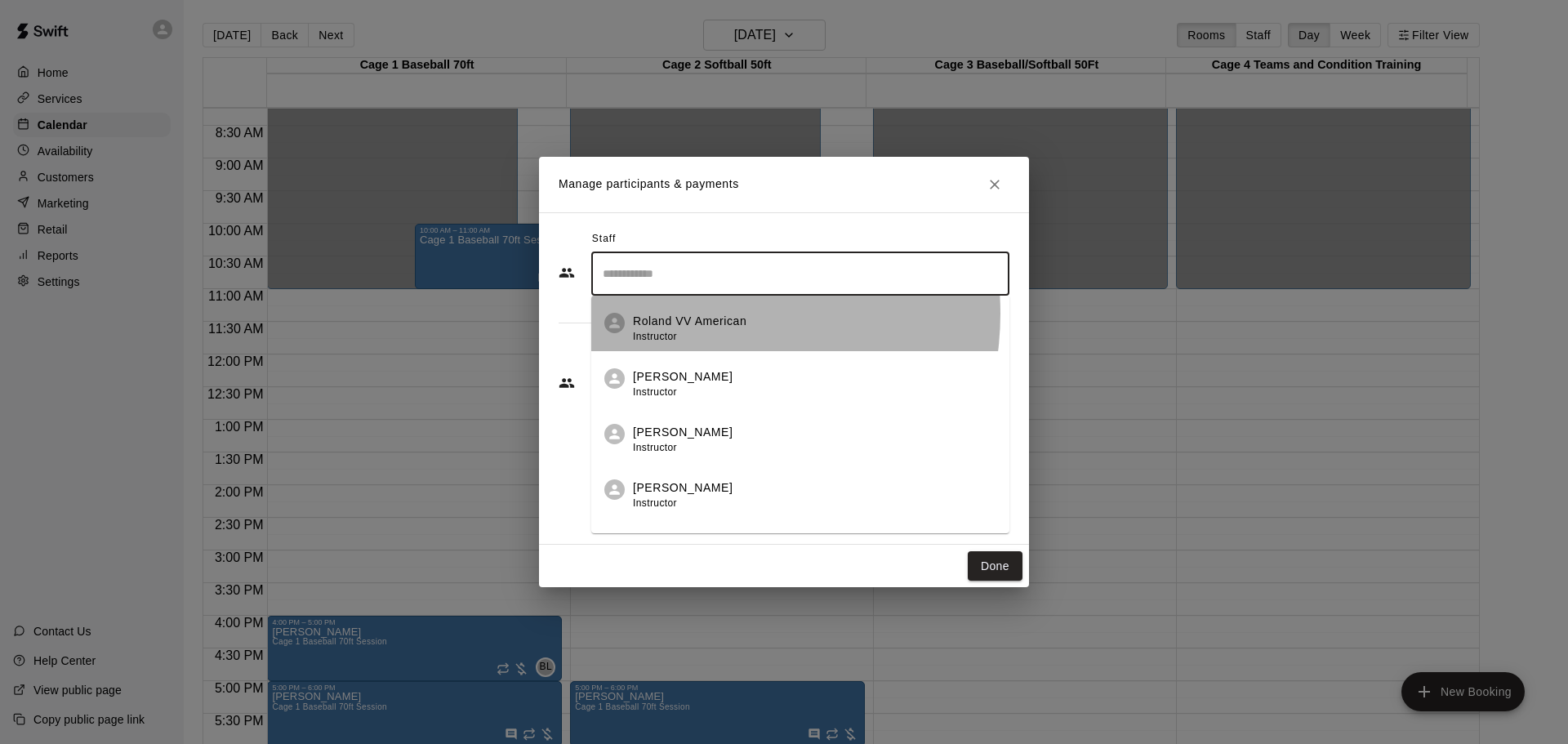
click at [695, 316] on p "Roland VV American" at bounding box center [690, 322] width 114 height 18
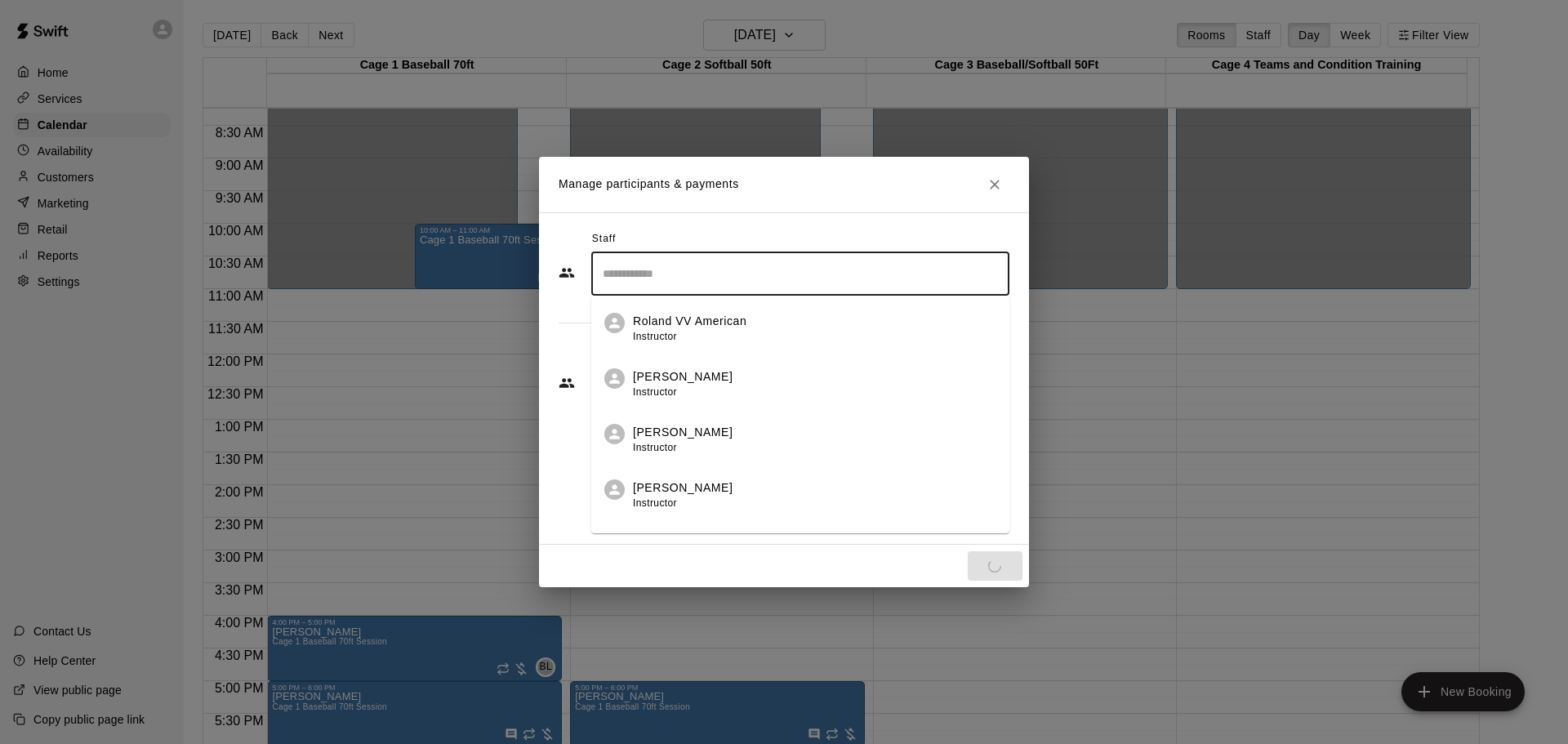
click at [738, 276] on input "Search staff" at bounding box center [801, 273] width 404 height 28
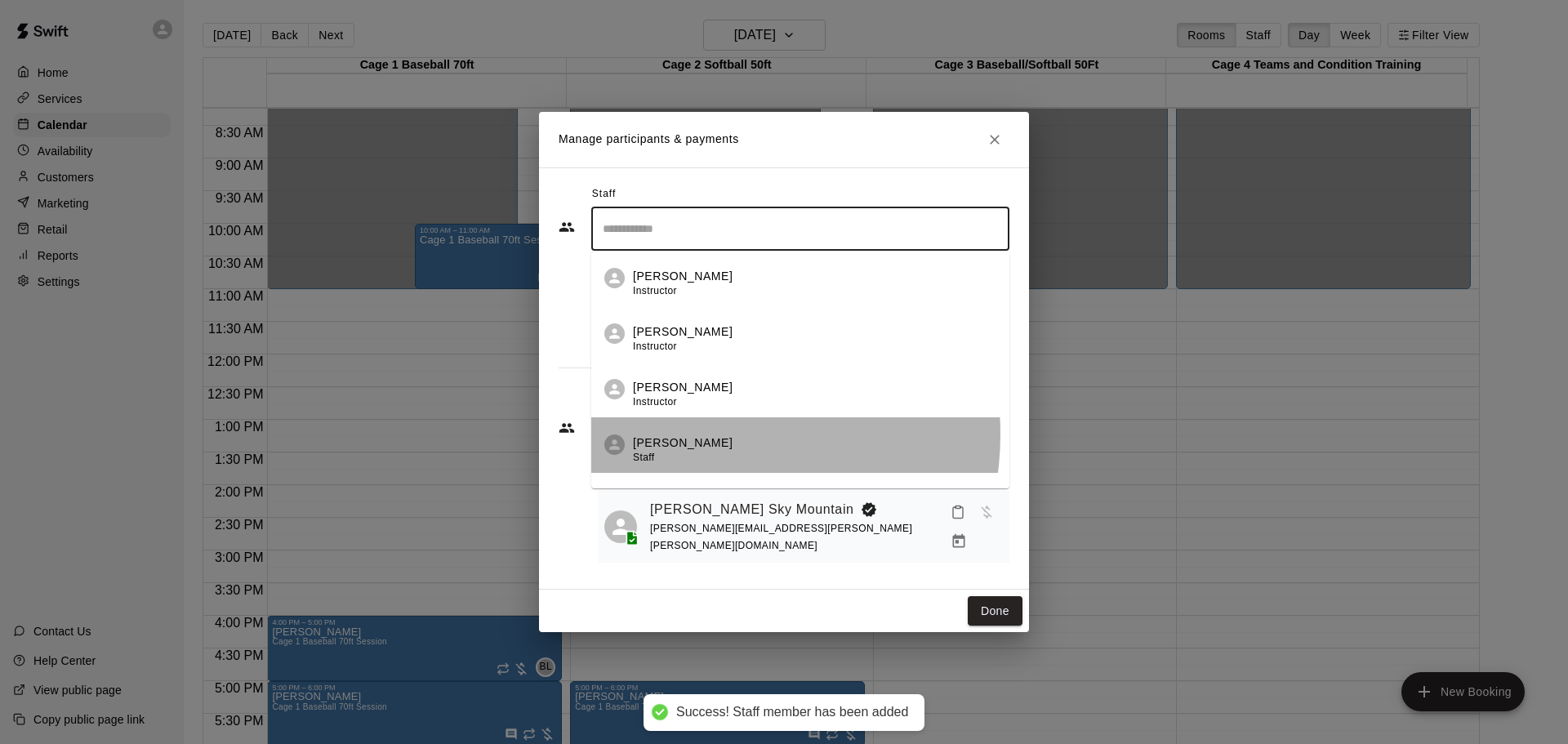
click at [705, 442] on p "[PERSON_NAME]" at bounding box center [683, 443] width 99 height 18
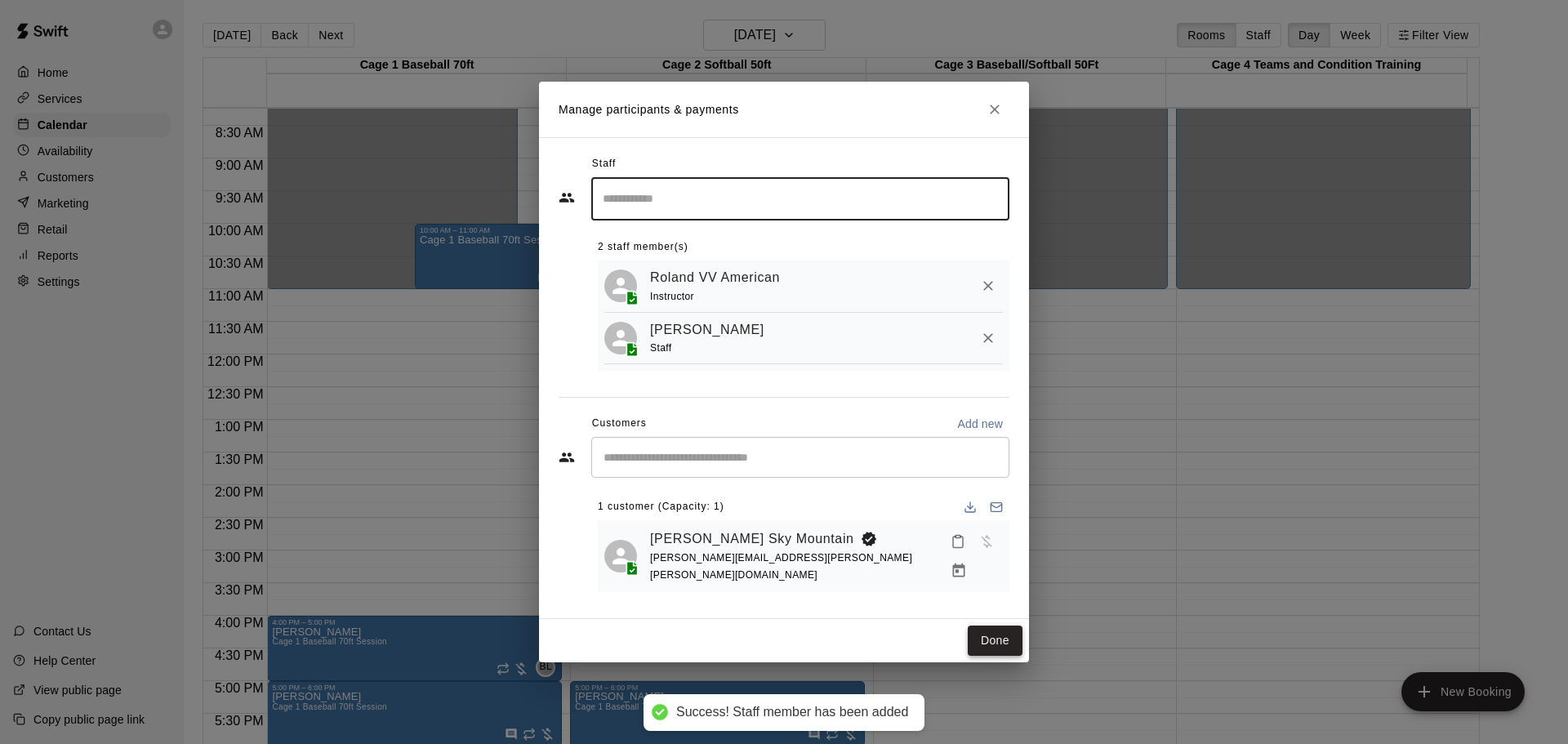
click at [994, 634] on button "Done" at bounding box center [995, 640] width 54 height 30
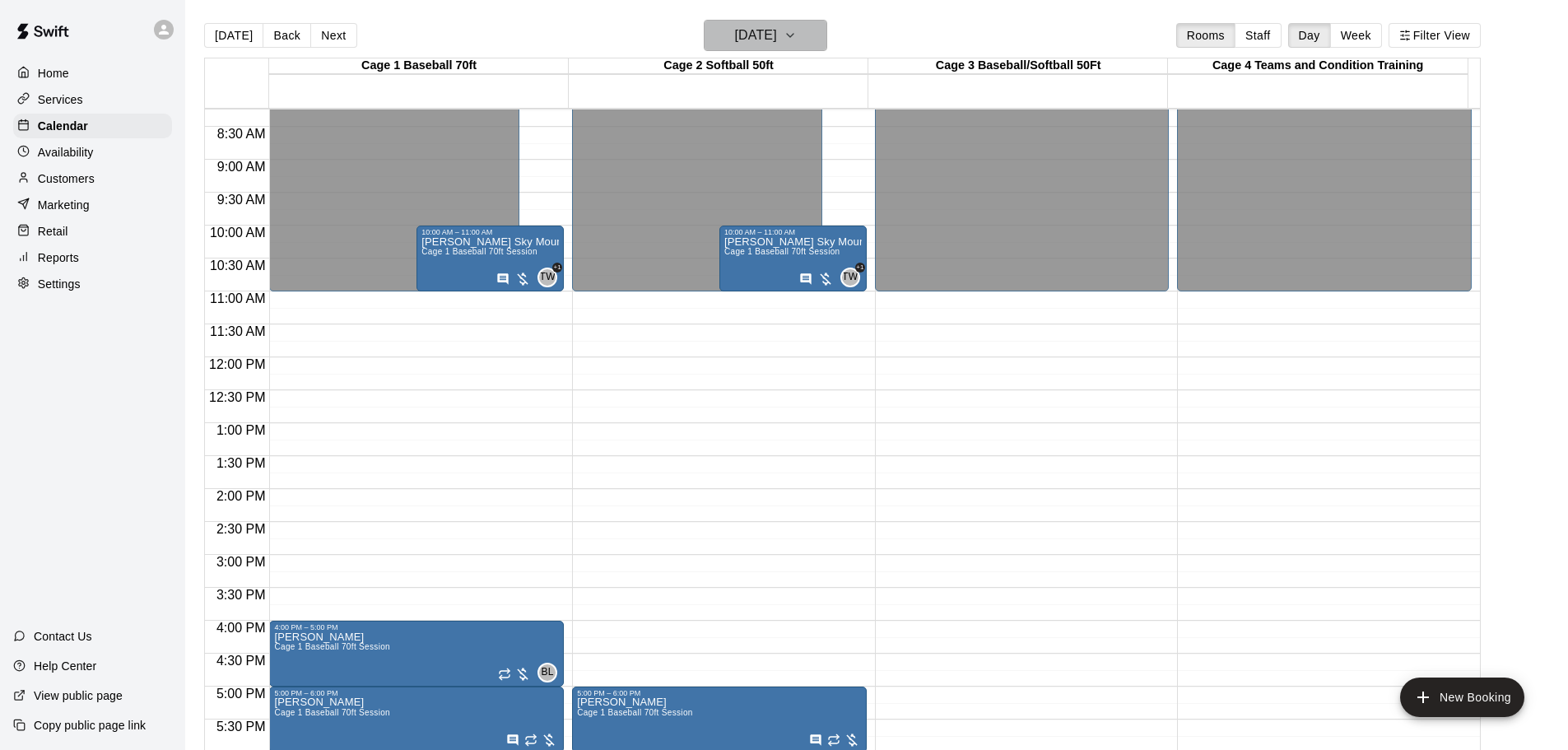
click at [797, 36] on icon "button" at bounding box center [789, 35] width 13 height 20
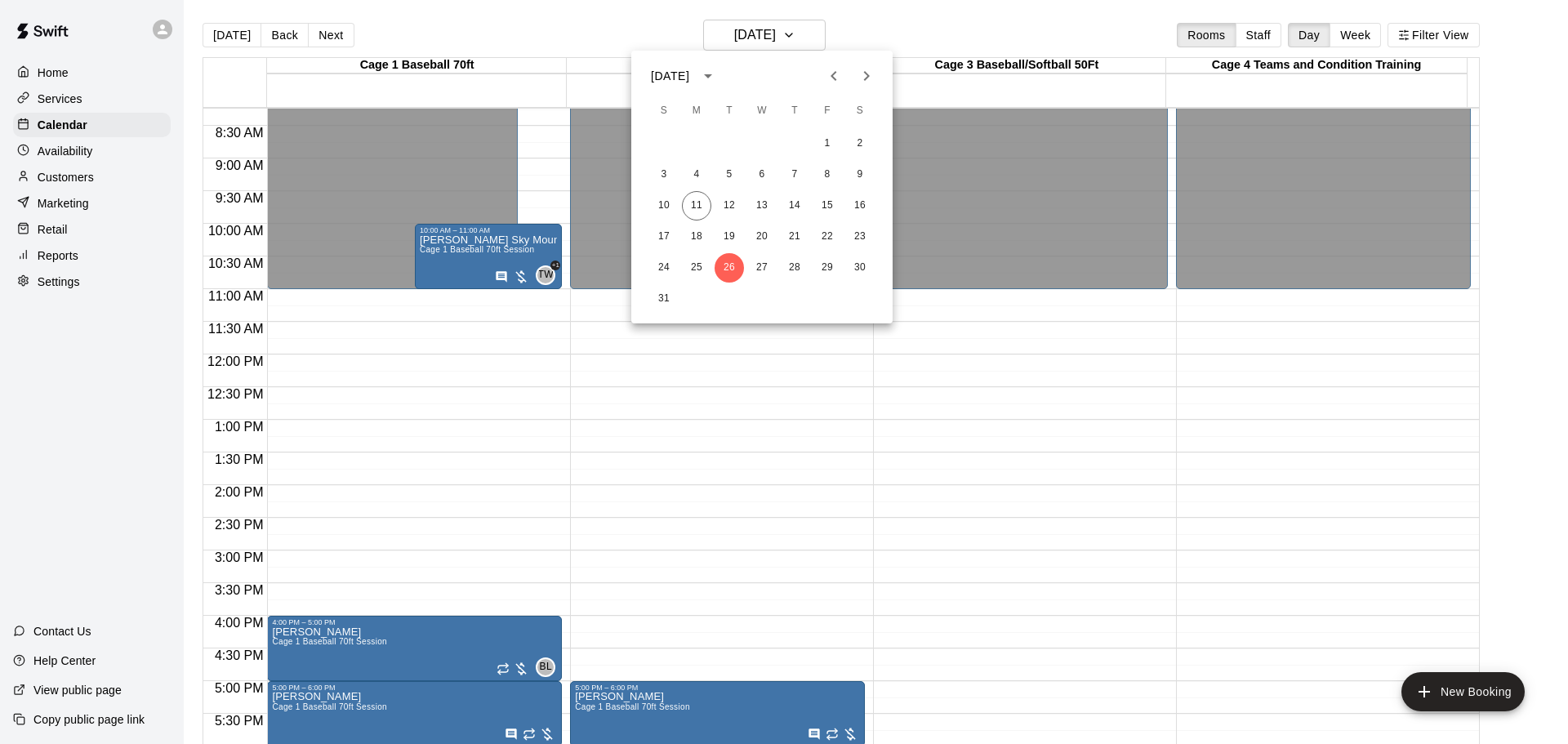
click at [867, 75] on icon "Next month" at bounding box center [867, 76] width 19 height 19
click at [730, 137] on button "2" at bounding box center [730, 144] width 29 height 29
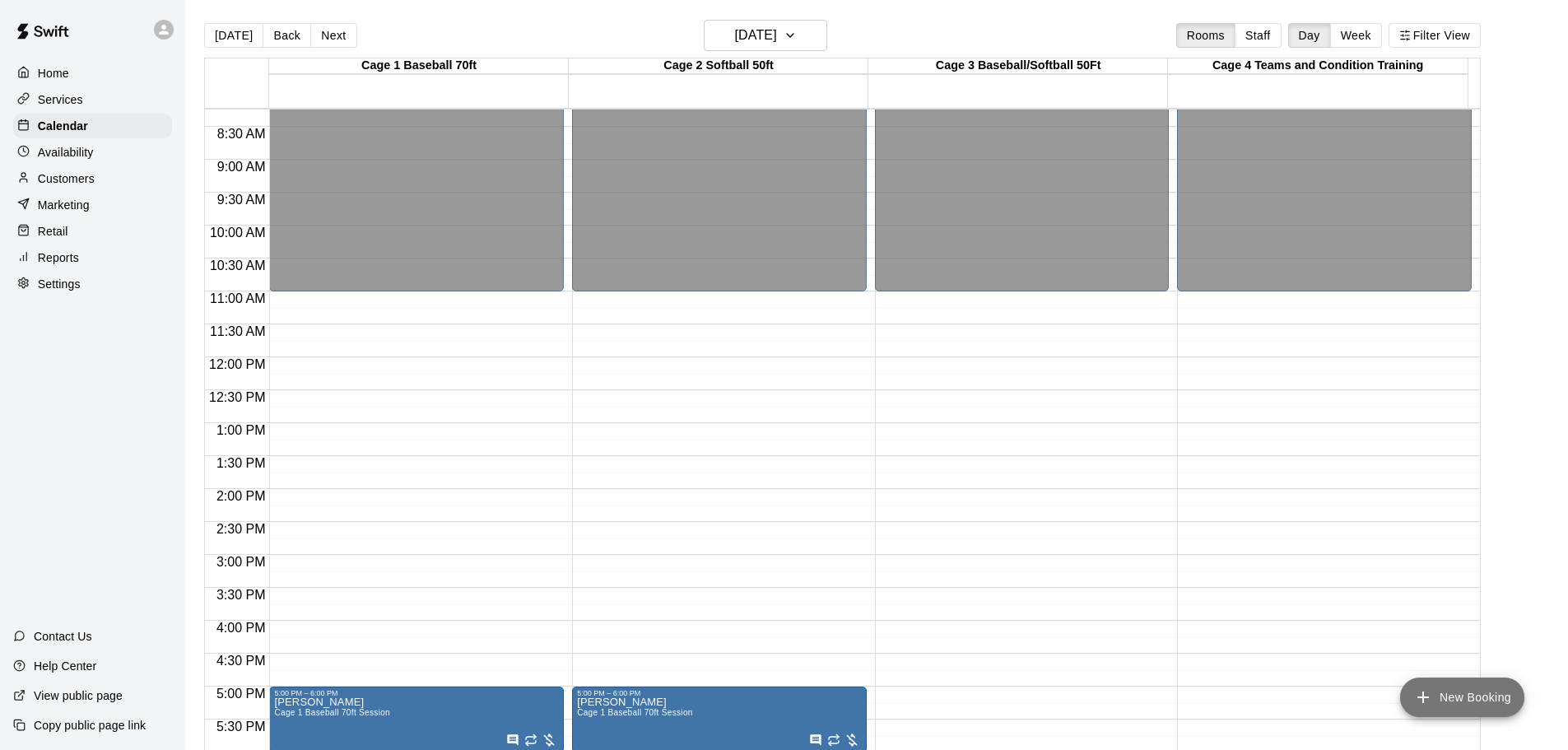
click at [1495, 699] on button "New Booking" at bounding box center [1461, 697] width 124 height 39
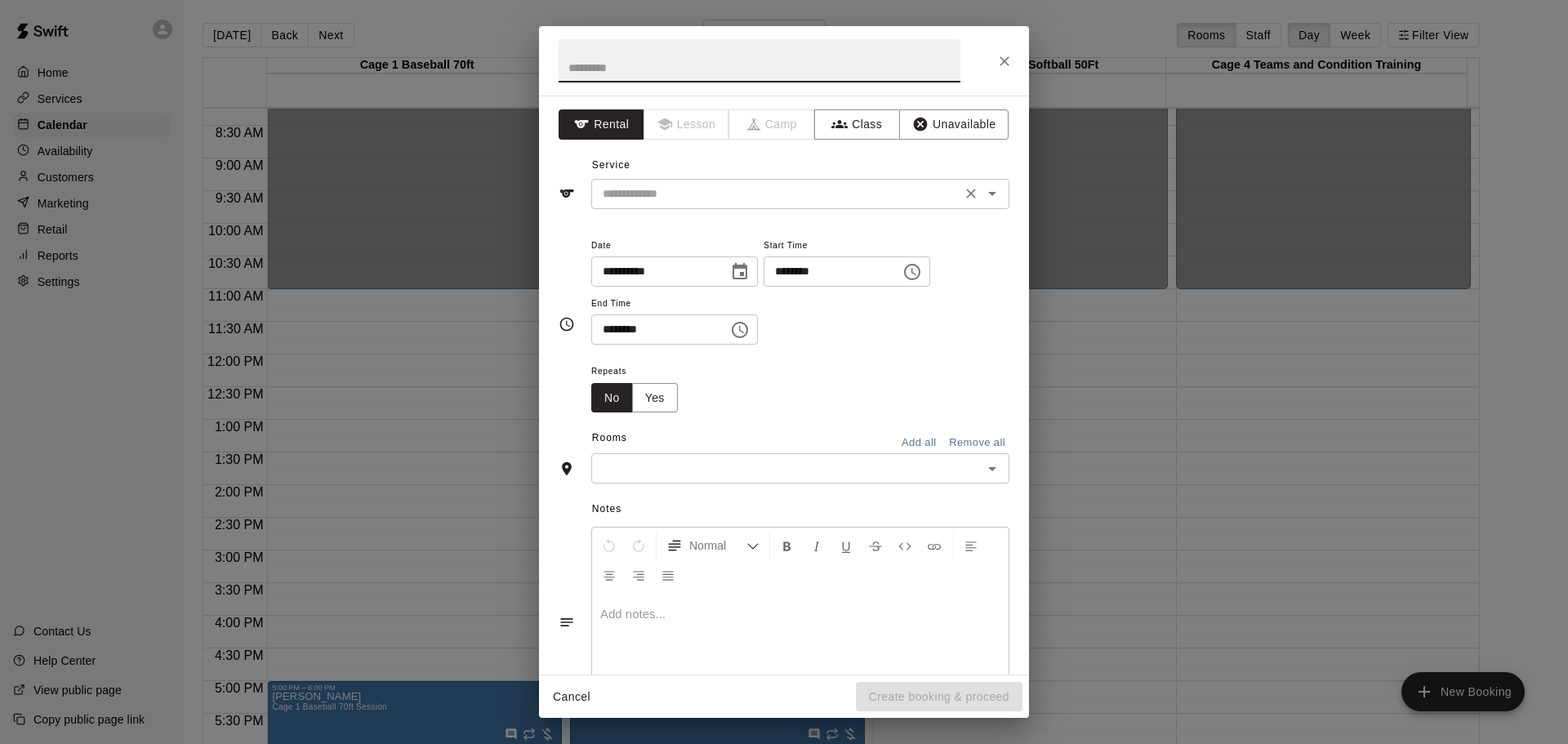
click at [982, 190] on icon "Open" at bounding box center [992, 194] width 19 height 19
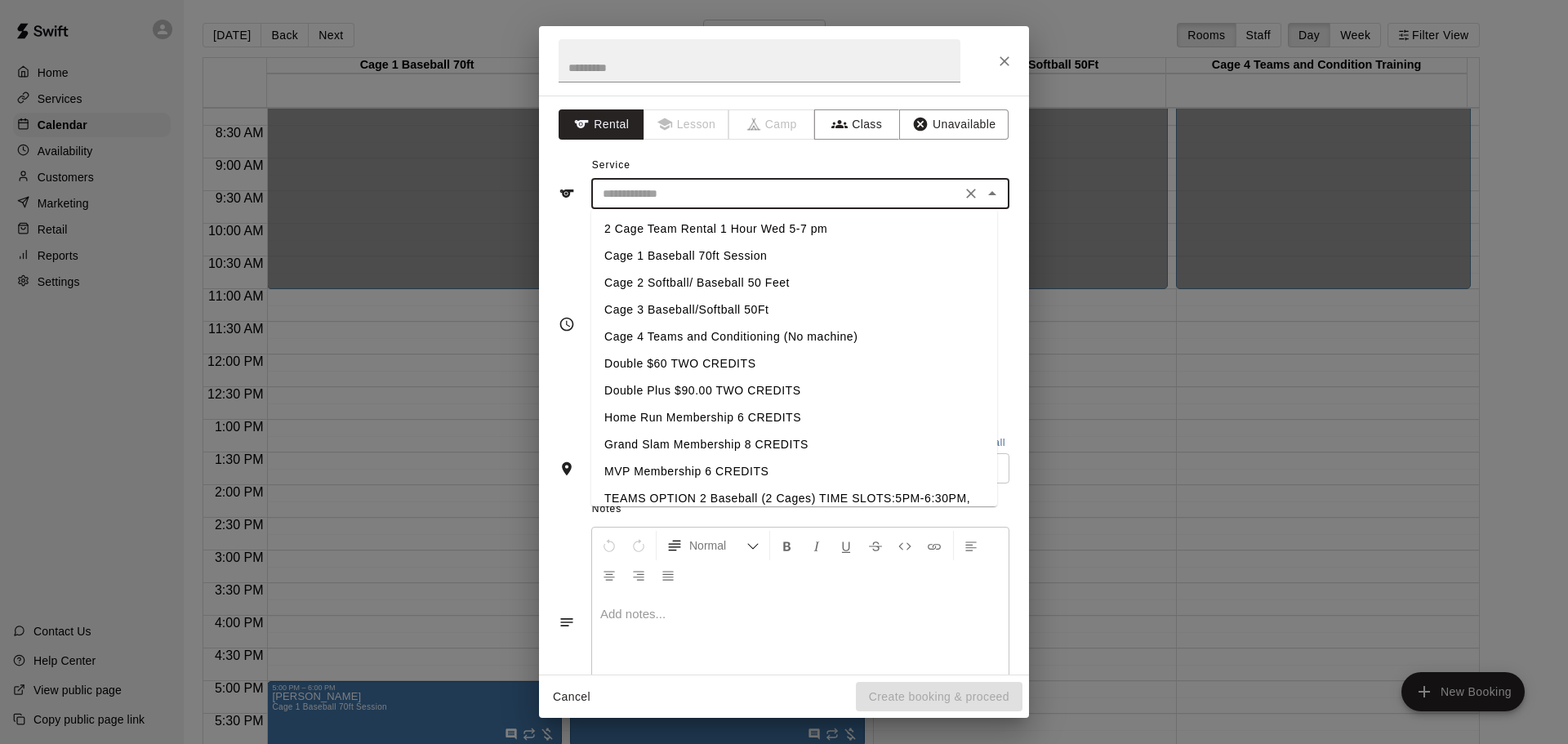
click at [709, 255] on li "Cage 1 Baseball 70ft Session" at bounding box center [794, 256] width 406 height 27
type input "**********"
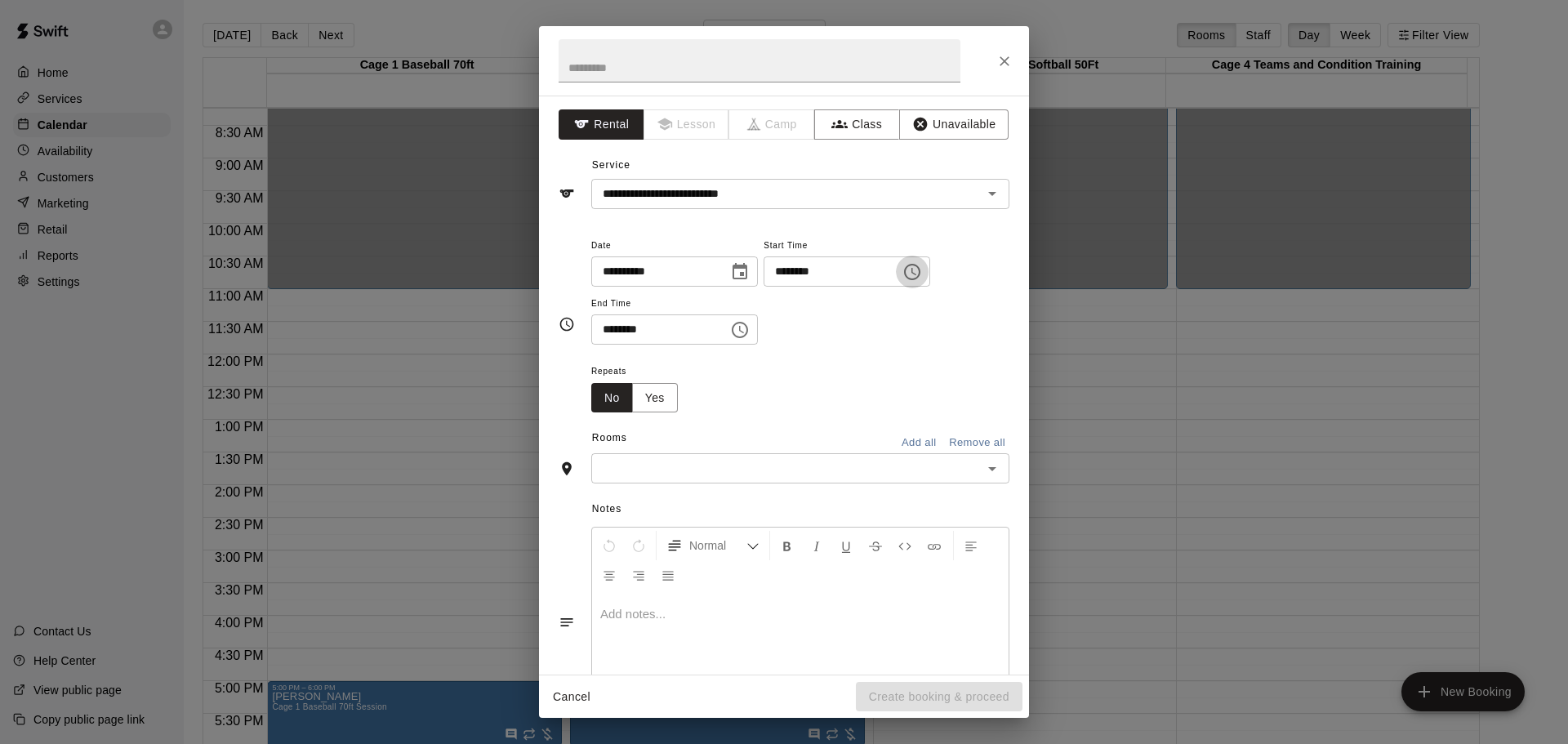
click at [922, 267] on icon "Choose time, selected time is 2:00 PM" at bounding box center [912, 272] width 19 height 19
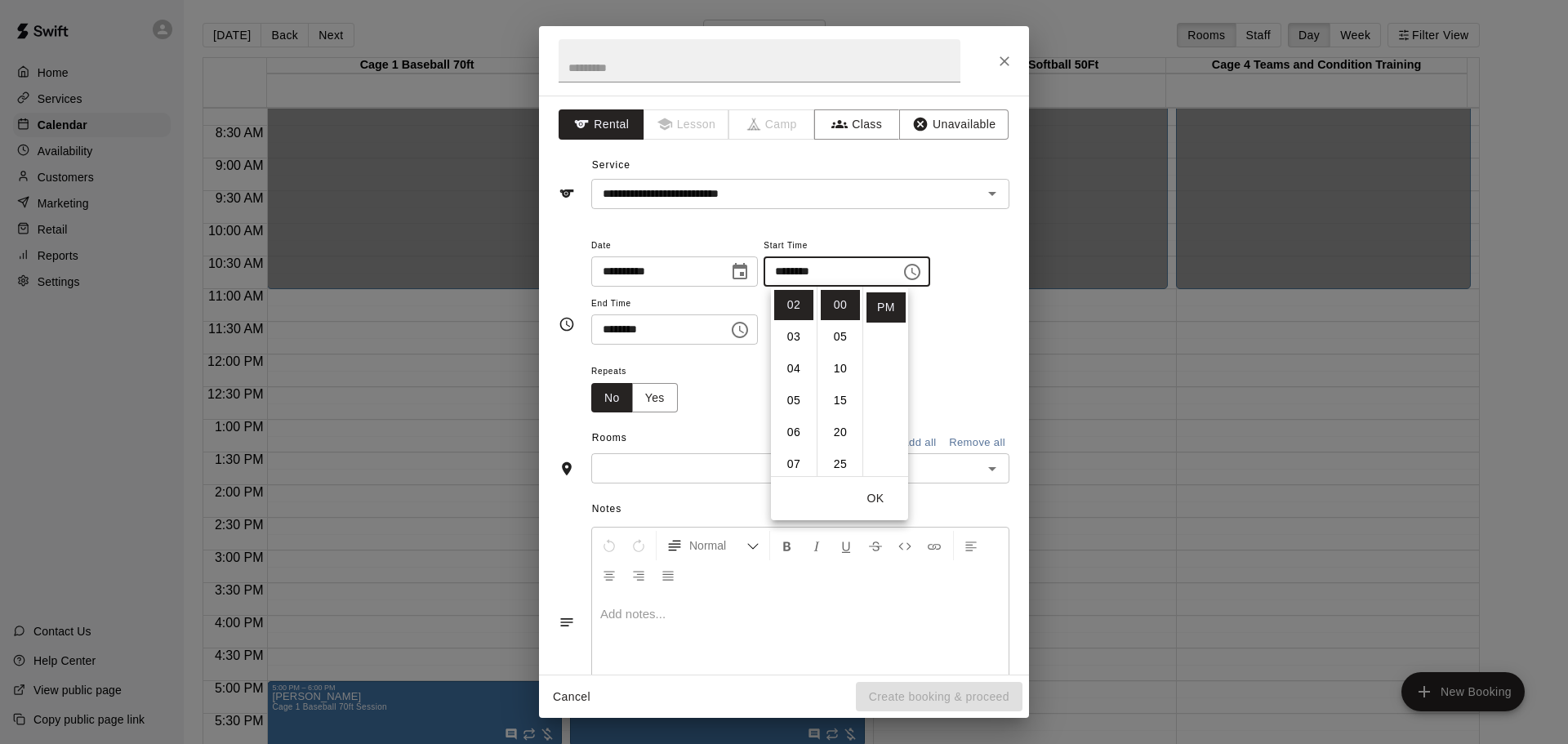
scroll to position [0, 0]
click at [793, 451] on li "10" at bounding box center [794, 460] width 39 height 30
click at [881, 308] on li "AM" at bounding box center [886, 304] width 39 height 30
type input "********"
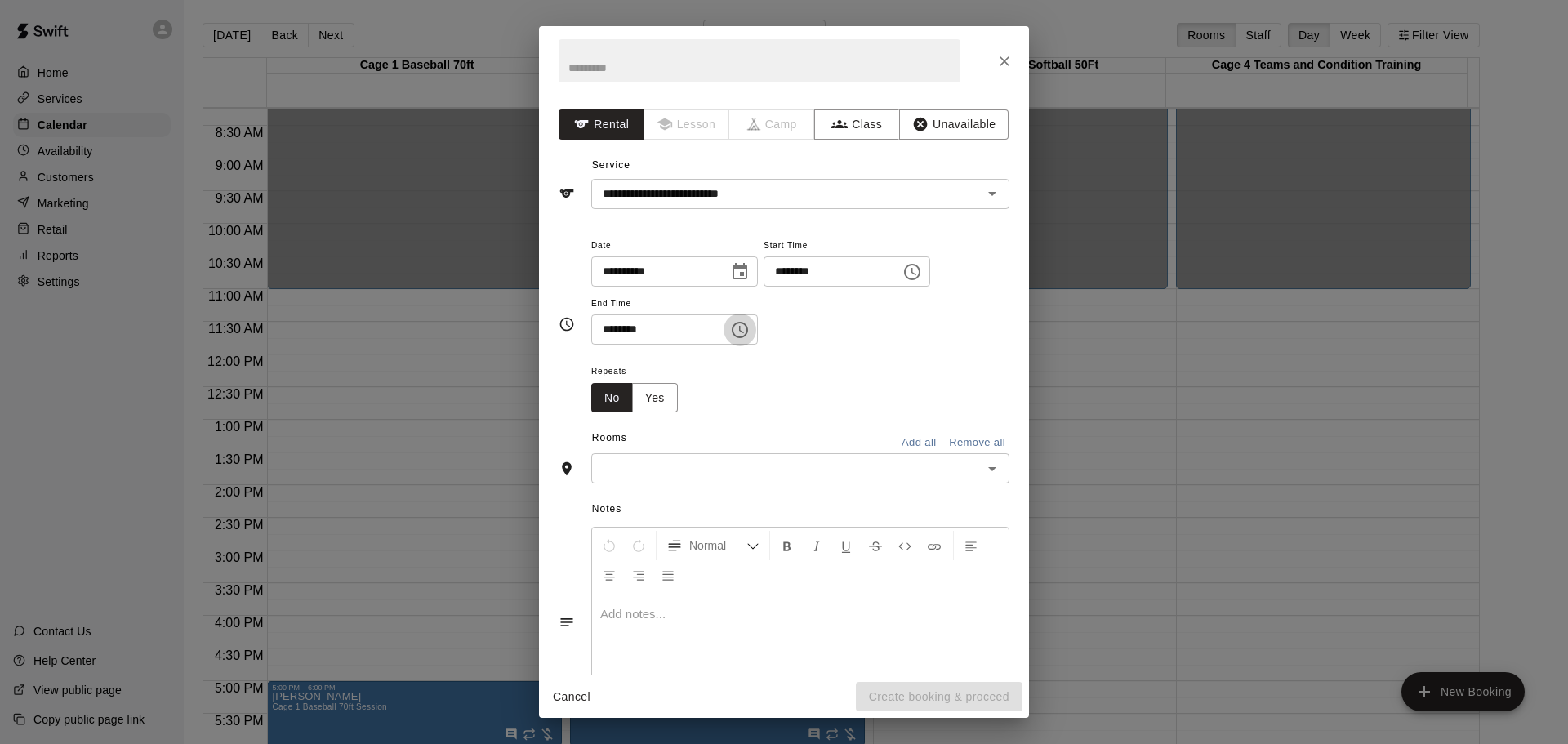
click at [744, 329] on icon "Choose time, selected time is 2:30 PM" at bounding box center [741, 330] width 5 height 8
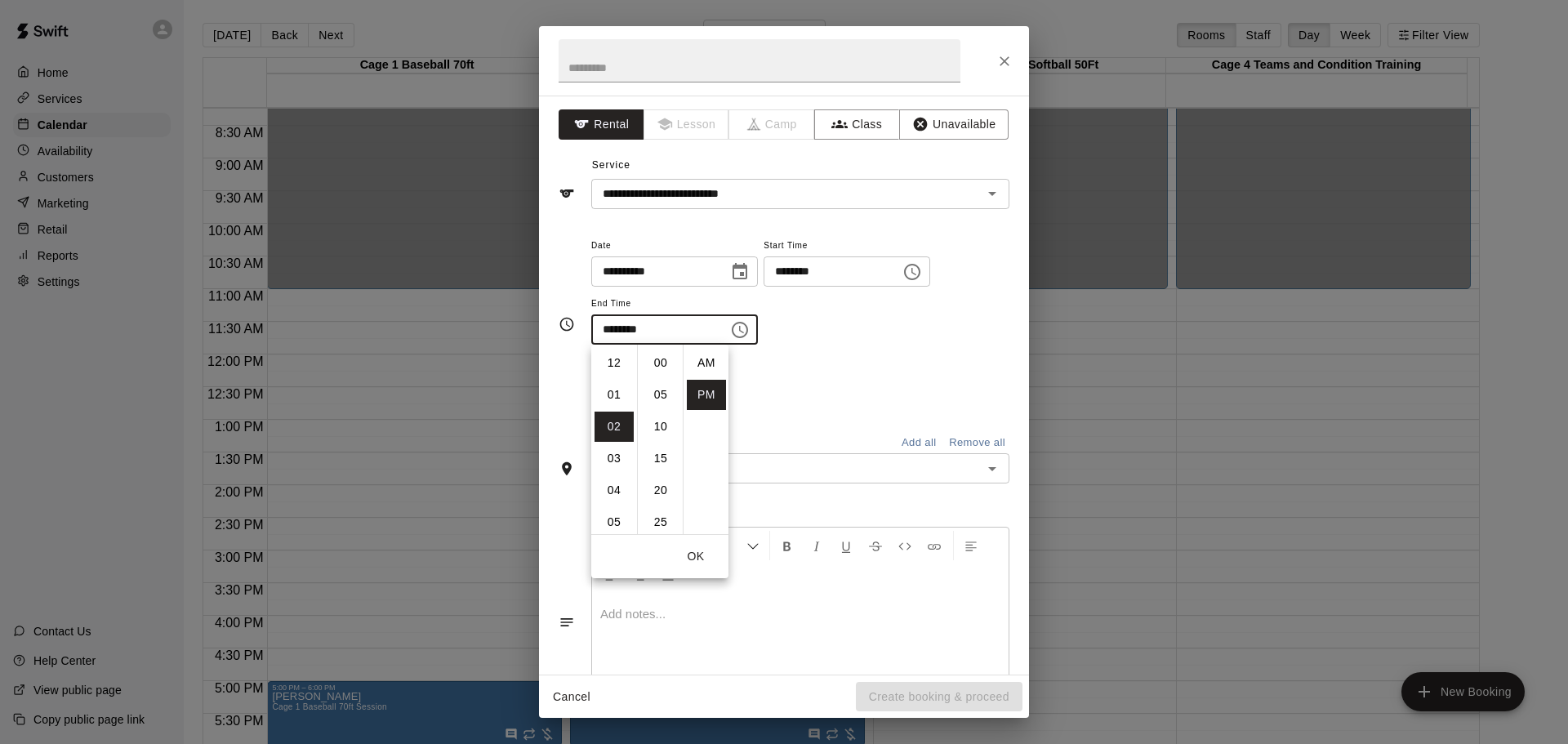
scroll to position [29, 0]
click at [617, 400] on li "11" at bounding box center [614, 405] width 39 height 30
click at [659, 359] on li "00" at bounding box center [660, 363] width 39 height 30
click at [701, 361] on li "AM" at bounding box center [706, 363] width 39 height 30
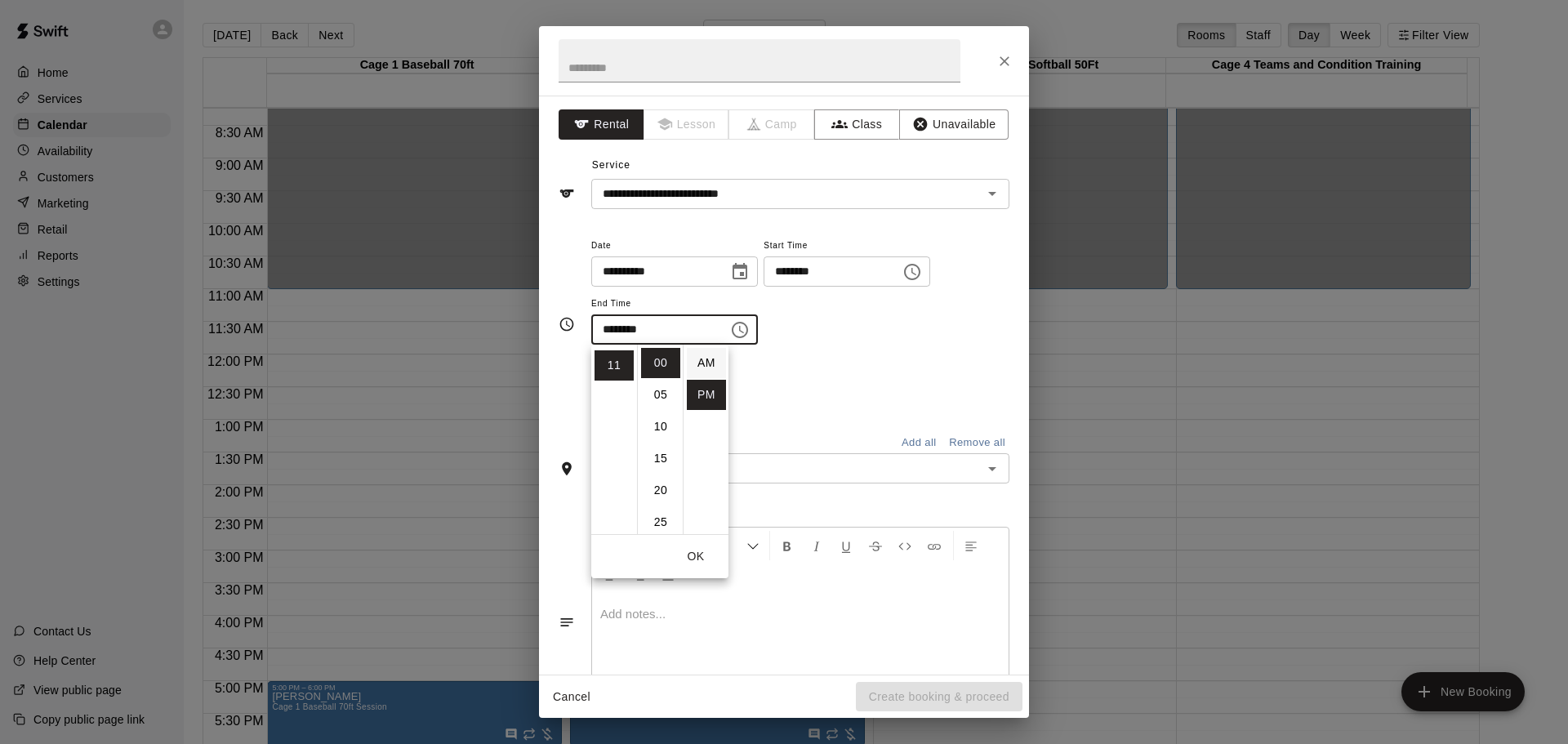
type input "********"
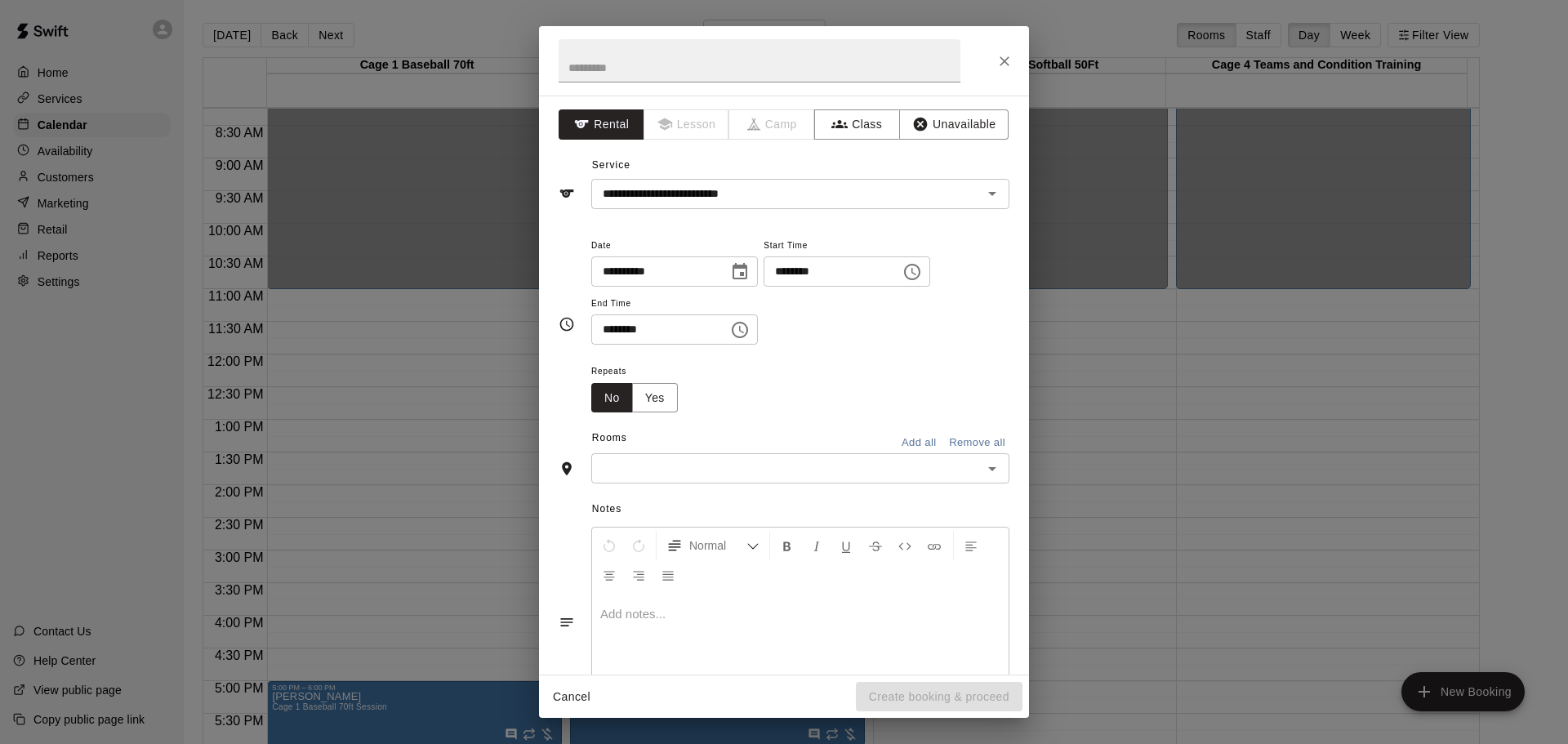
click at [982, 466] on icon "Open" at bounding box center [992, 469] width 19 height 19
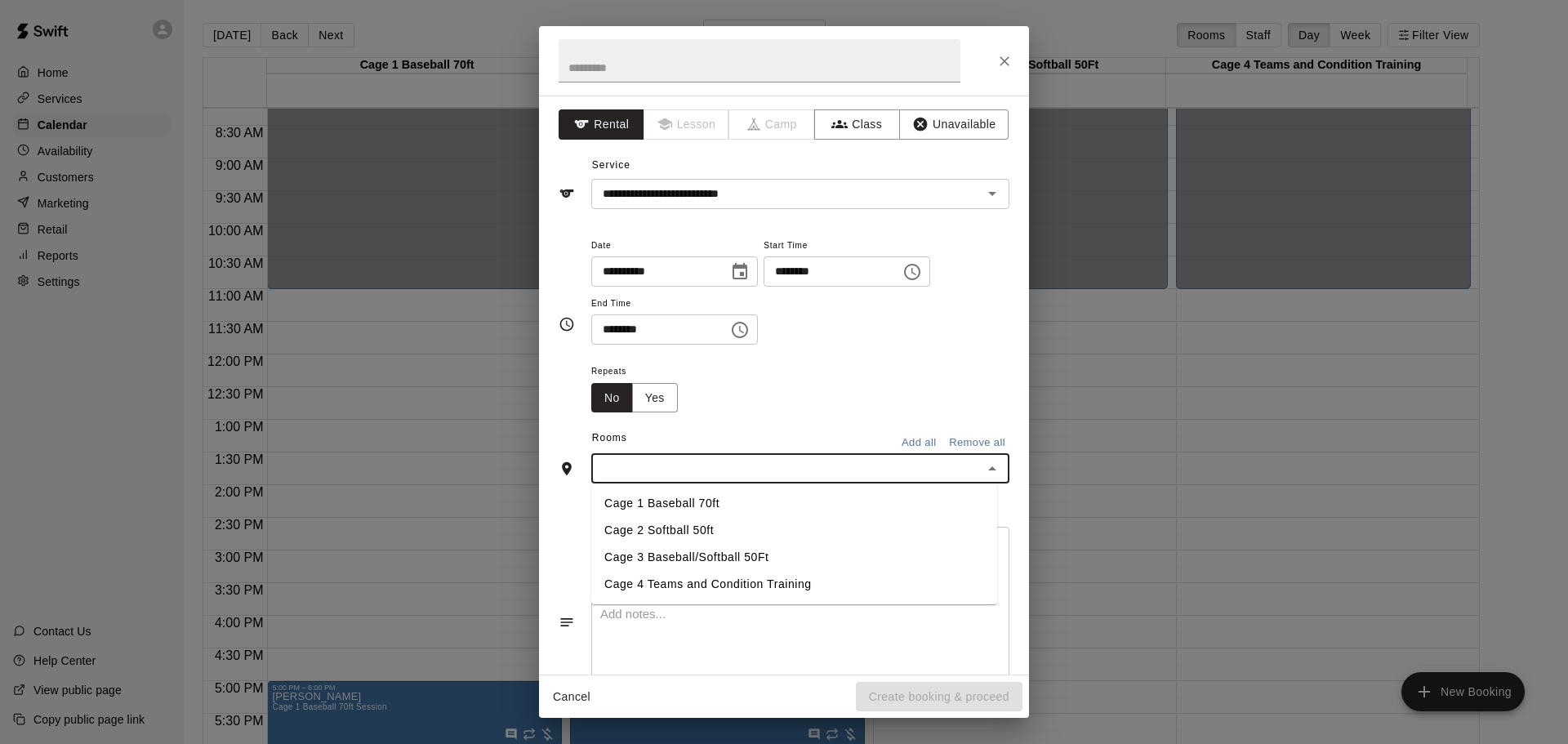
click at [677, 497] on li "Cage 1 Baseball 70ft" at bounding box center [794, 504] width 406 height 27
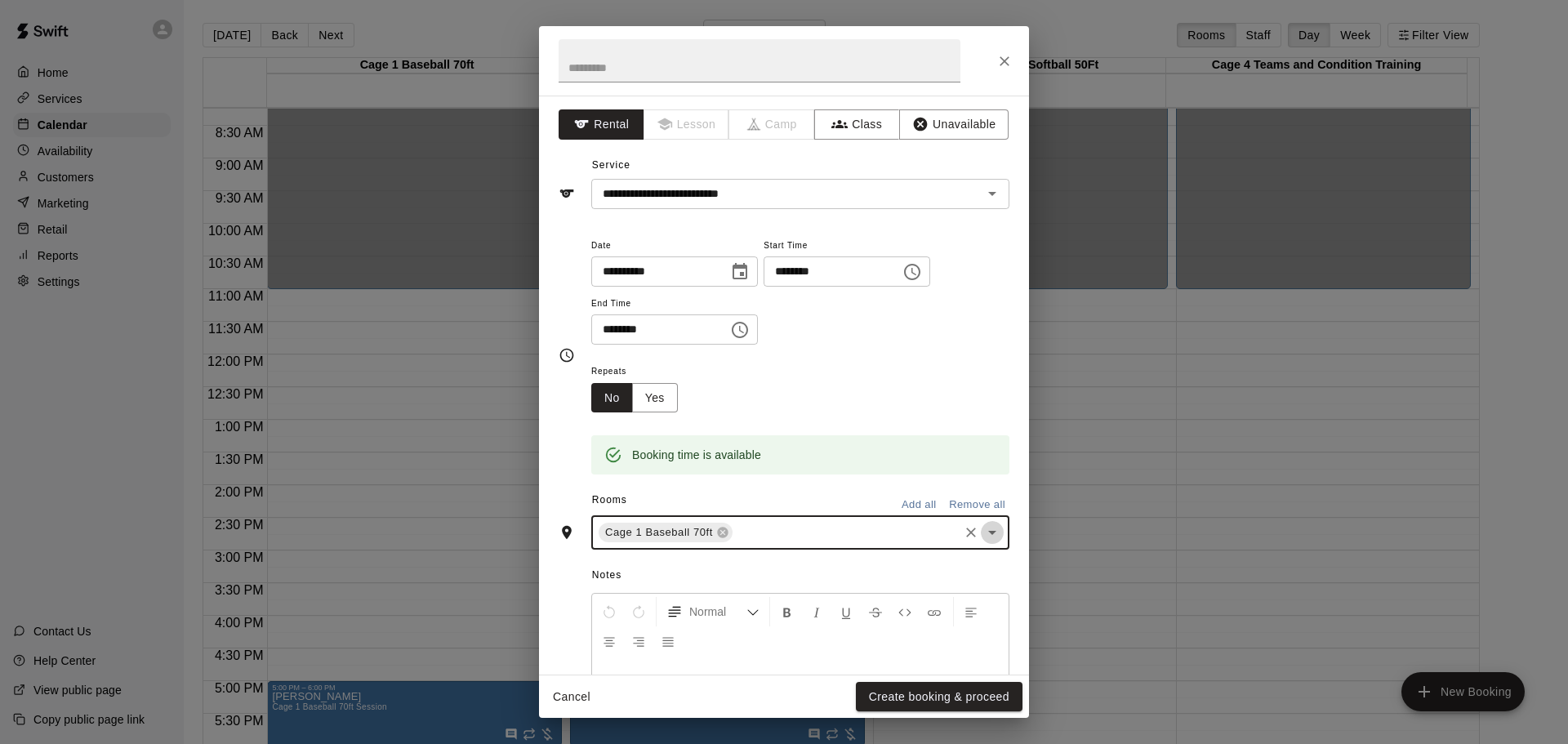
click at [982, 530] on icon "Open" at bounding box center [992, 532] width 19 height 19
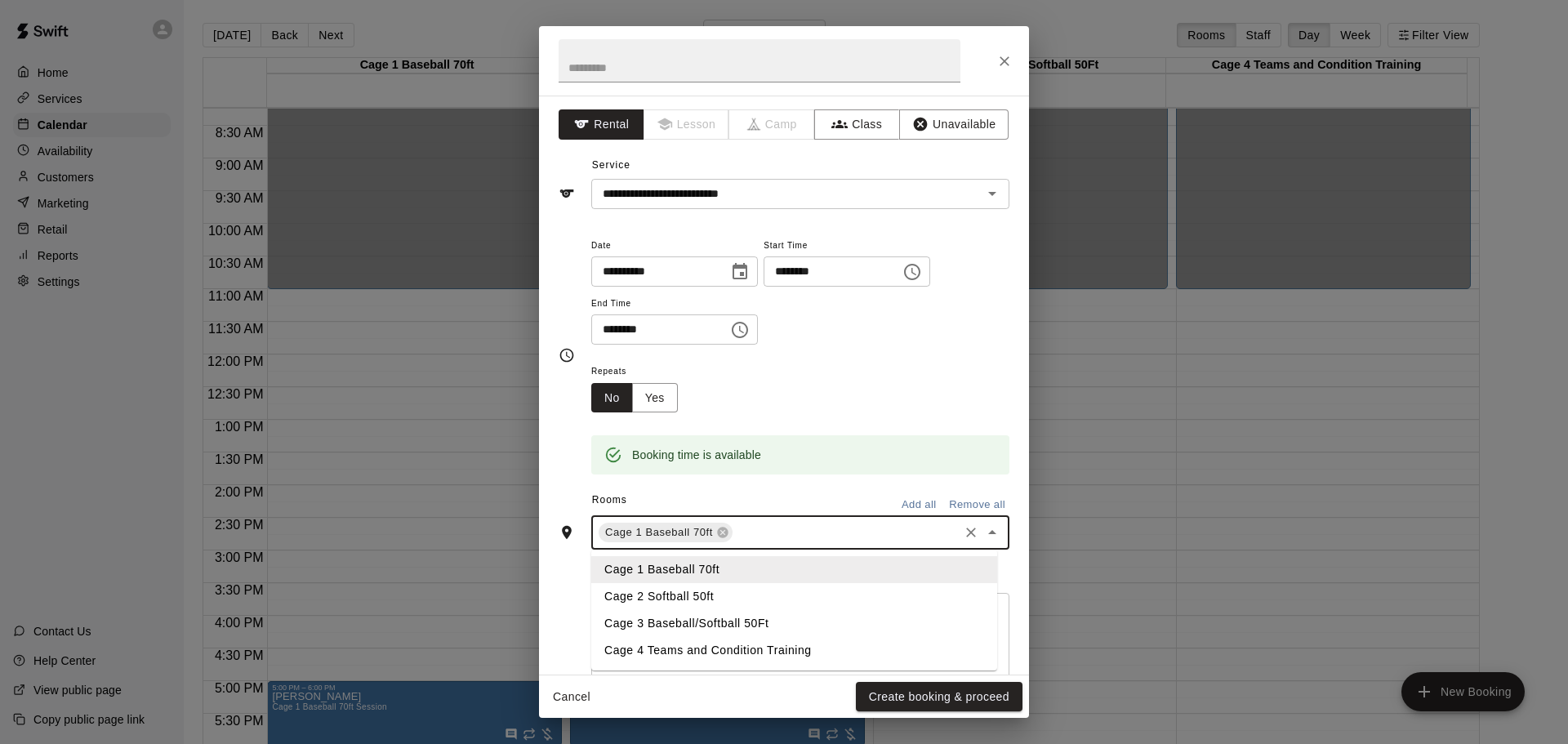
click at [659, 591] on li "Cage 2 Softball 50ft" at bounding box center [794, 597] width 406 height 27
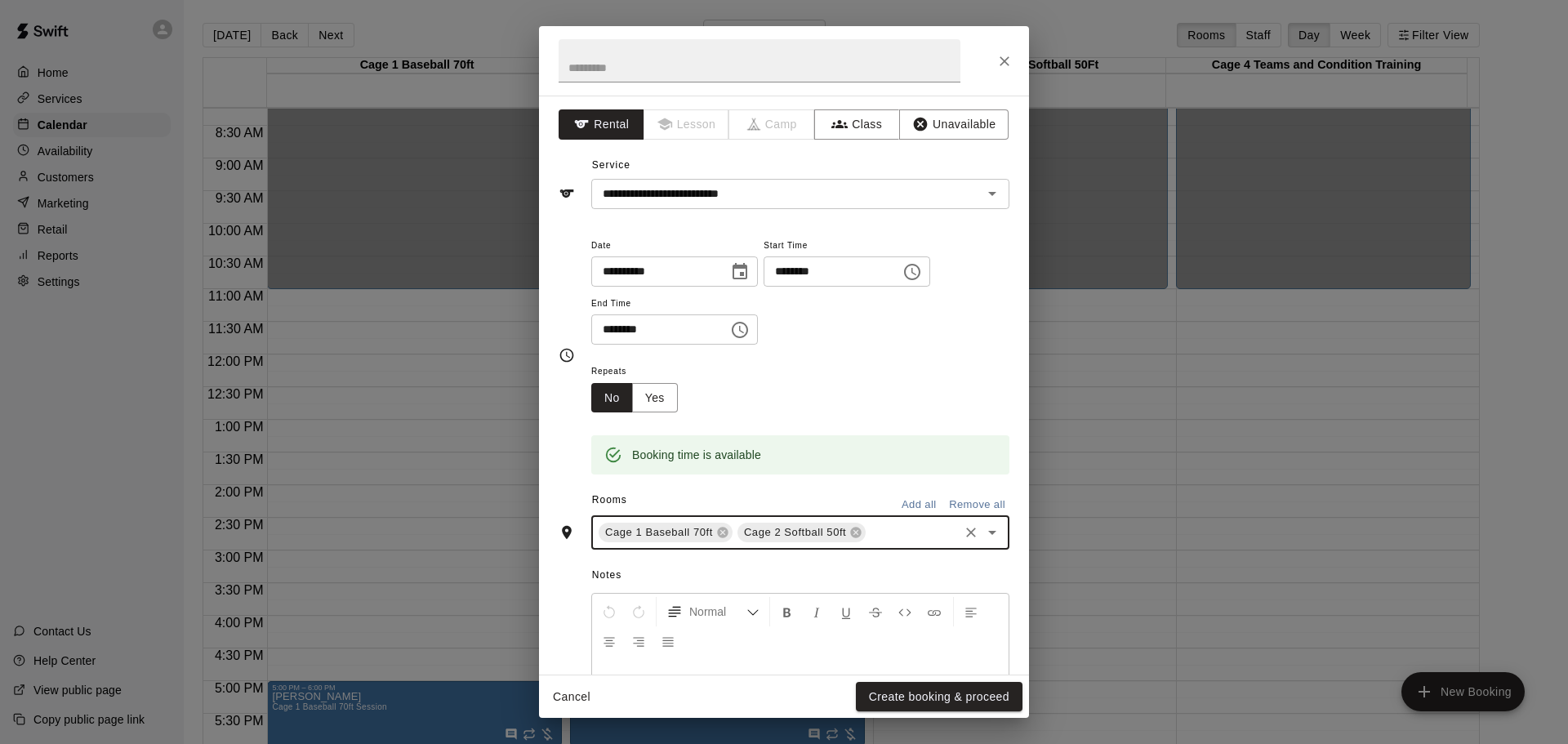
scroll to position [139, 0]
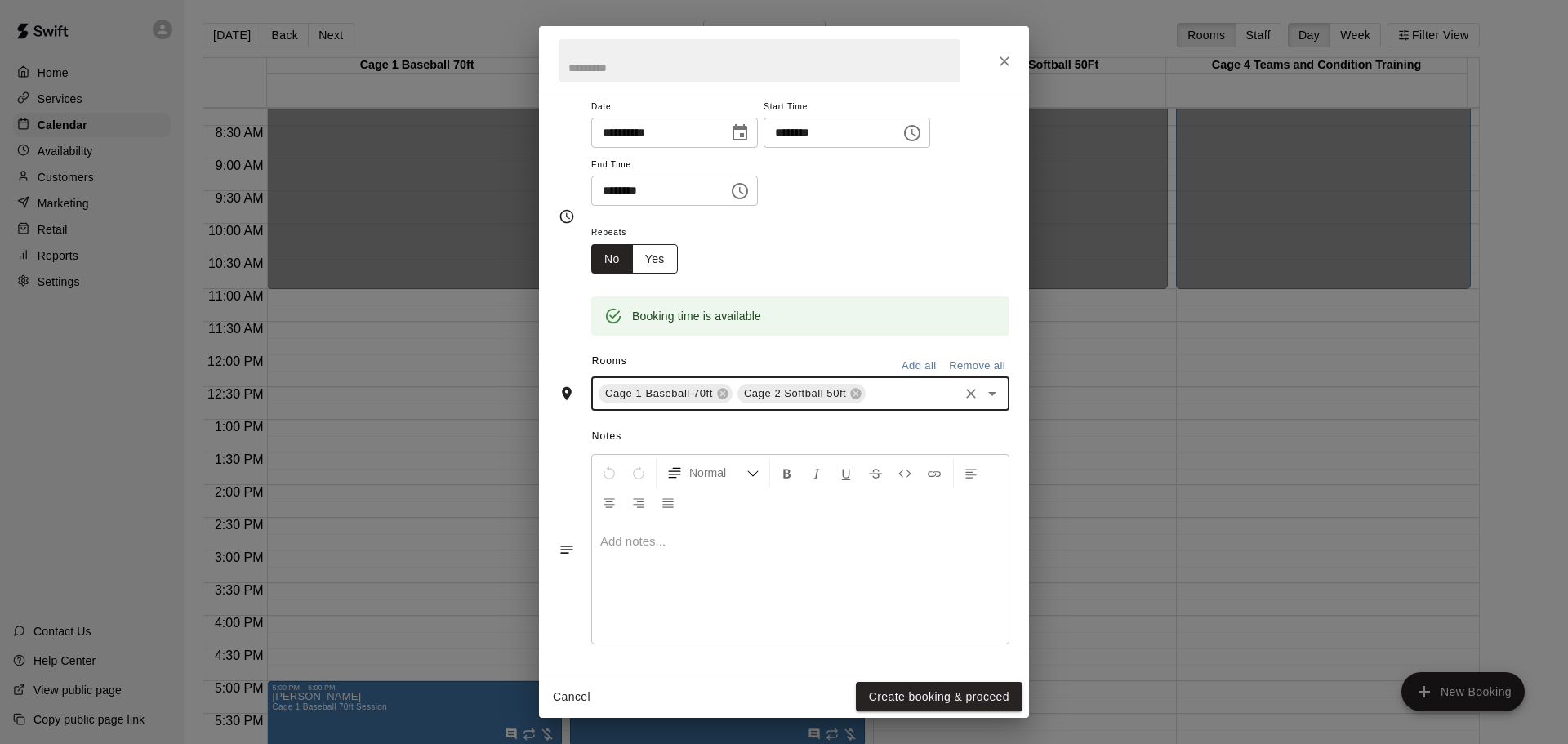
click at [666, 262] on button "Yes" at bounding box center [655, 259] width 46 height 30
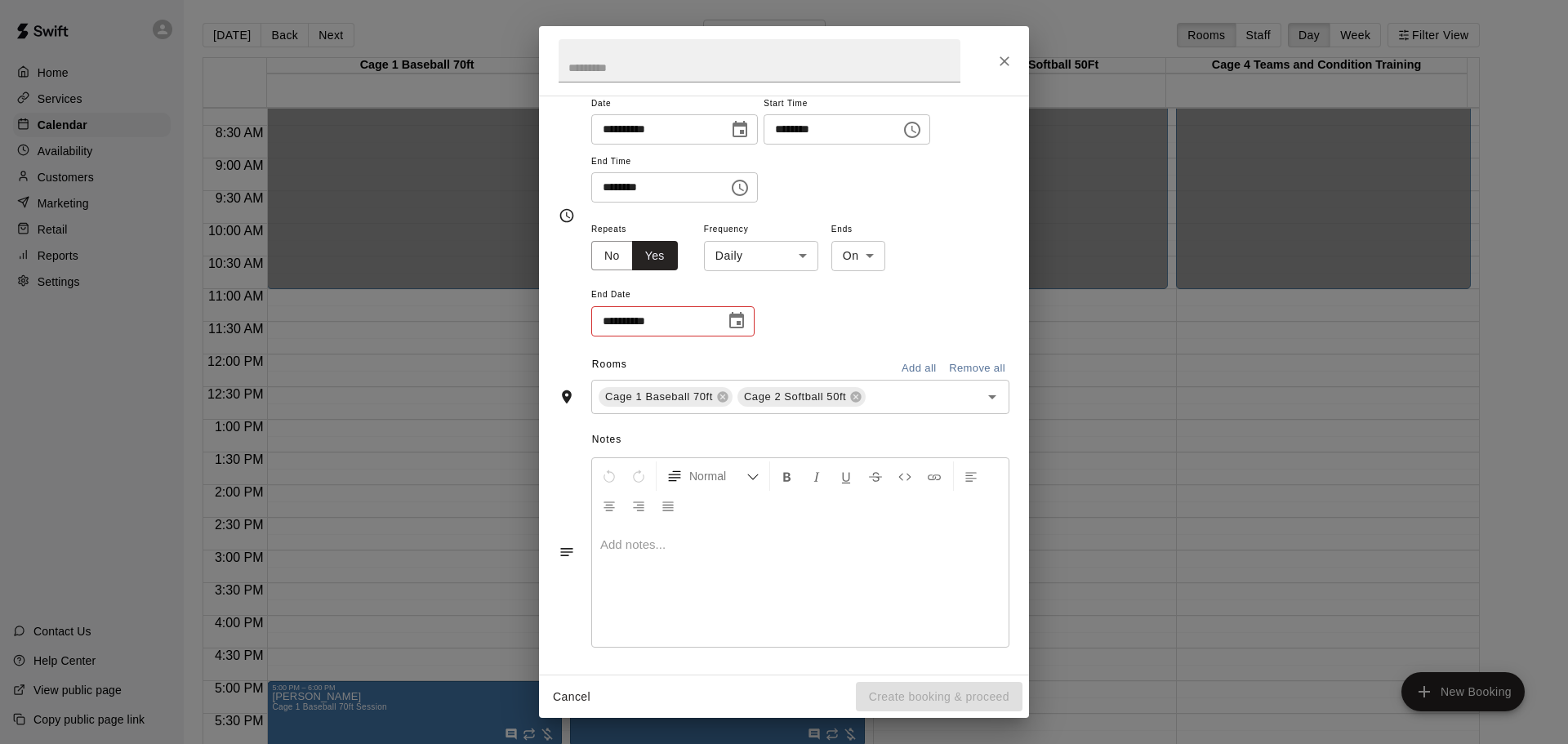
click at [802, 256] on body "Home Services Calendar Availability Customers Marketing Retail Reports Settings…" at bounding box center [784, 385] width 1568 height 770
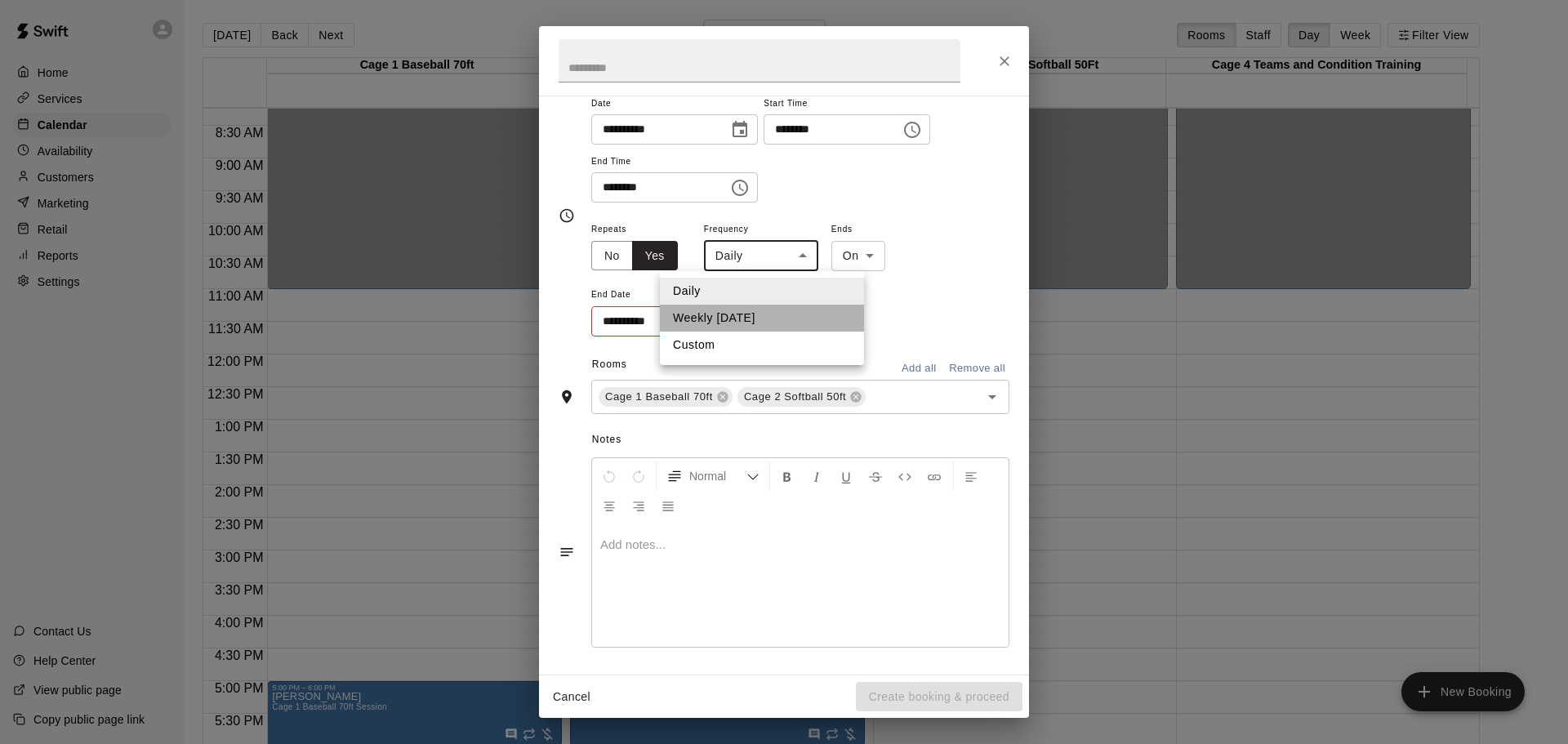
click at [771, 313] on li "Weekly [DATE]" at bounding box center [763, 318] width 204 height 27
type input "******"
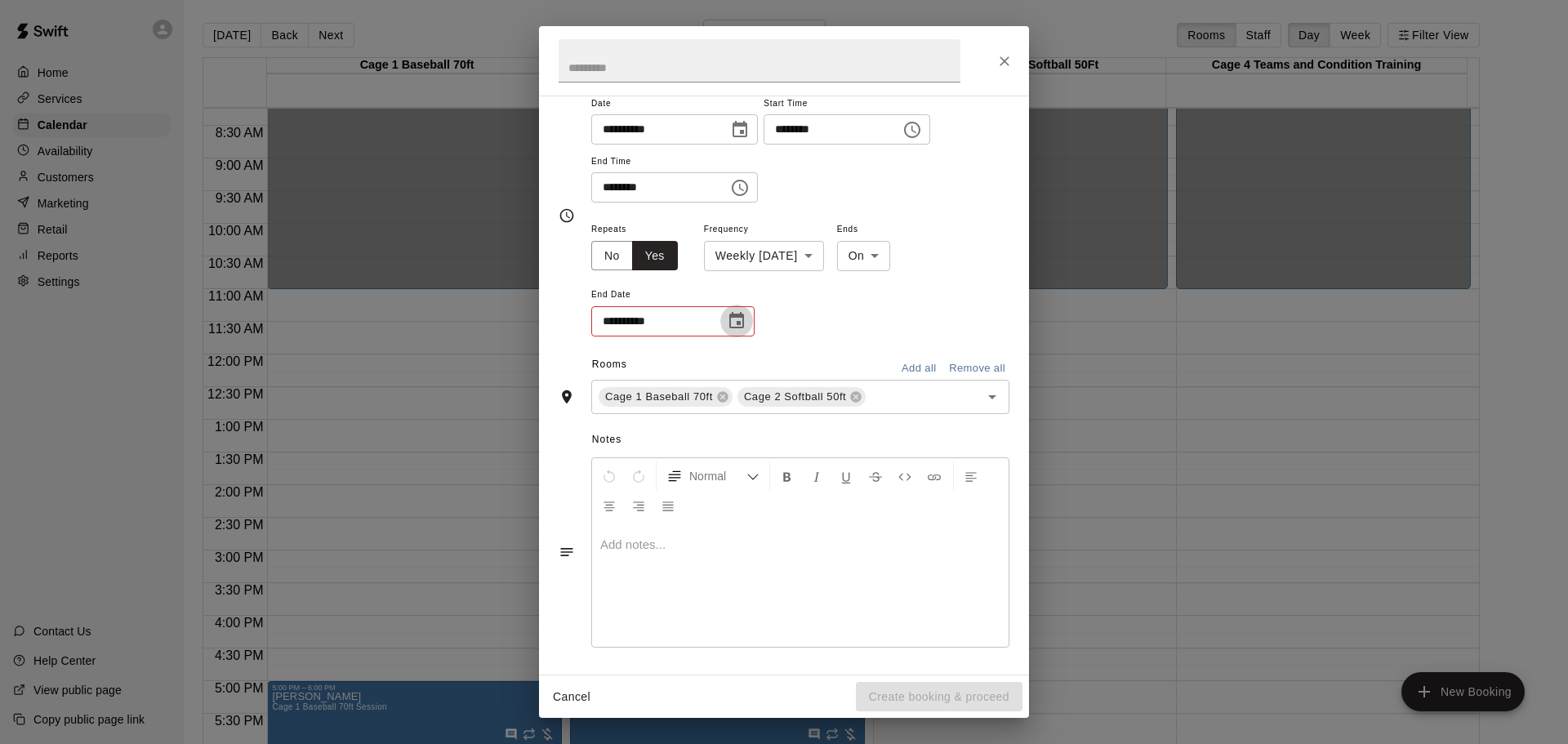
click at [744, 319] on icon "Choose date" at bounding box center [736, 320] width 15 height 17
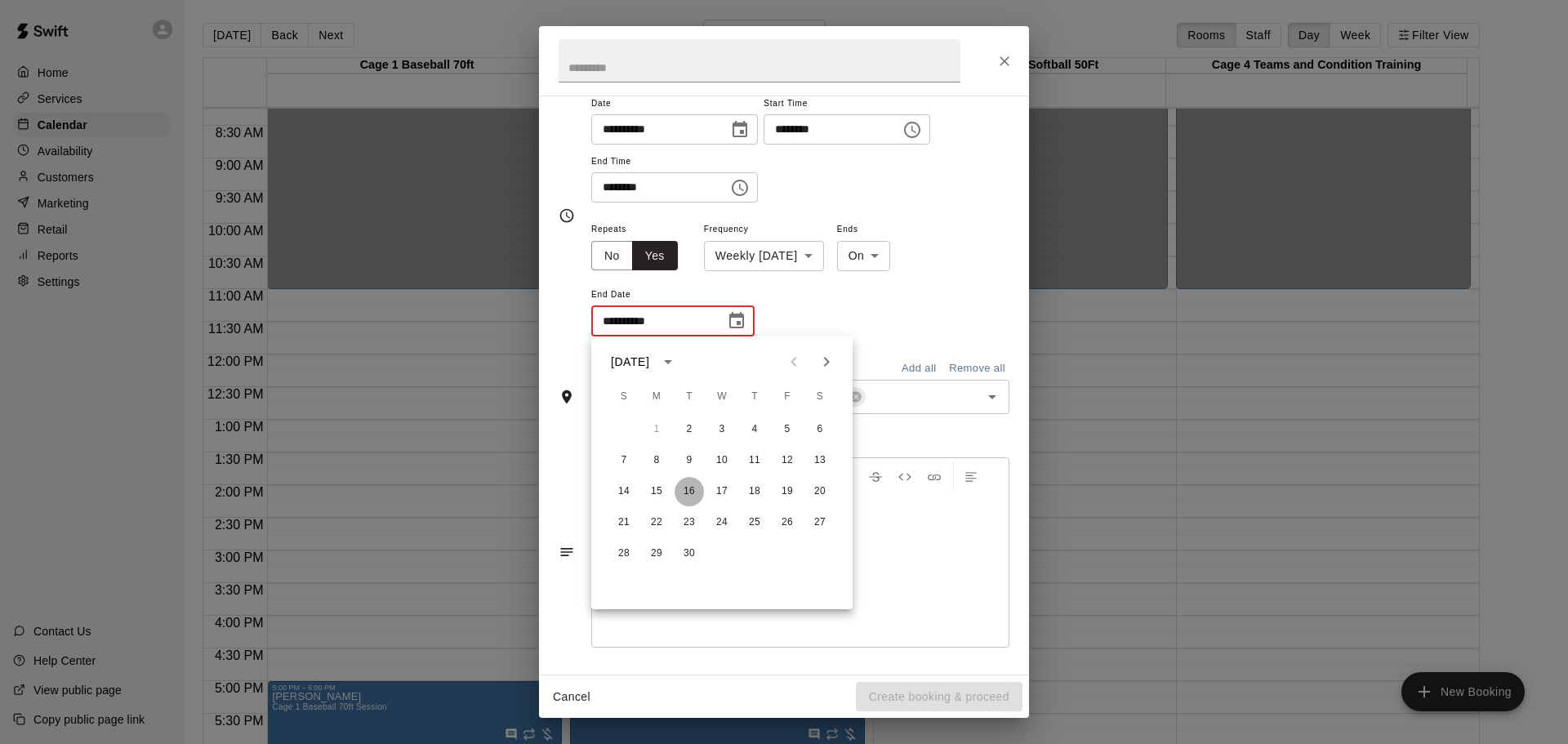
click at [691, 492] on button "16" at bounding box center [690, 491] width 29 height 29
type input "**********"
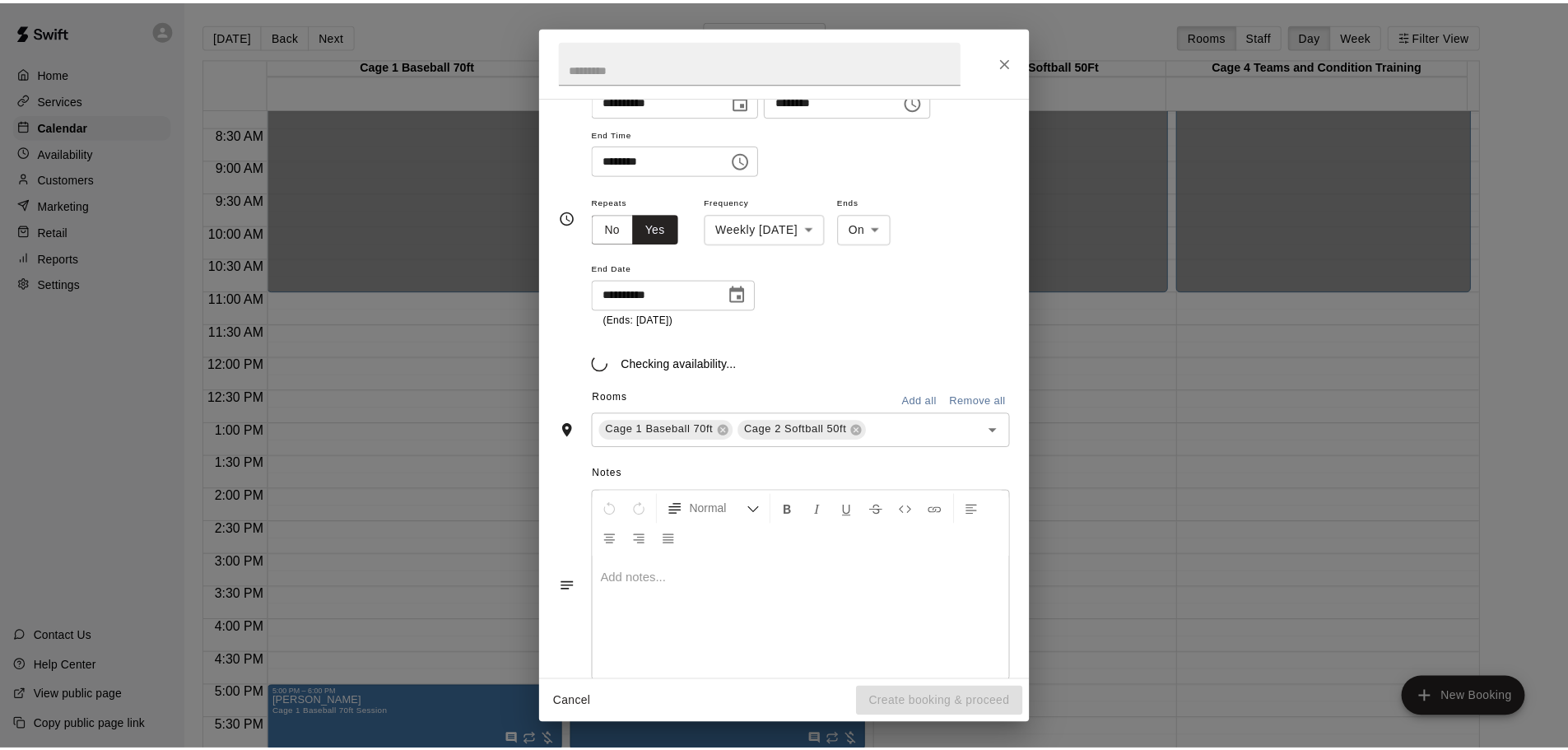
scroll to position [182, 0]
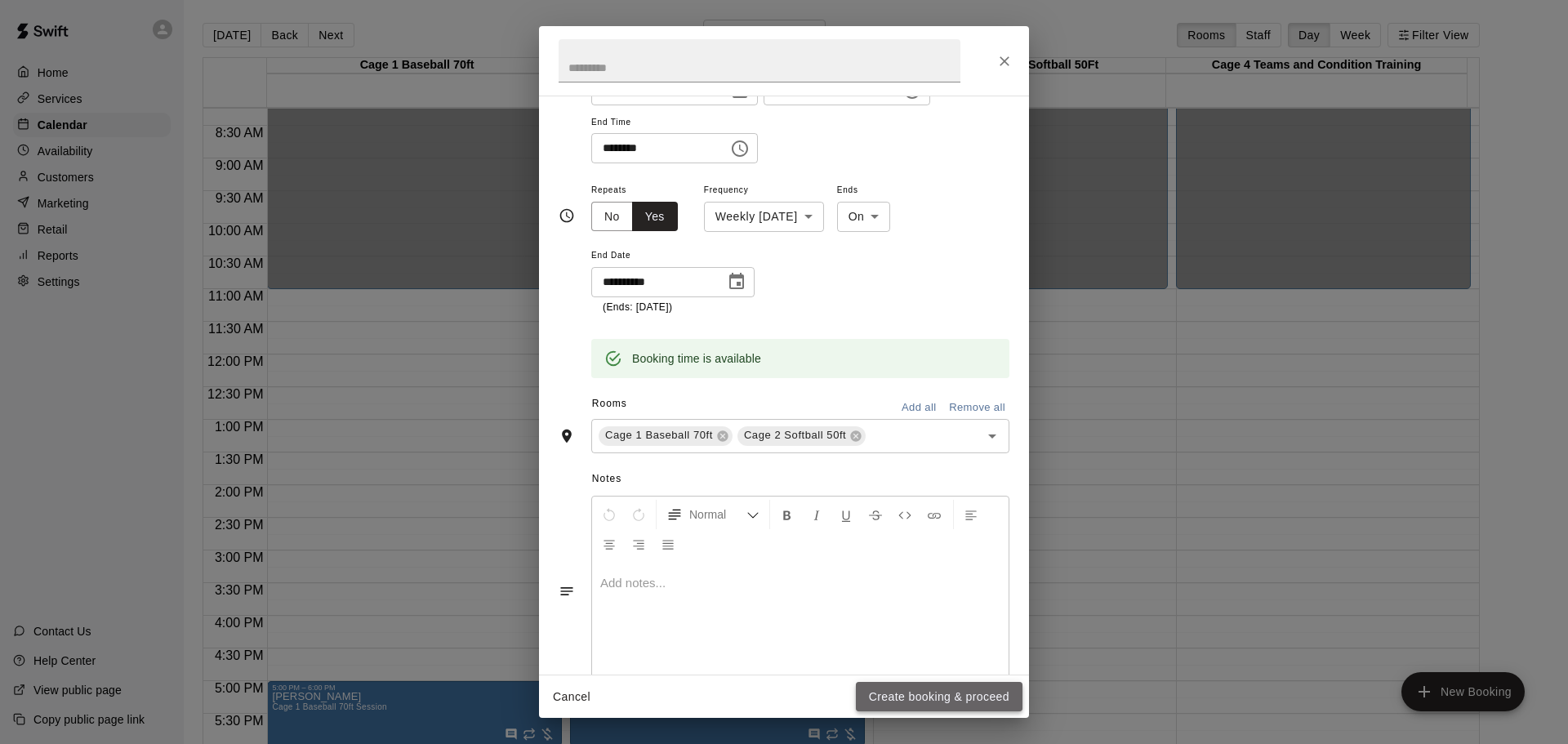
click at [959, 696] on button "Create booking & proceed" at bounding box center [939, 696] width 166 height 30
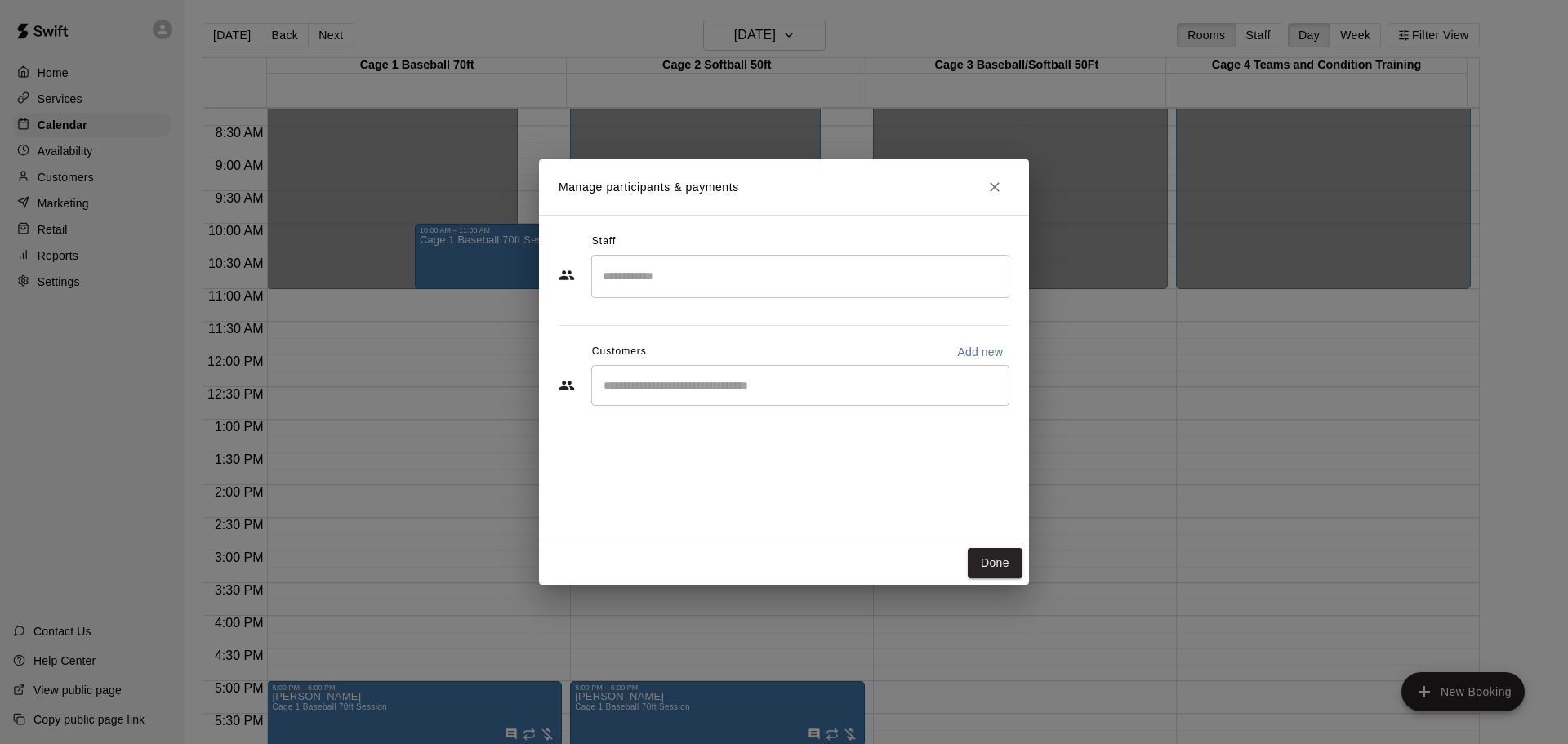
click at [716, 374] on div "​" at bounding box center [801, 385] width 418 height 41
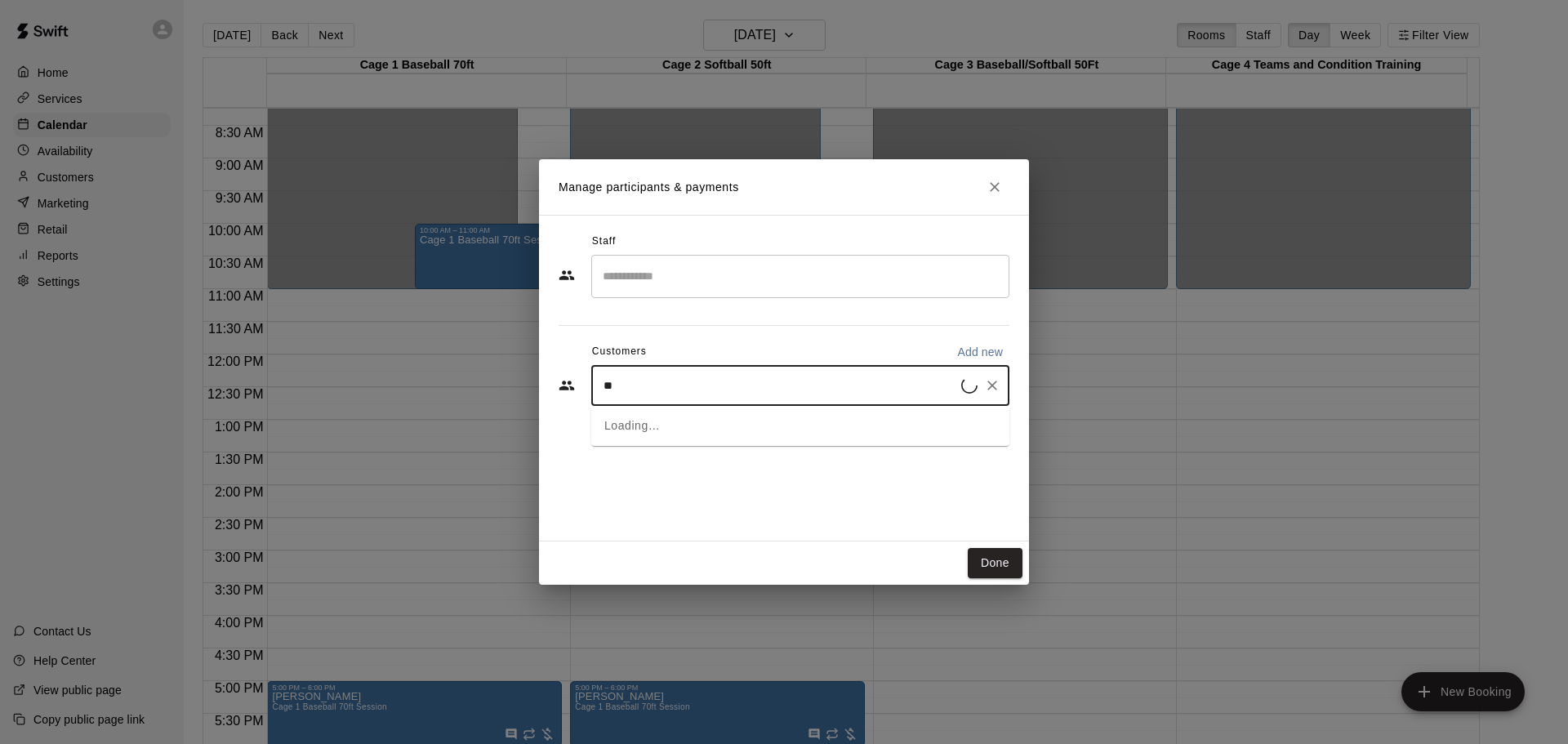
type input "***"
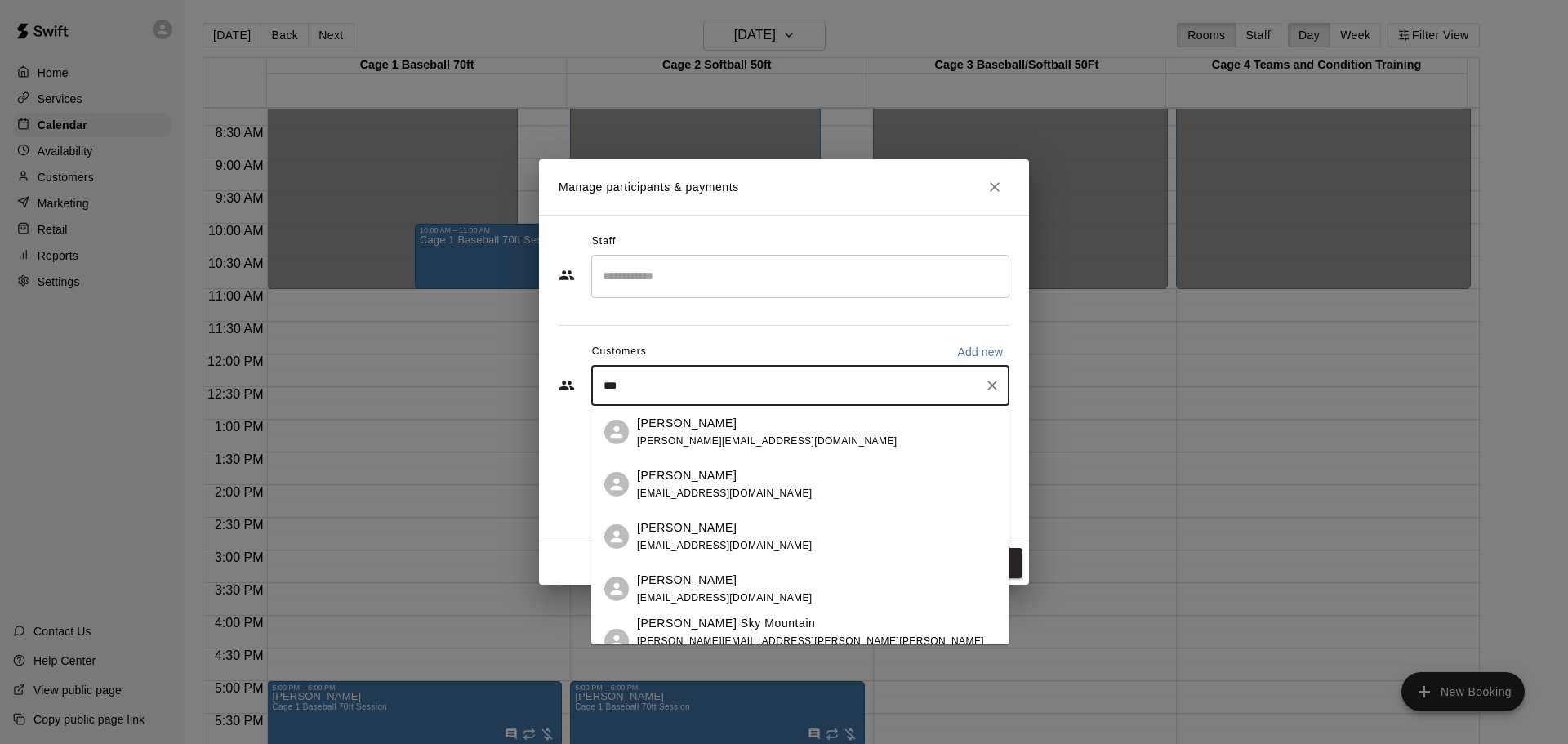
click at [741, 629] on p "[PERSON_NAME] Sky Mountain" at bounding box center [726, 623] width 178 height 18
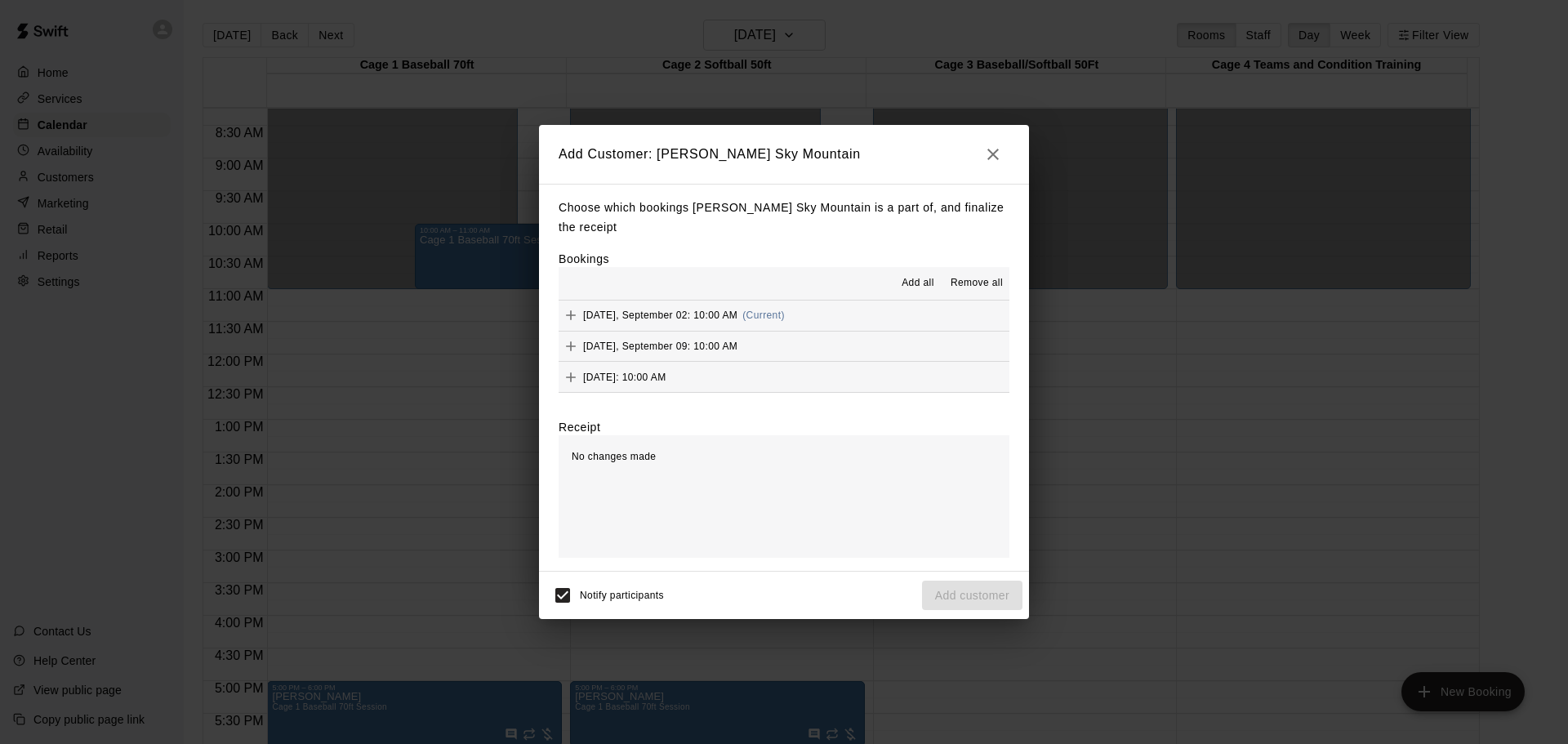
click at [926, 282] on span "Add all" at bounding box center [918, 283] width 33 height 17
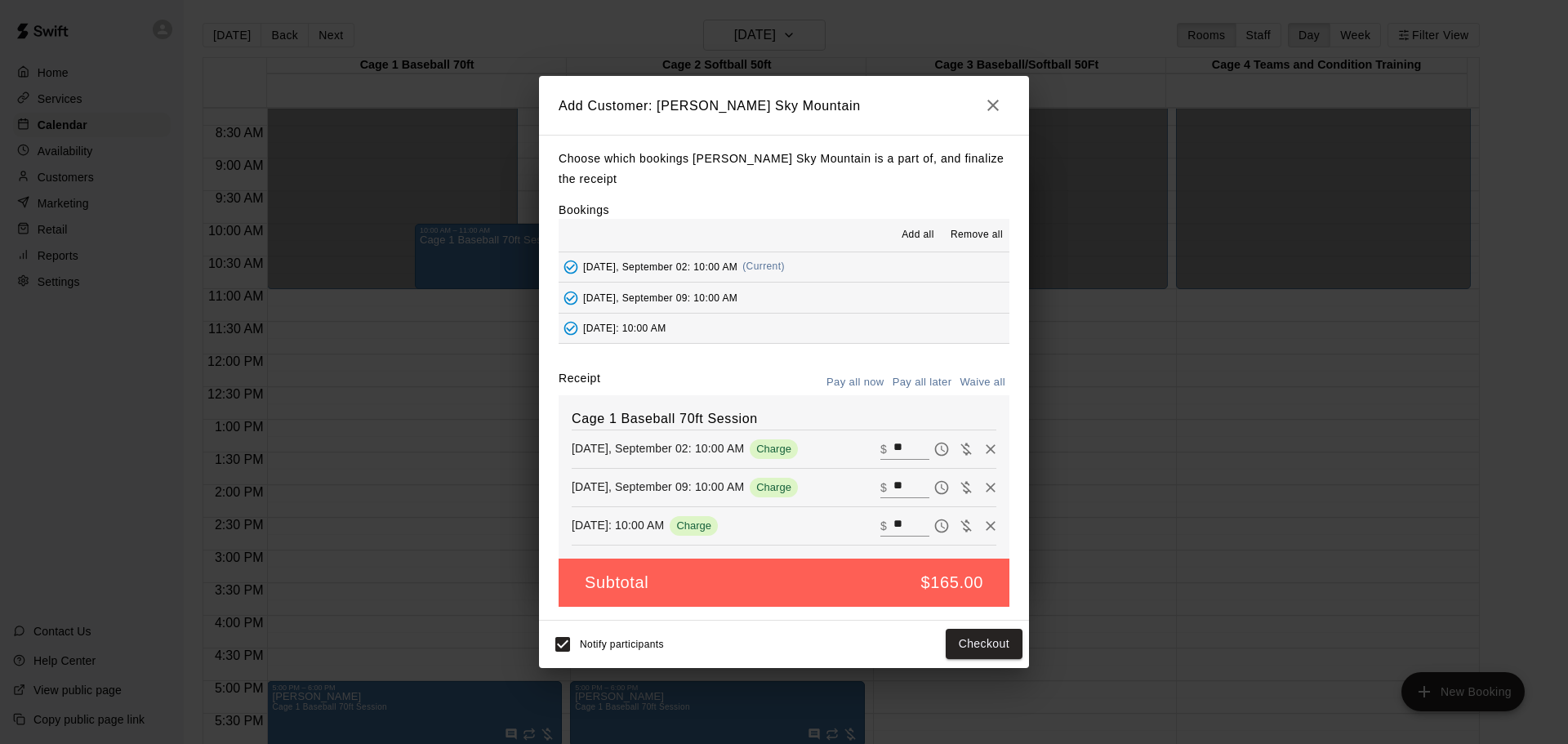
click at [913, 235] on span "Add all" at bounding box center [918, 234] width 33 height 17
click at [920, 234] on span "Add all" at bounding box center [918, 234] width 33 height 17
click at [941, 375] on button "Pay all later" at bounding box center [923, 382] width 68 height 25
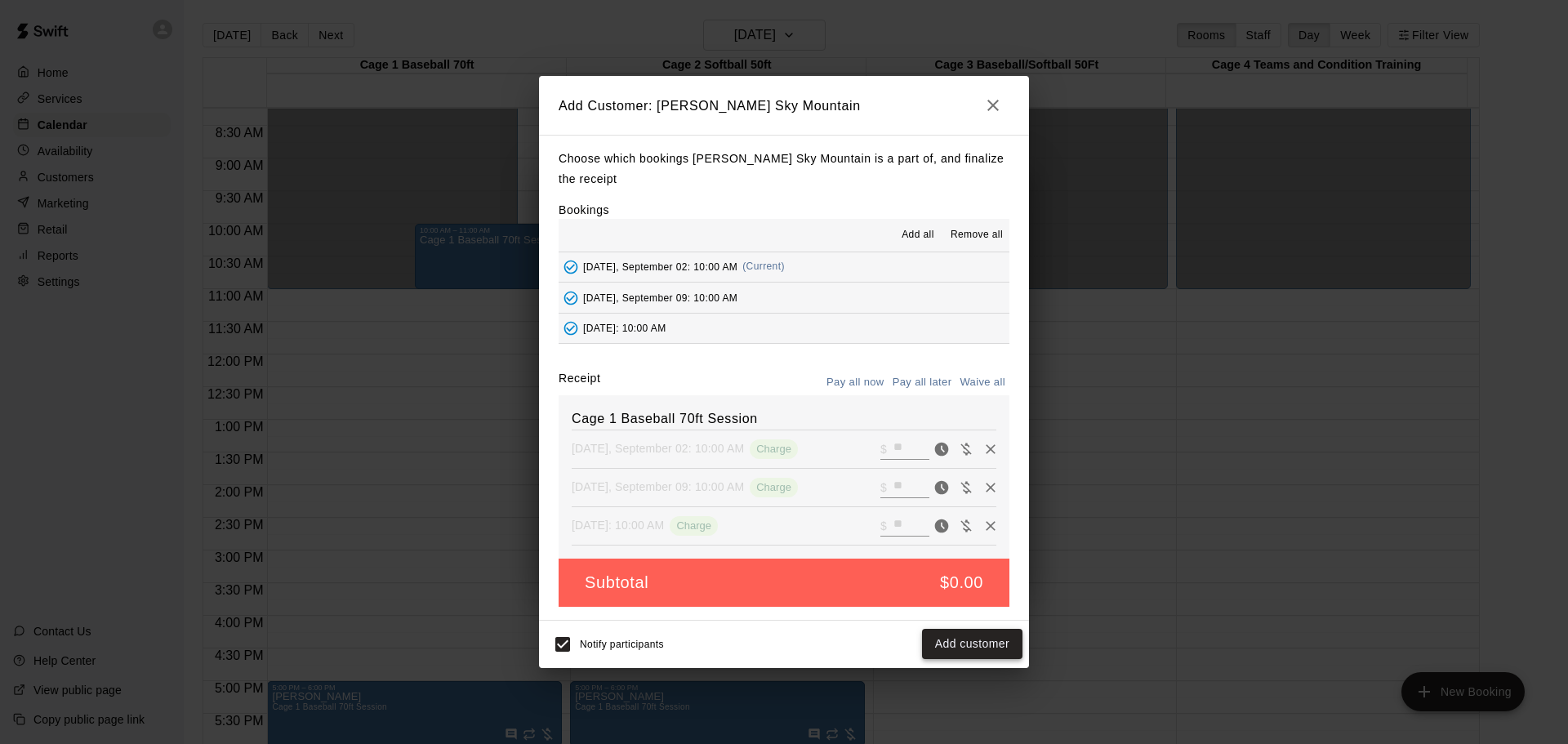
click at [978, 640] on button "Add customer" at bounding box center [972, 644] width 100 height 30
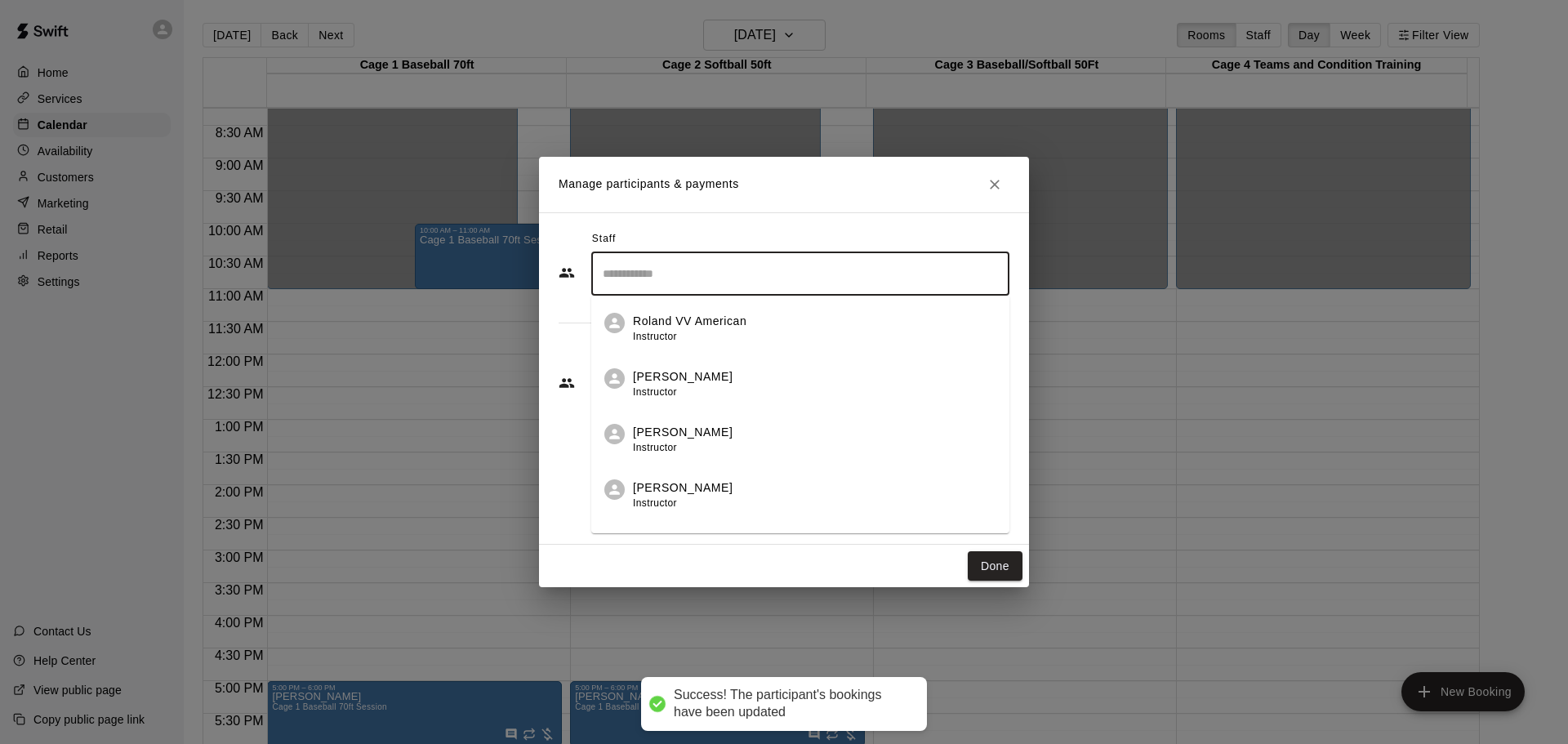
click at [727, 273] on input "Search staff" at bounding box center [801, 273] width 404 height 28
click at [696, 328] on p "Roland VV American" at bounding box center [690, 322] width 114 height 18
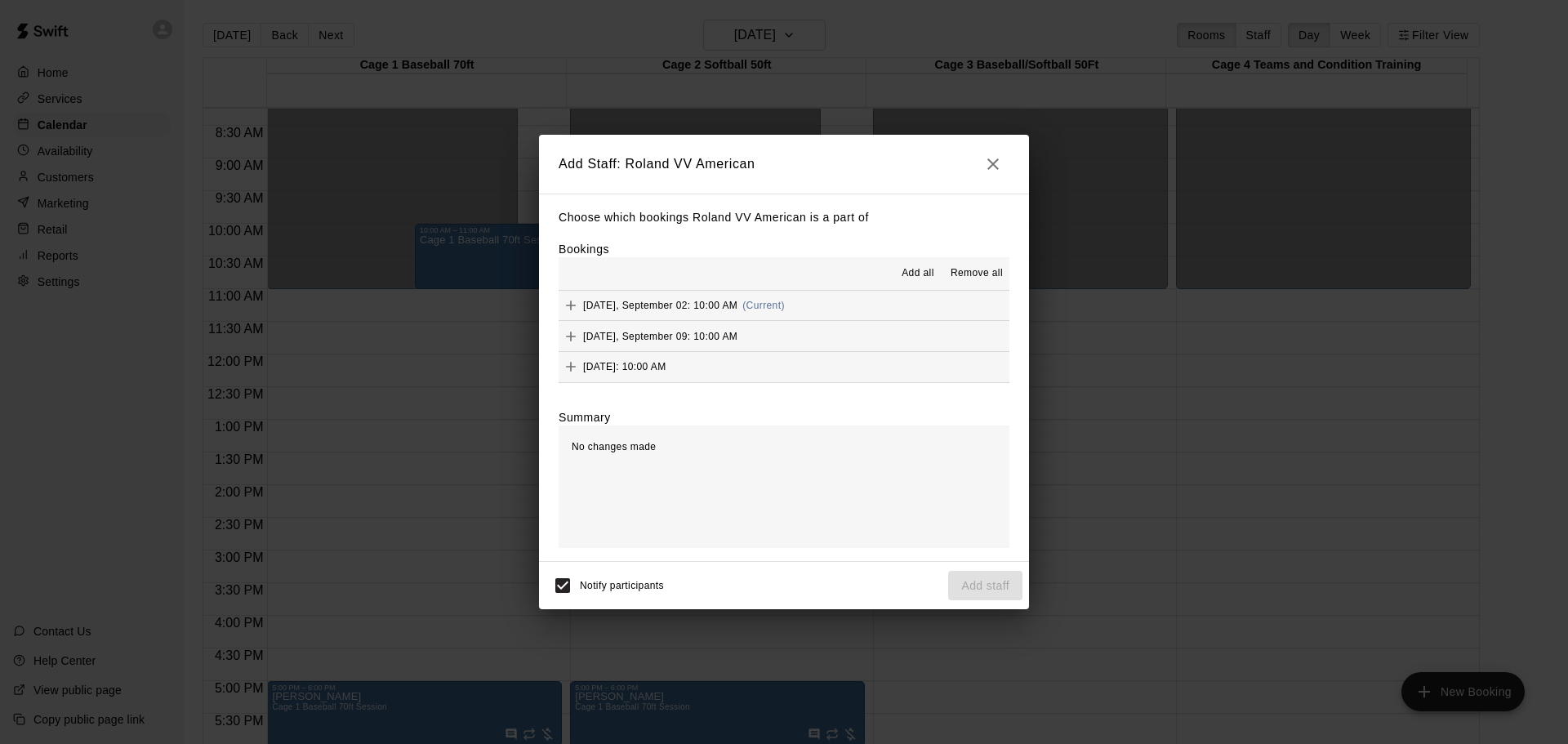
click at [917, 271] on span "Add all" at bounding box center [918, 273] width 33 height 17
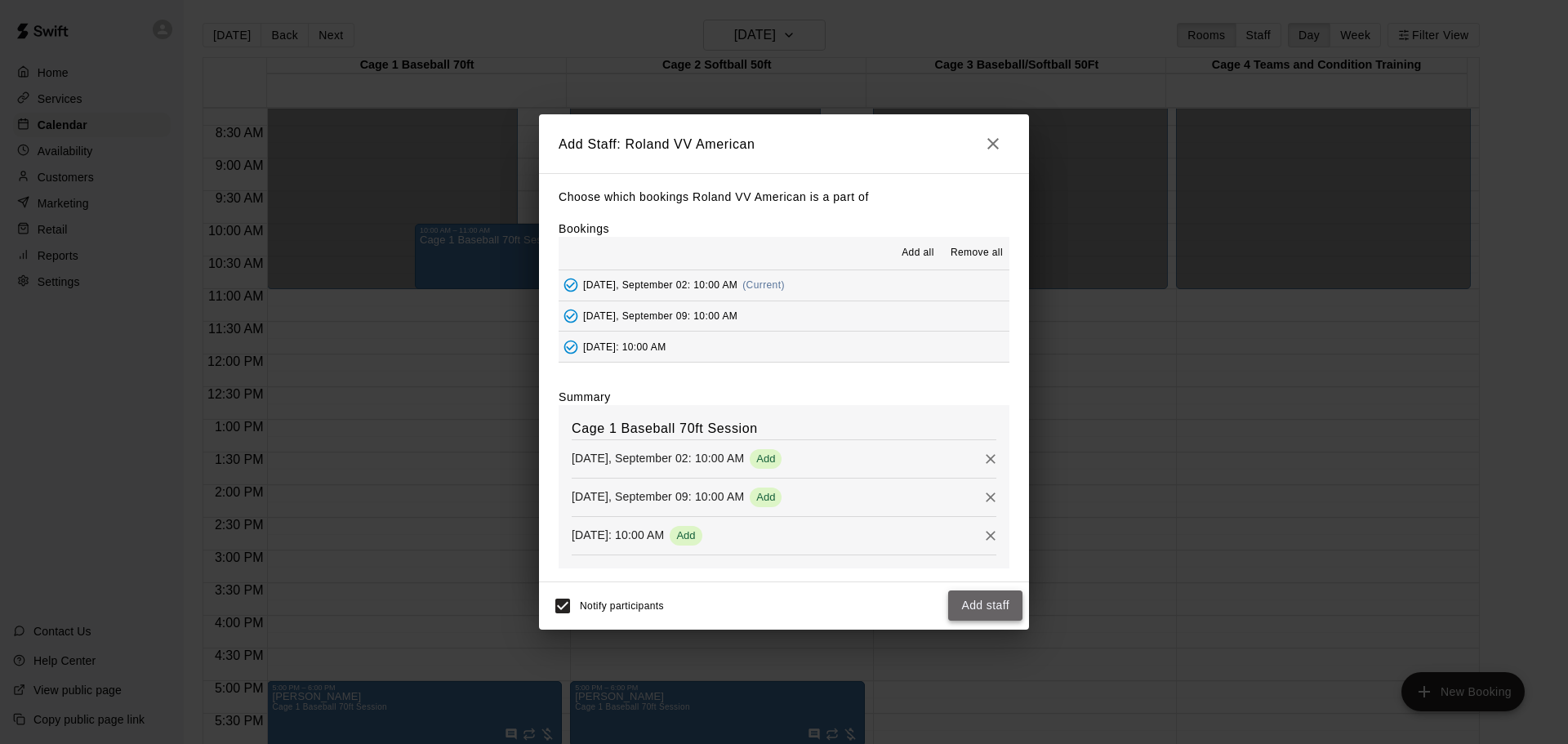
click at [996, 609] on button "Add staff" at bounding box center [985, 605] width 74 height 30
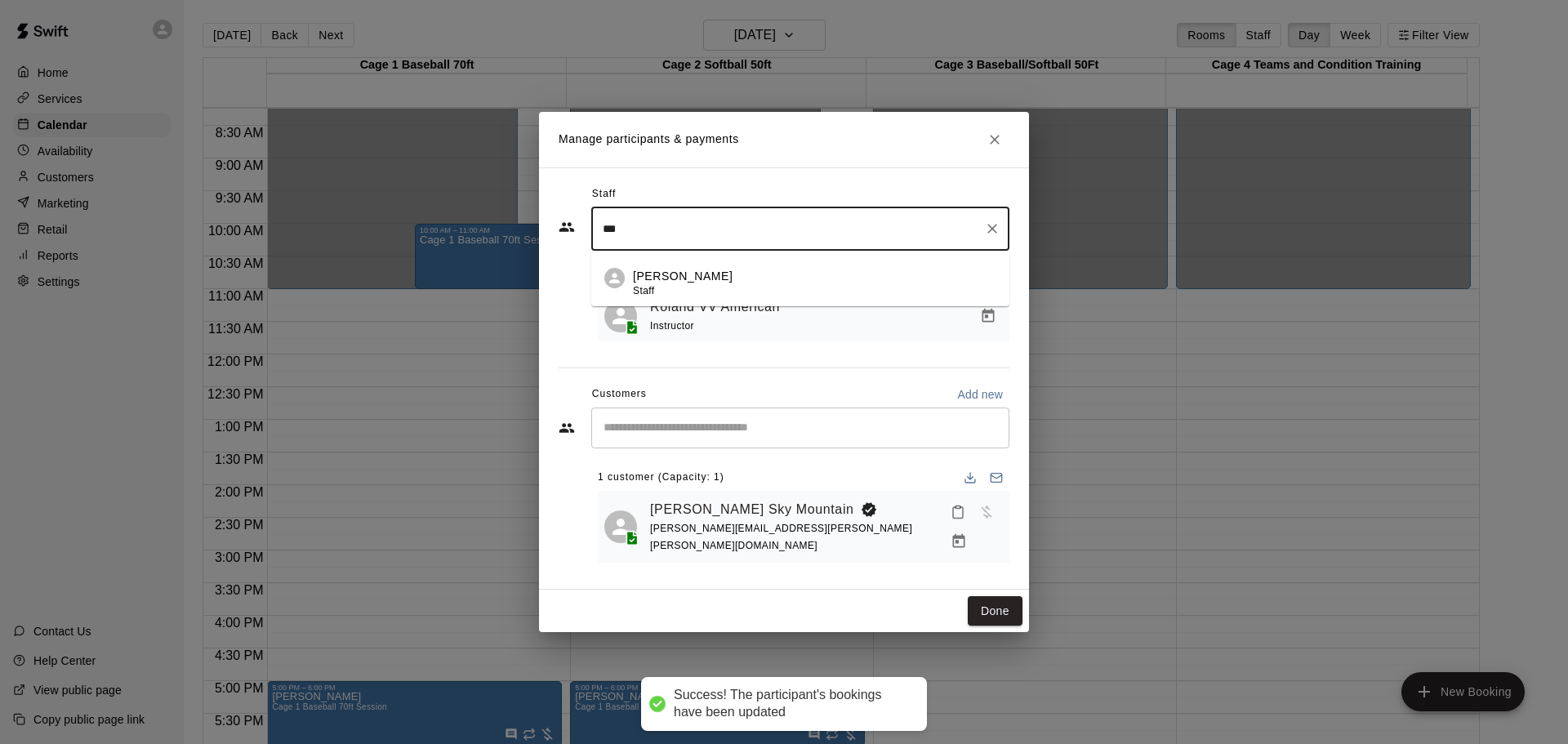
click at [682, 300] on div "[PERSON_NAME] Staff" at bounding box center [683, 283] width 99 height 32
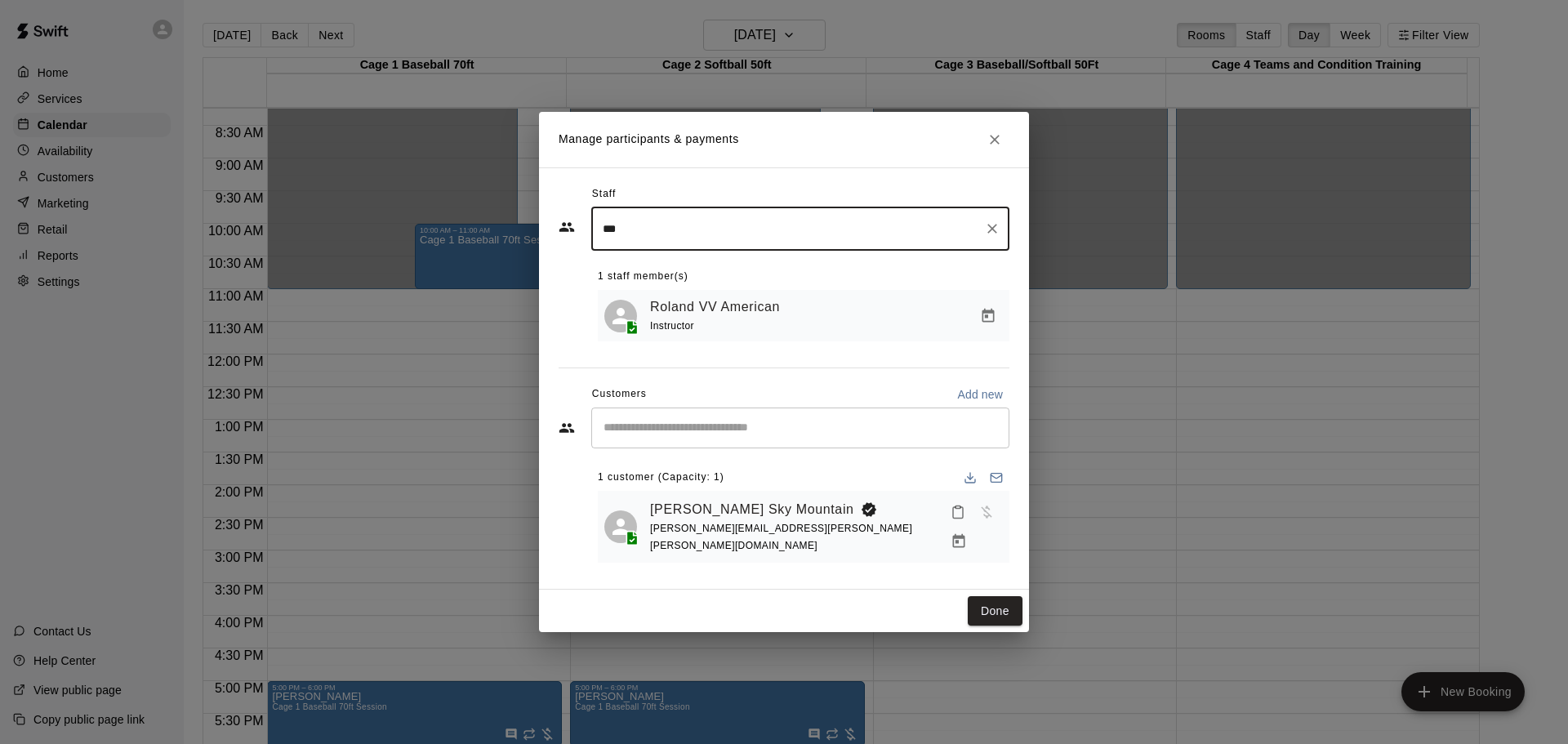
type input "***"
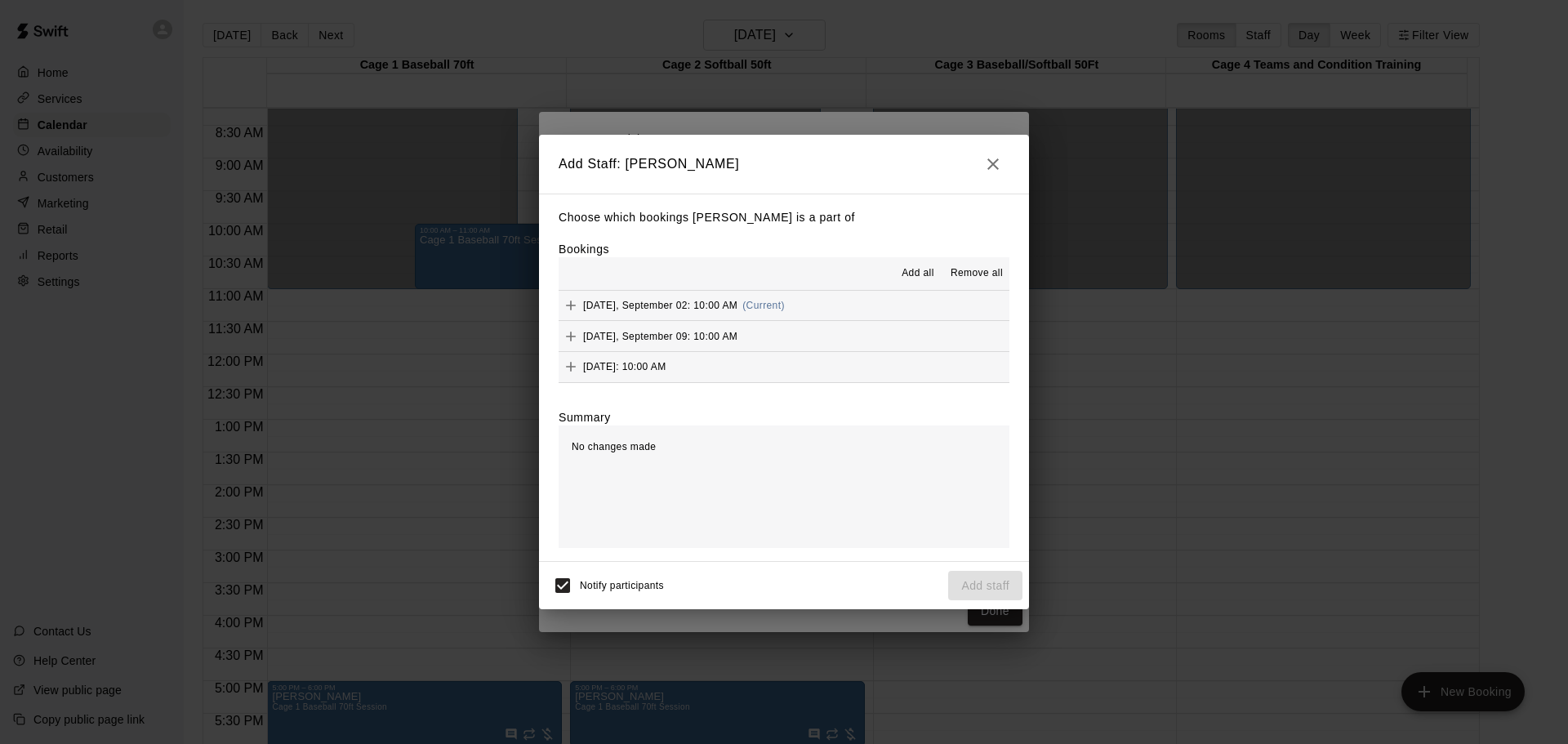
click at [929, 267] on span "Add all" at bounding box center [918, 273] width 33 height 17
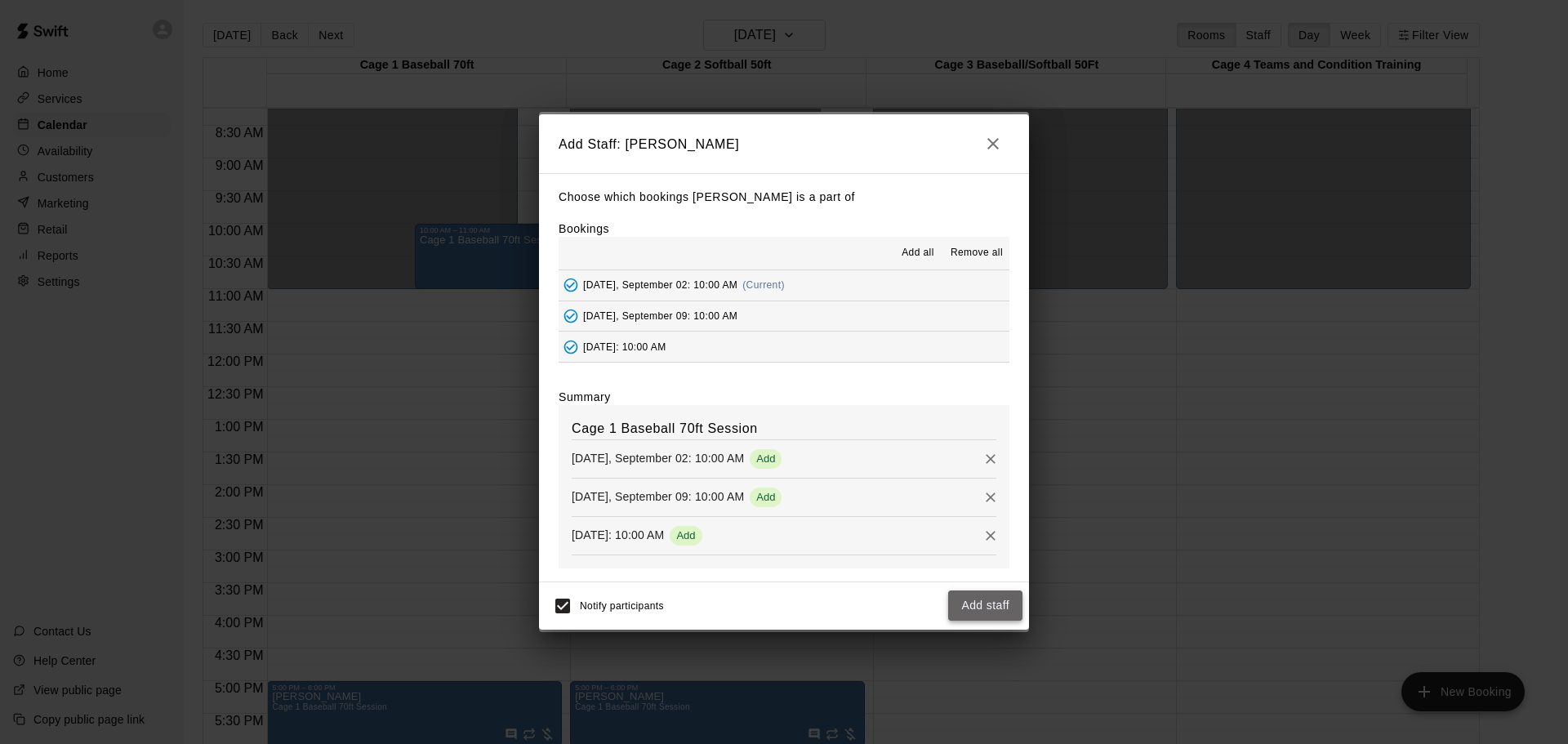
click at [986, 603] on button "Add staff" at bounding box center [985, 605] width 74 height 30
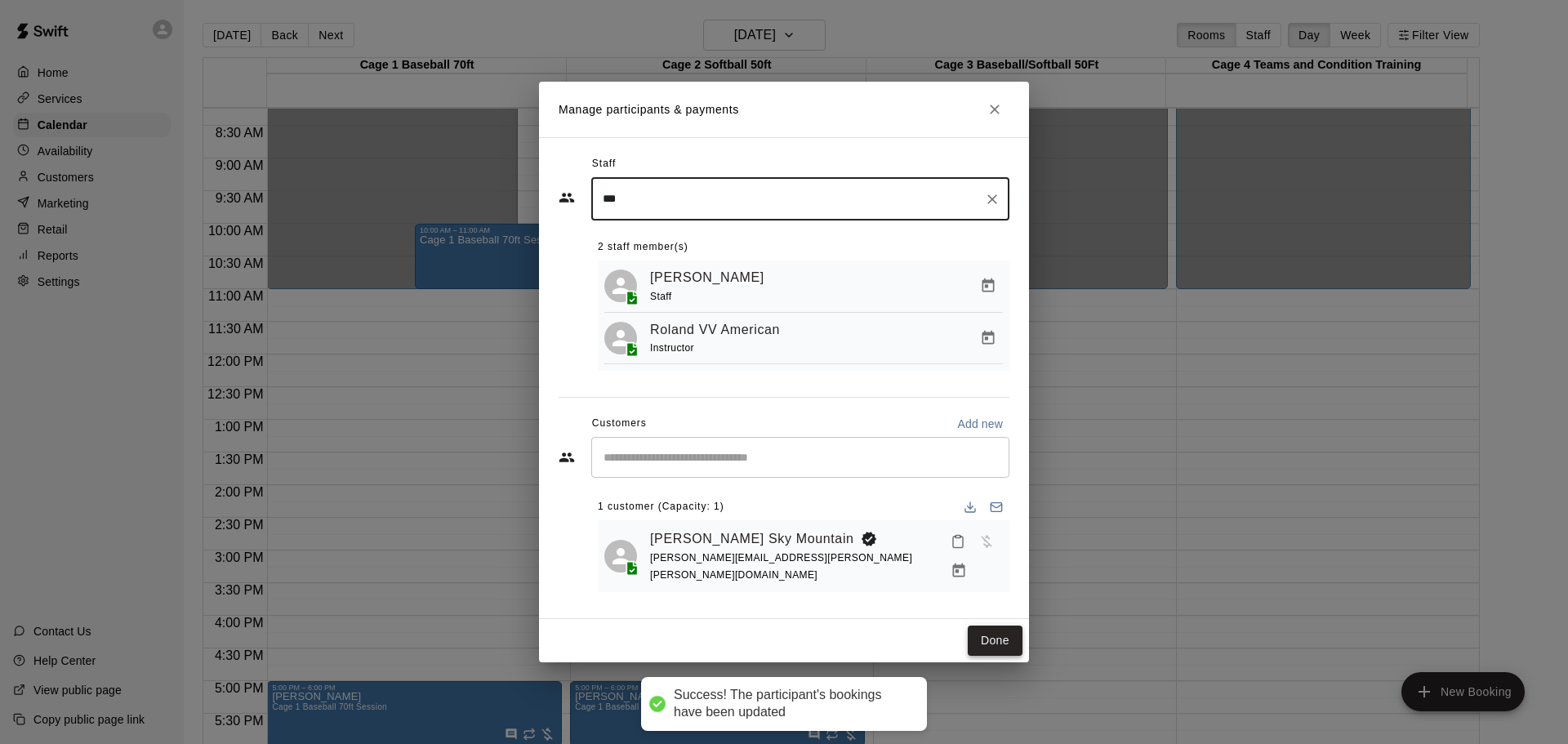
click at [986, 631] on button "Done" at bounding box center [995, 640] width 54 height 30
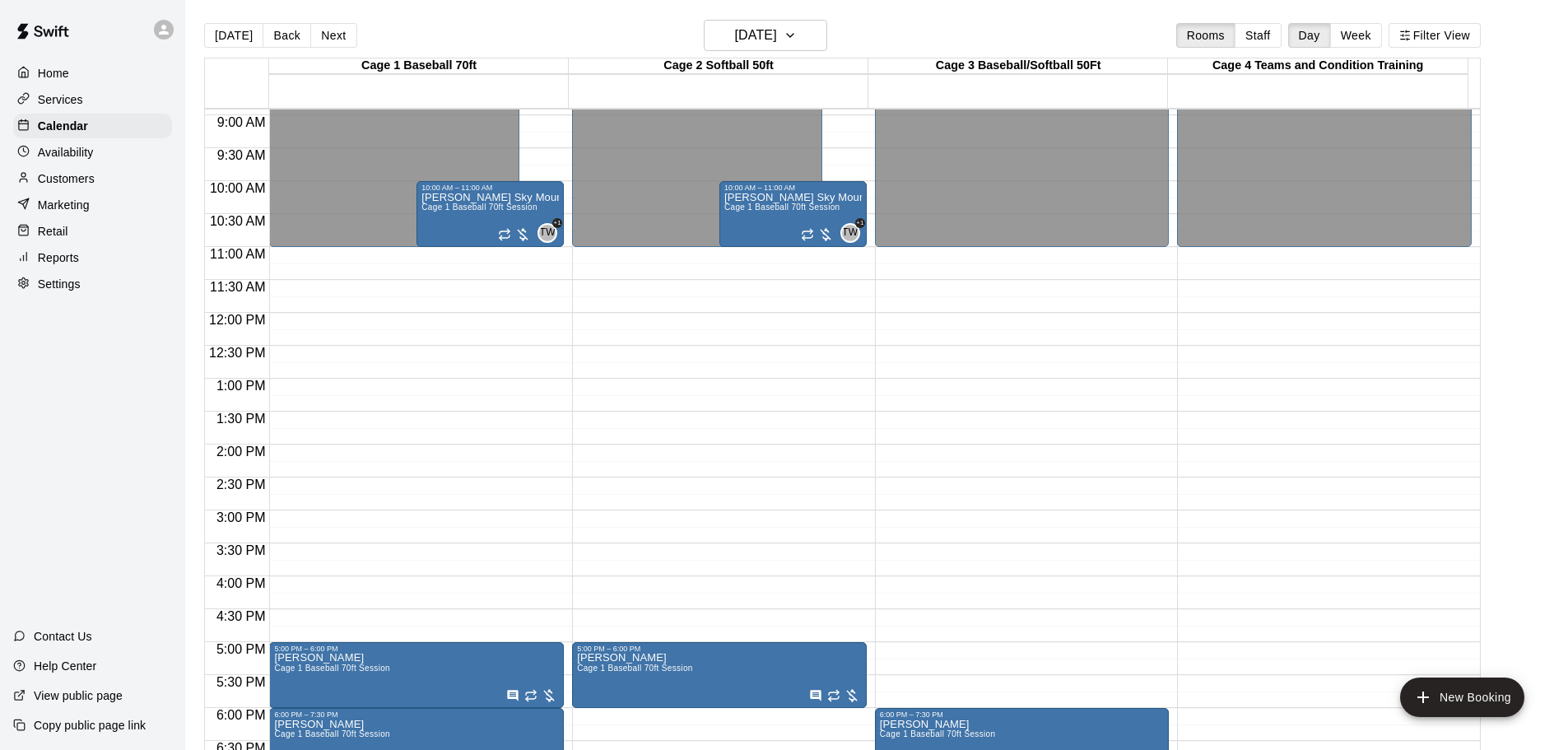
scroll to position [460, 0]
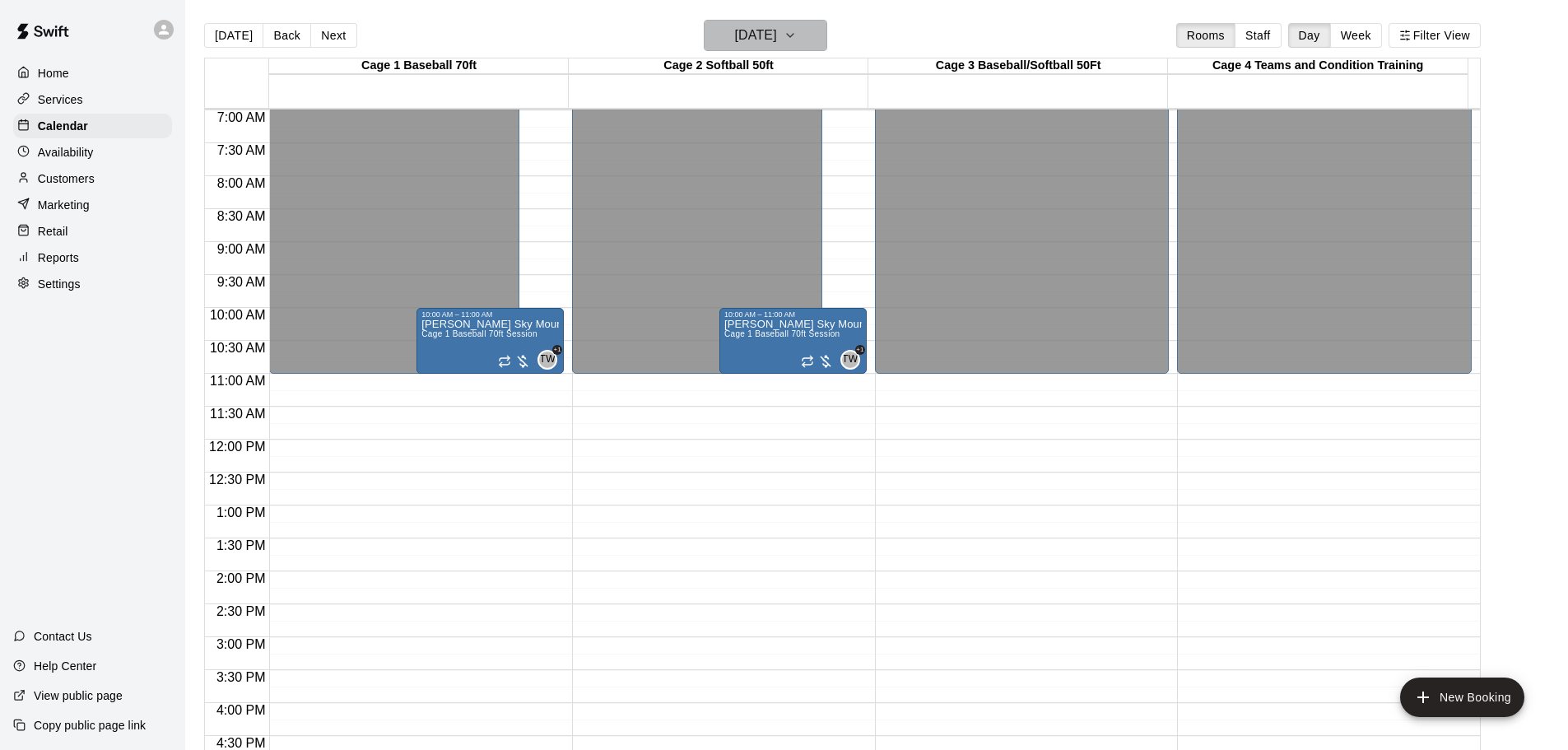
click at [794, 37] on icon "button" at bounding box center [790, 34] width 7 height 3
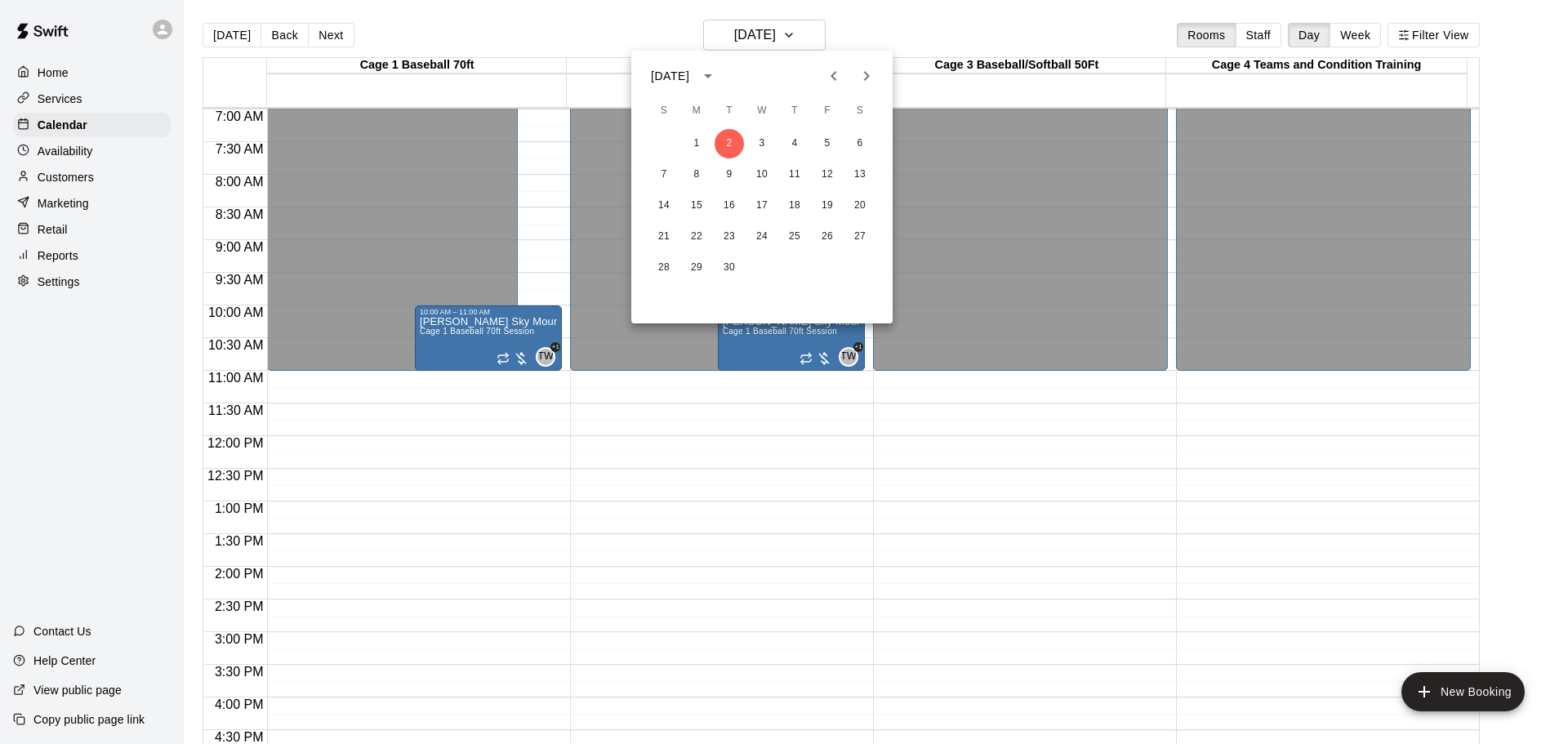
click at [829, 74] on icon "Previous month" at bounding box center [834, 76] width 19 height 19
click at [724, 267] on button "26" at bounding box center [730, 267] width 29 height 29
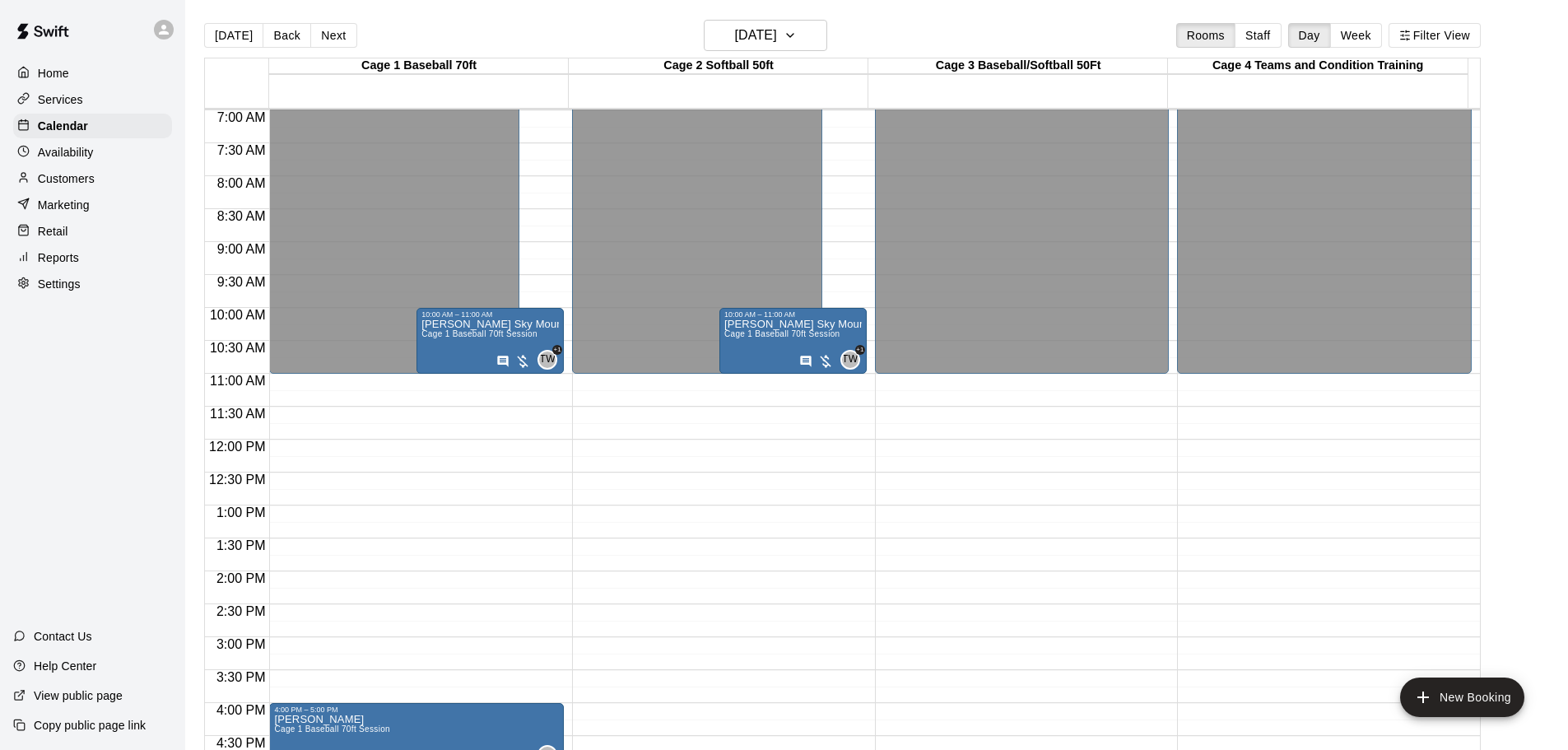
click at [76, 174] on p "Customers" at bounding box center [67, 178] width 57 height 17
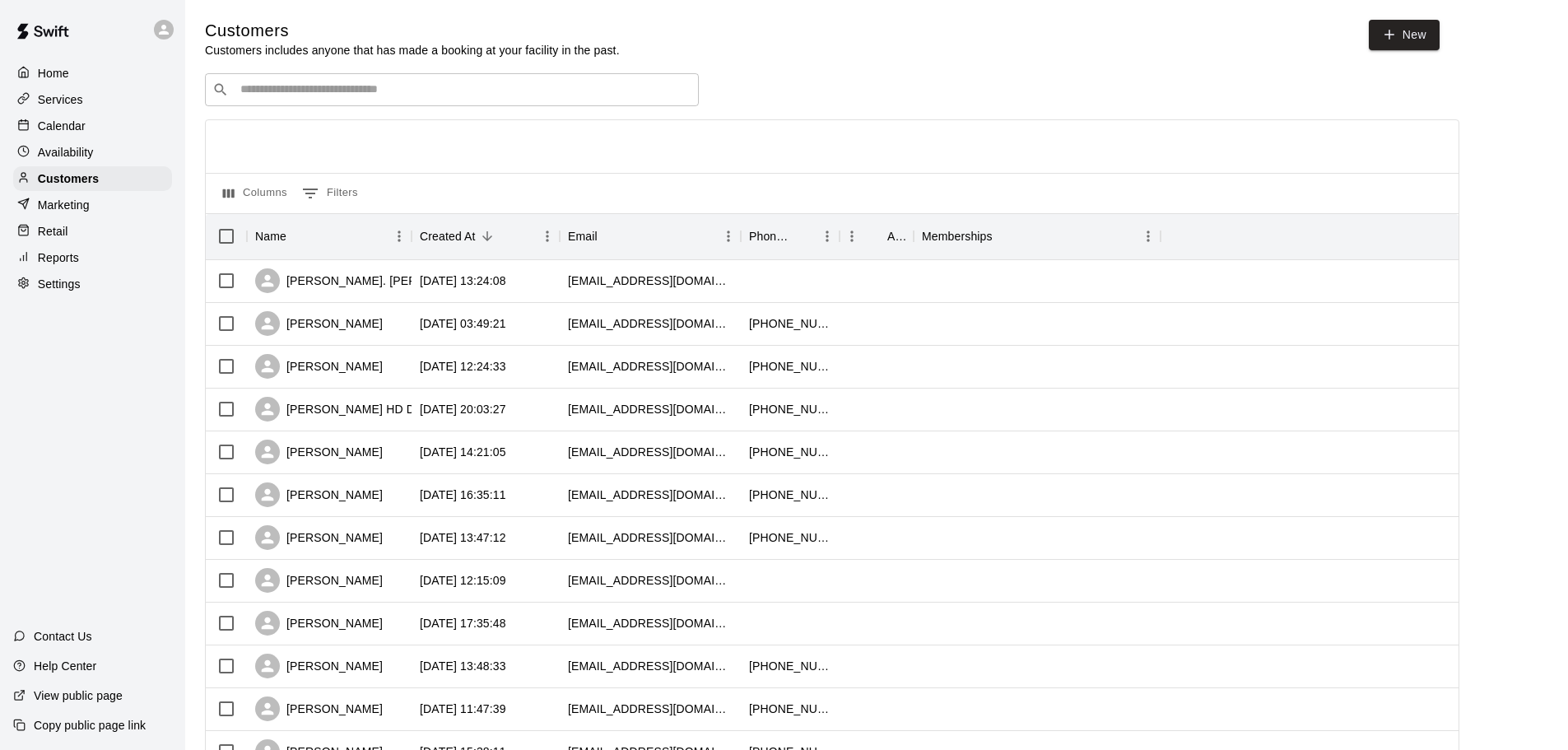
click at [437, 102] on div "​ ​" at bounding box center [452, 90] width 494 height 33
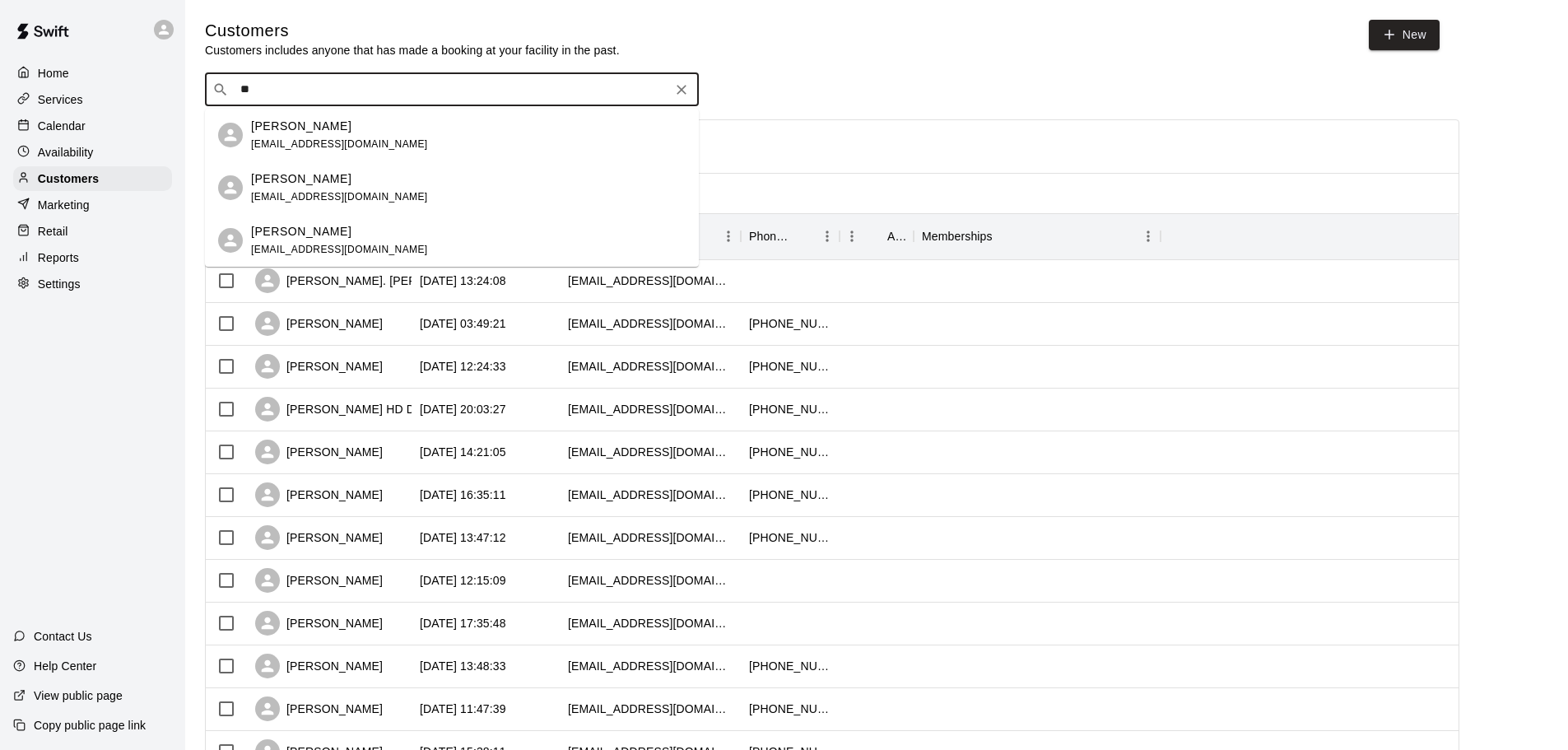
type input "*"
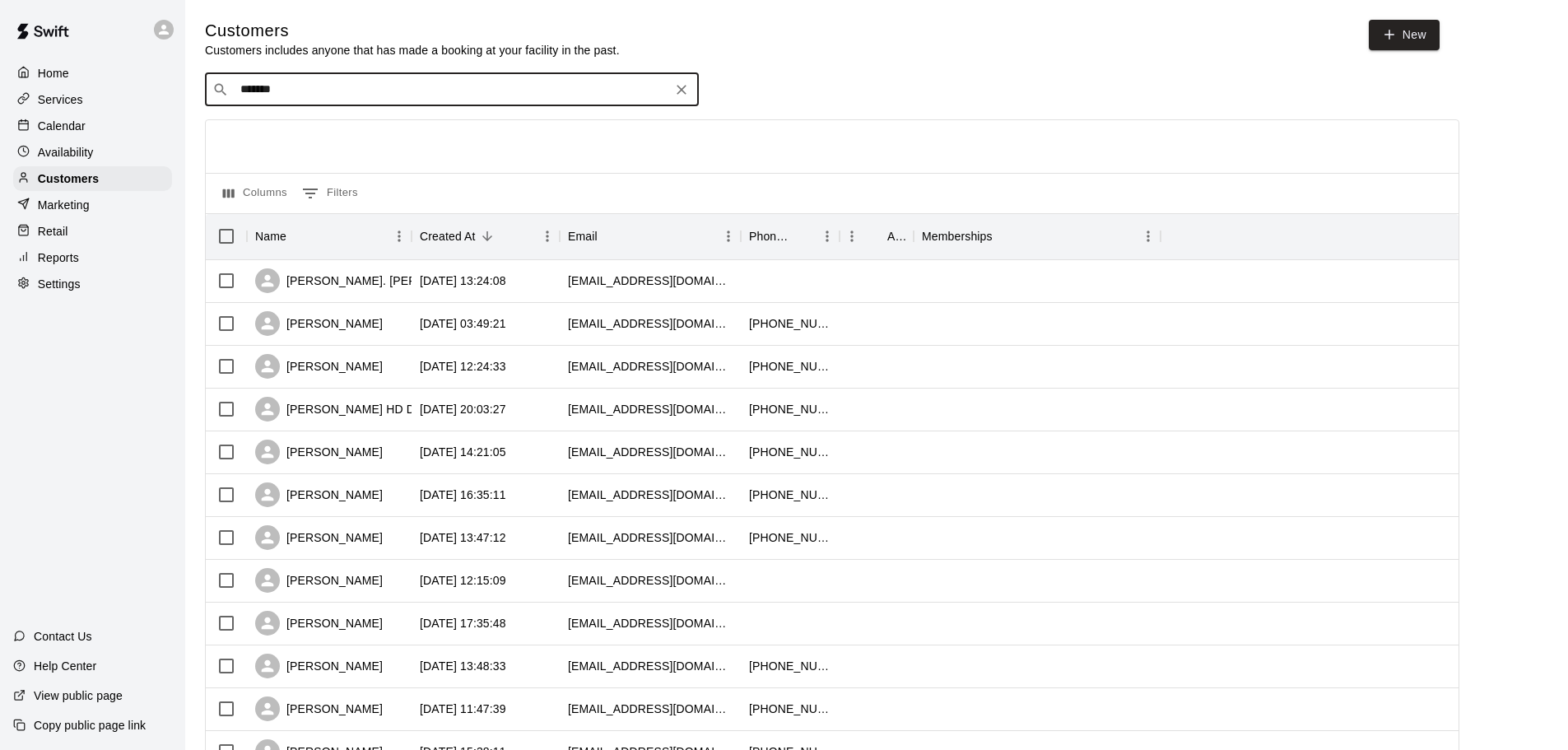
type input "********"
click at [397, 127] on p "[PERSON_NAME]/Sky Mountain Charter" at bounding box center [363, 126] width 224 height 18
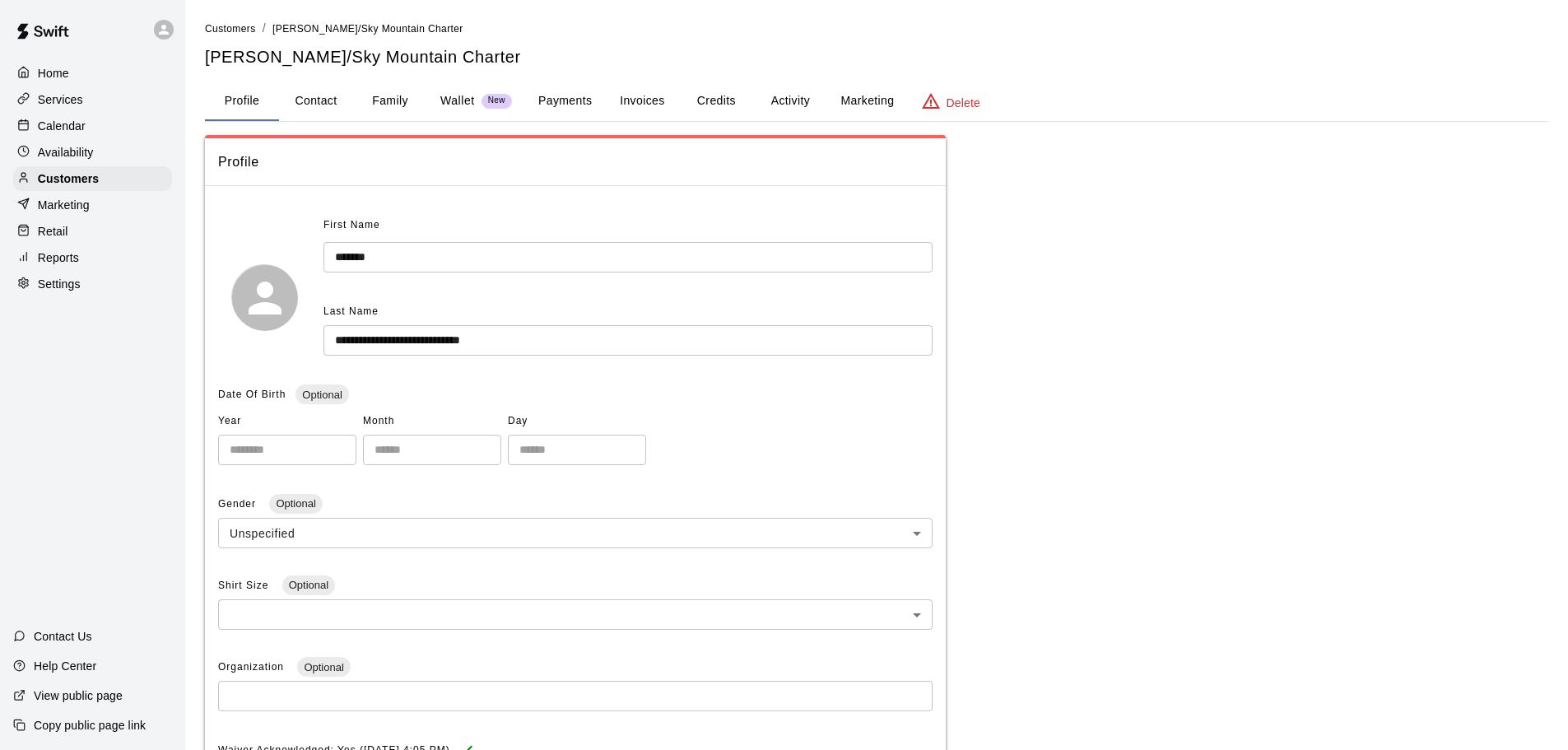
click at [314, 105] on button "Contact" at bounding box center [317, 101] width 74 height 39
select select "**"
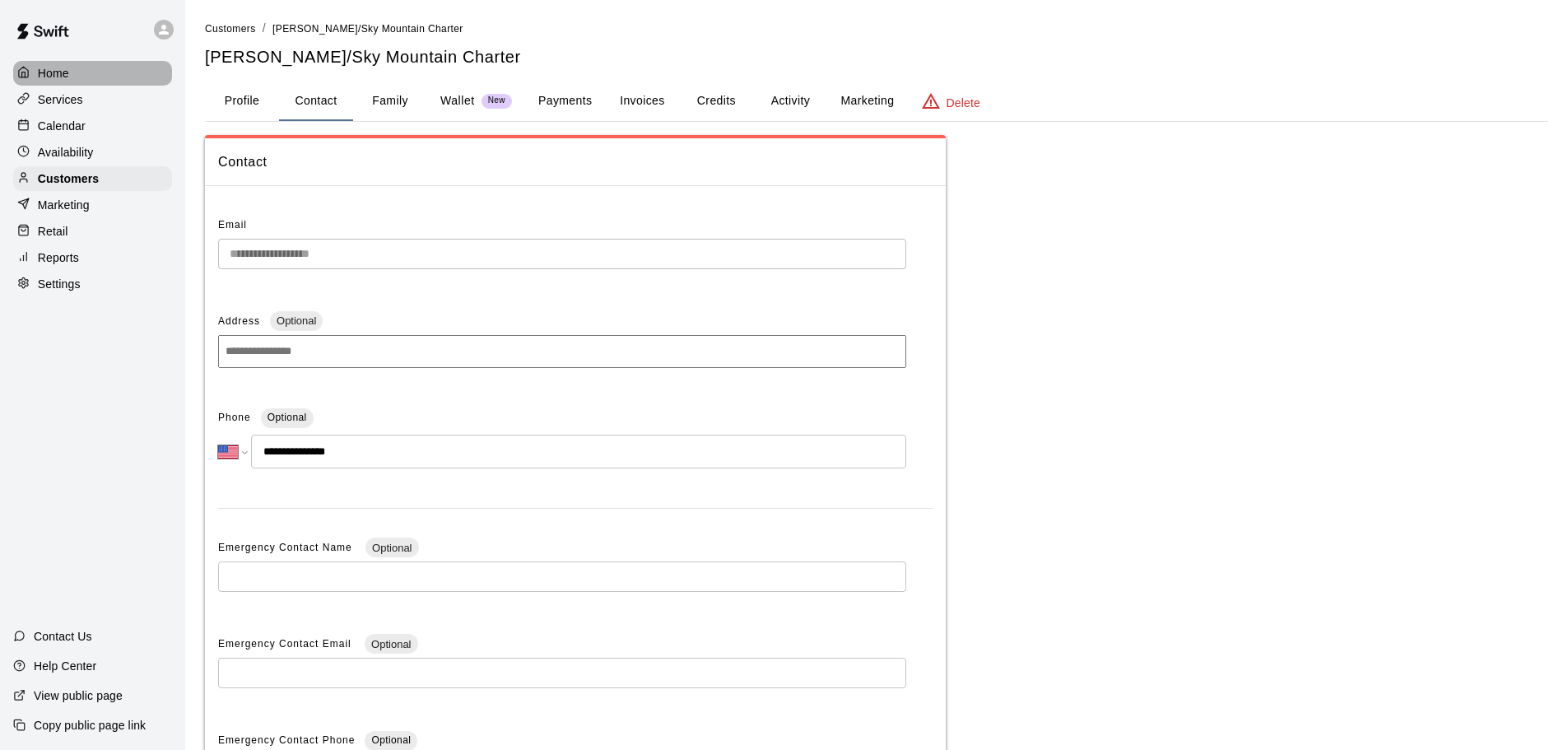
click at [44, 71] on p "Home" at bounding box center [54, 73] width 31 height 17
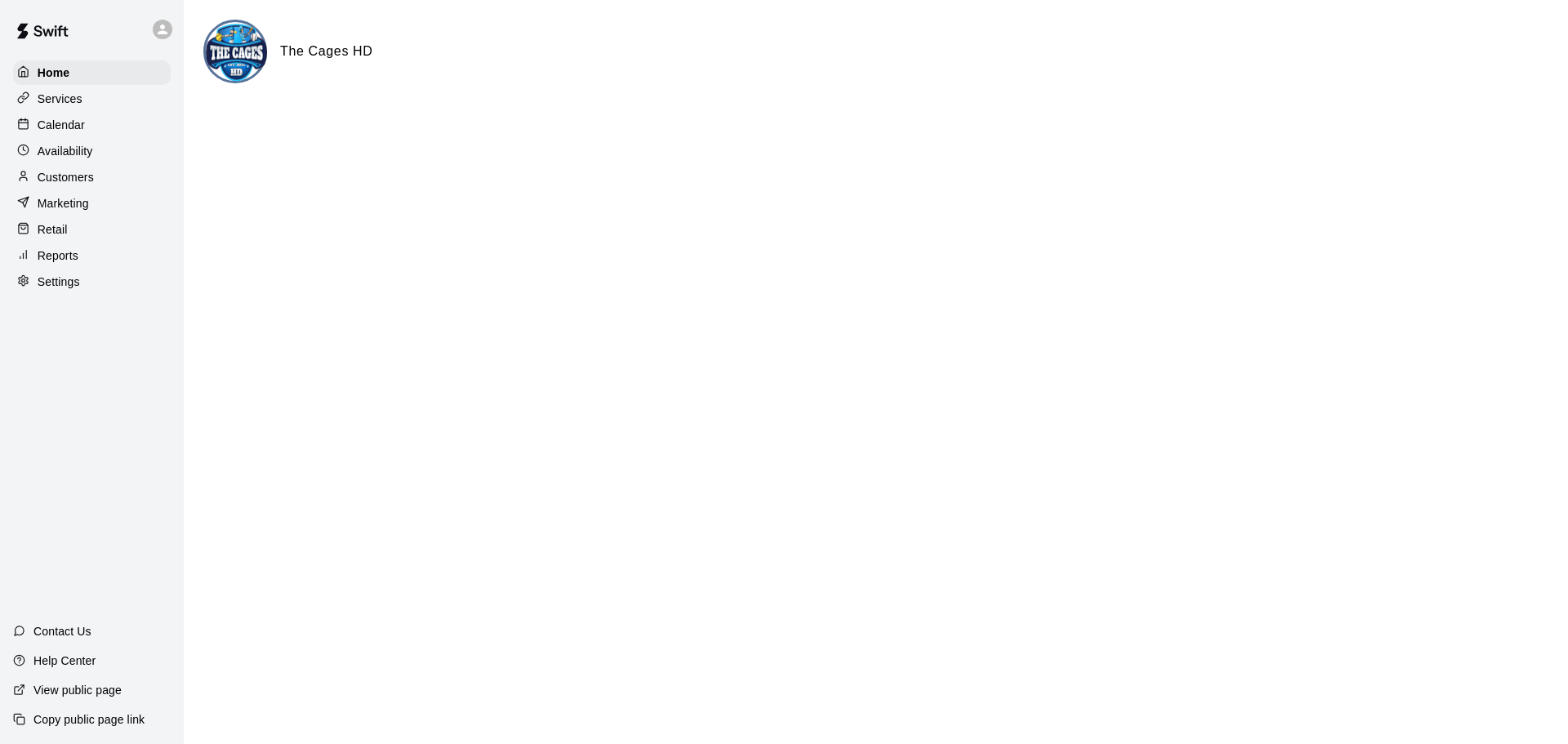
click at [50, 124] on p "Calendar" at bounding box center [61, 124] width 48 height 17
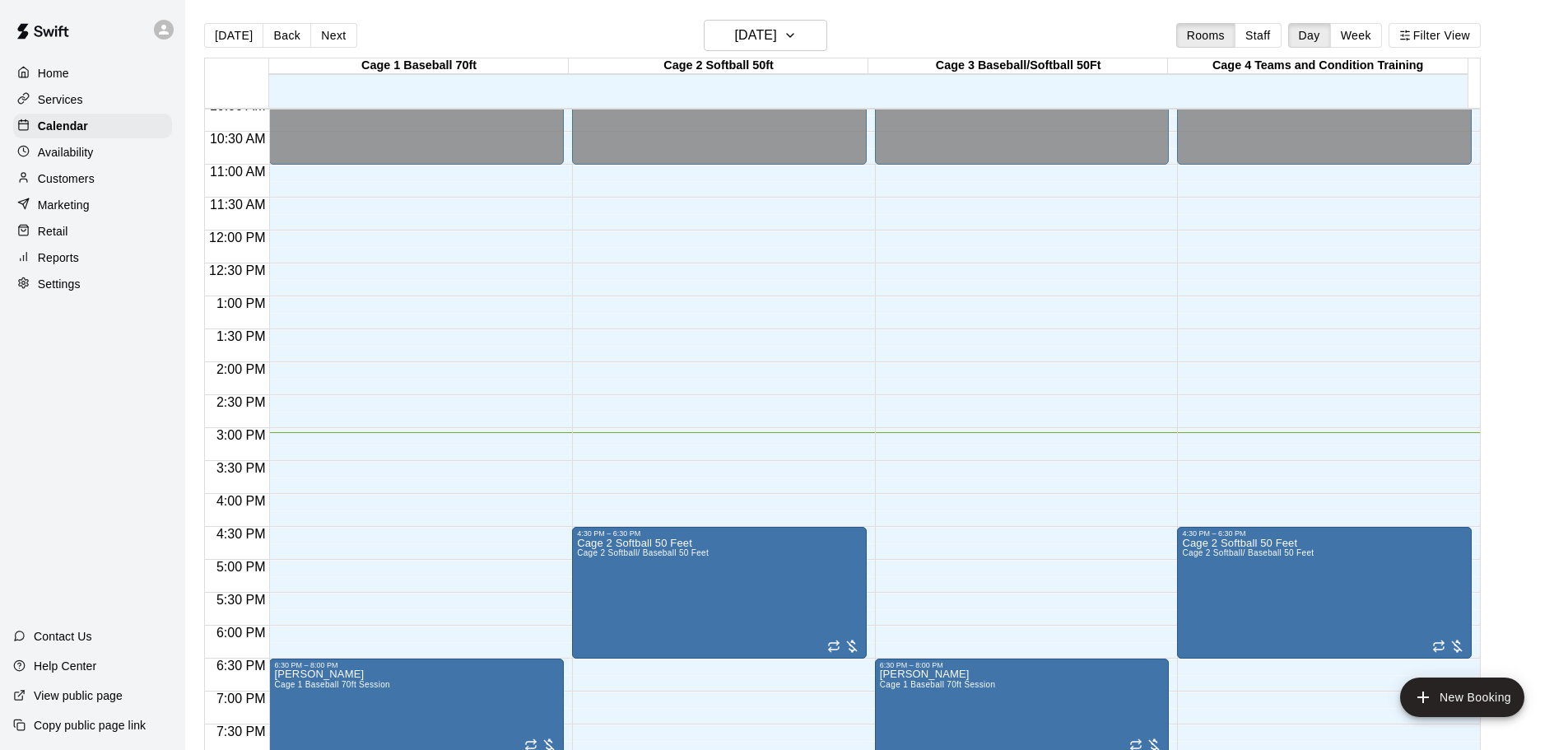
scroll to position [789, 0]
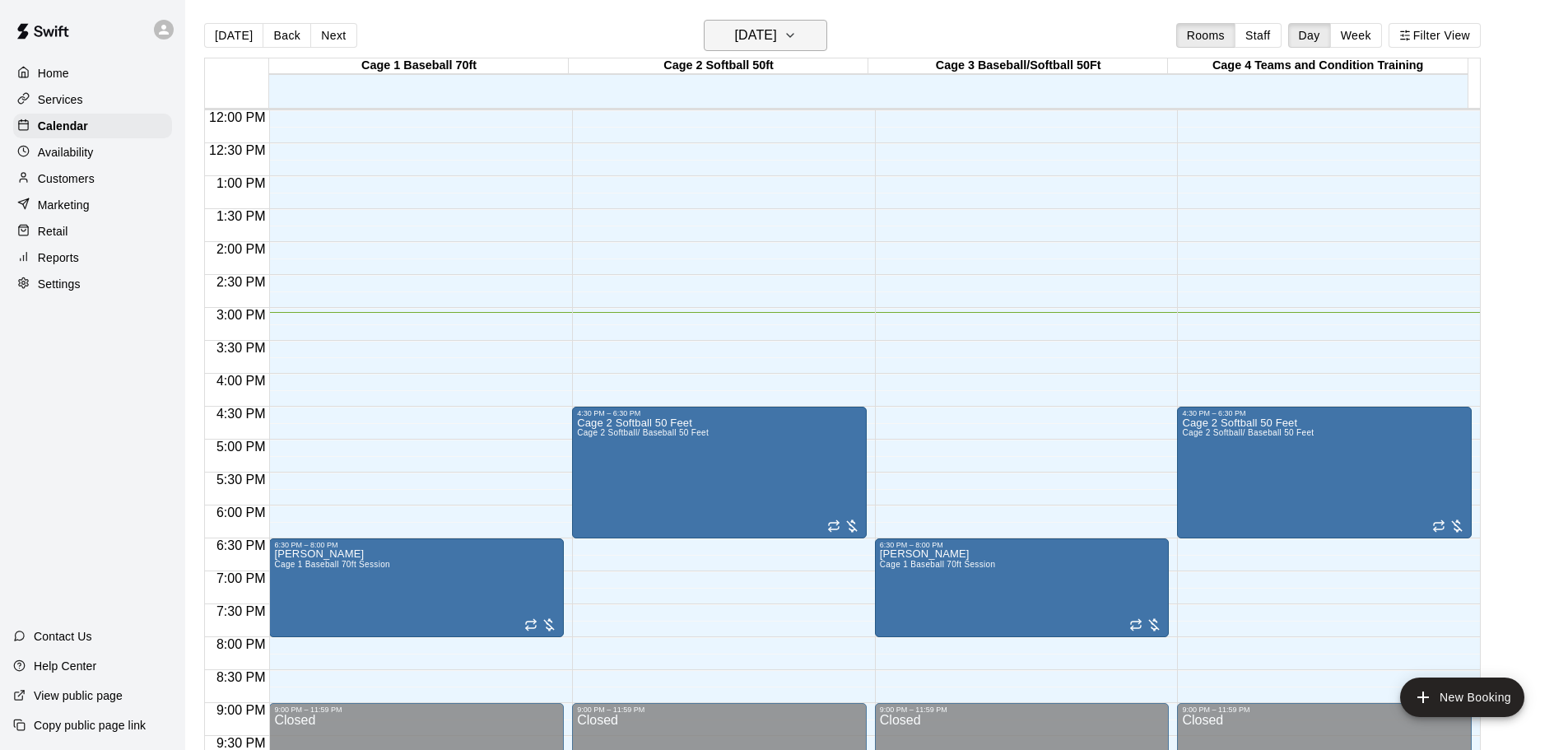
click at [797, 36] on icon "button" at bounding box center [789, 35] width 13 height 20
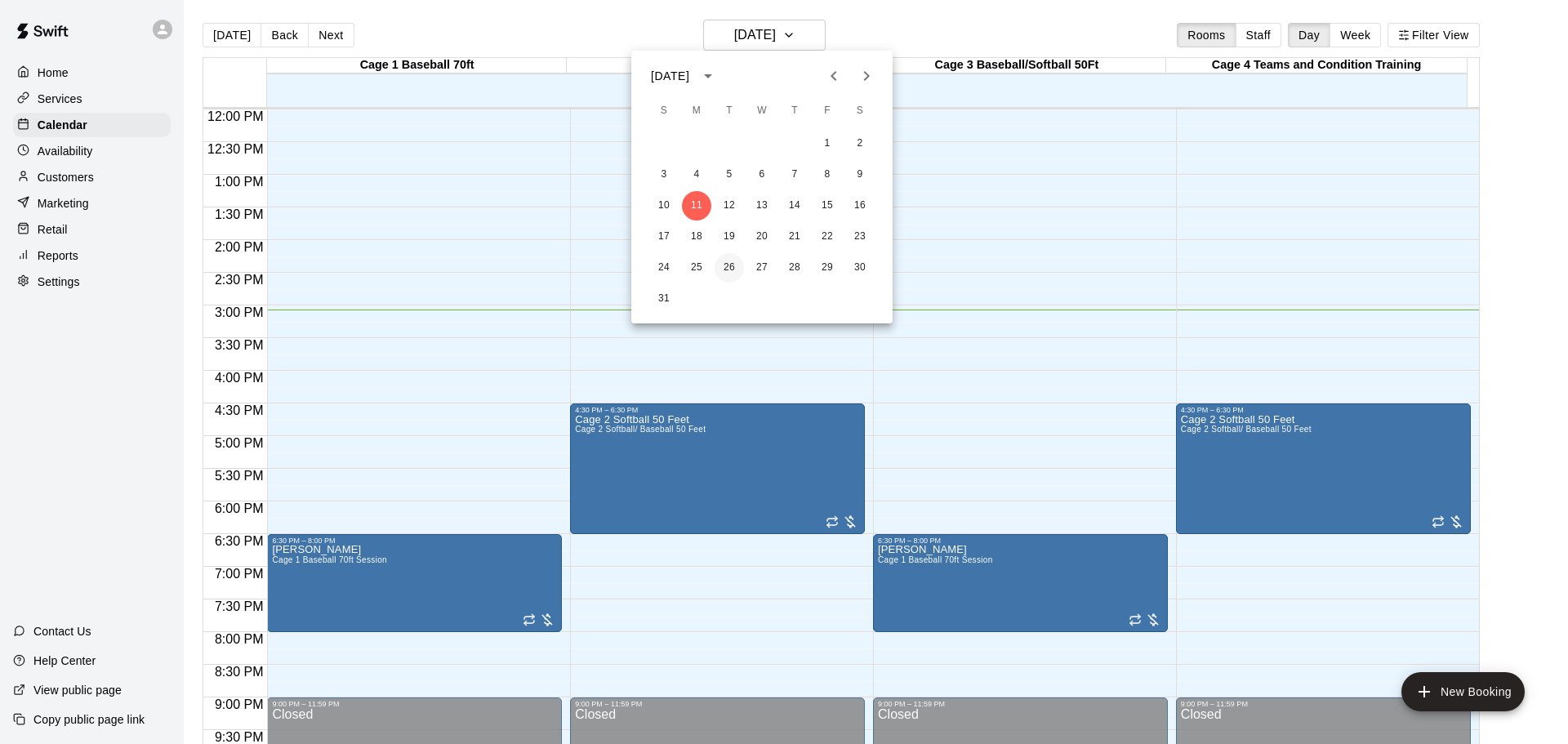
click at [733, 263] on button "26" at bounding box center [730, 267] width 29 height 29
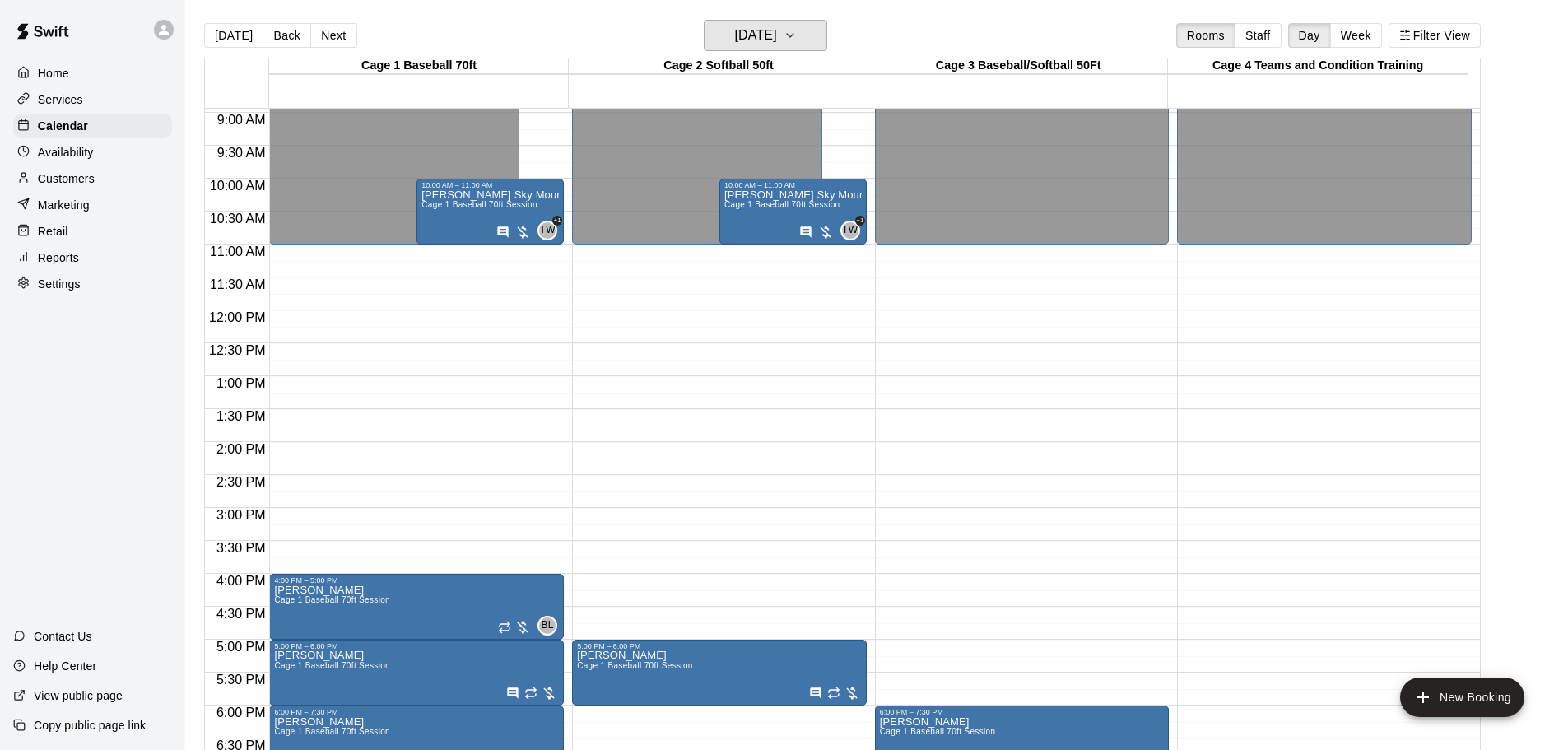
scroll to position [542, 0]
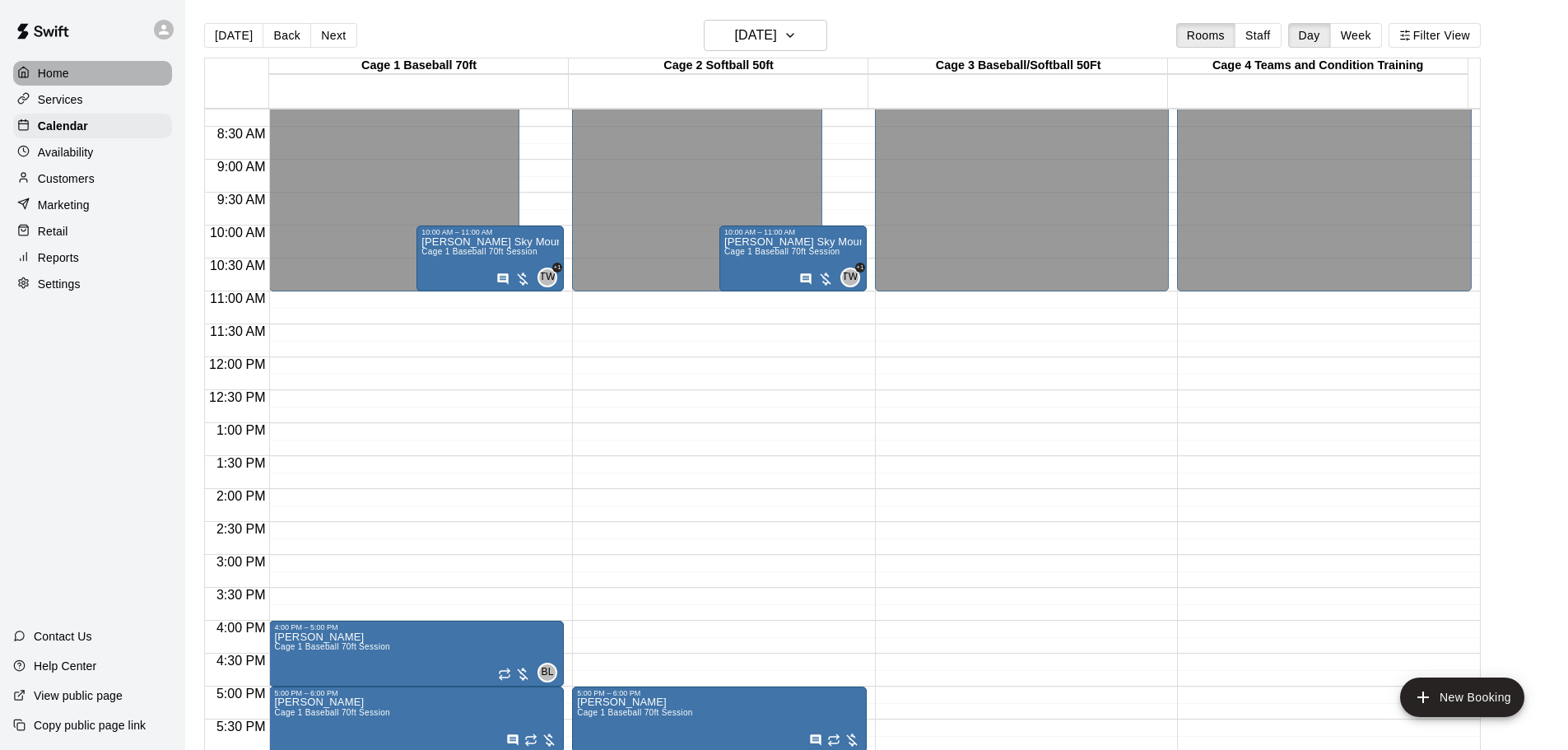
click at [50, 74] on p "Home" at bounding box center [54, 73] width 31 height 17
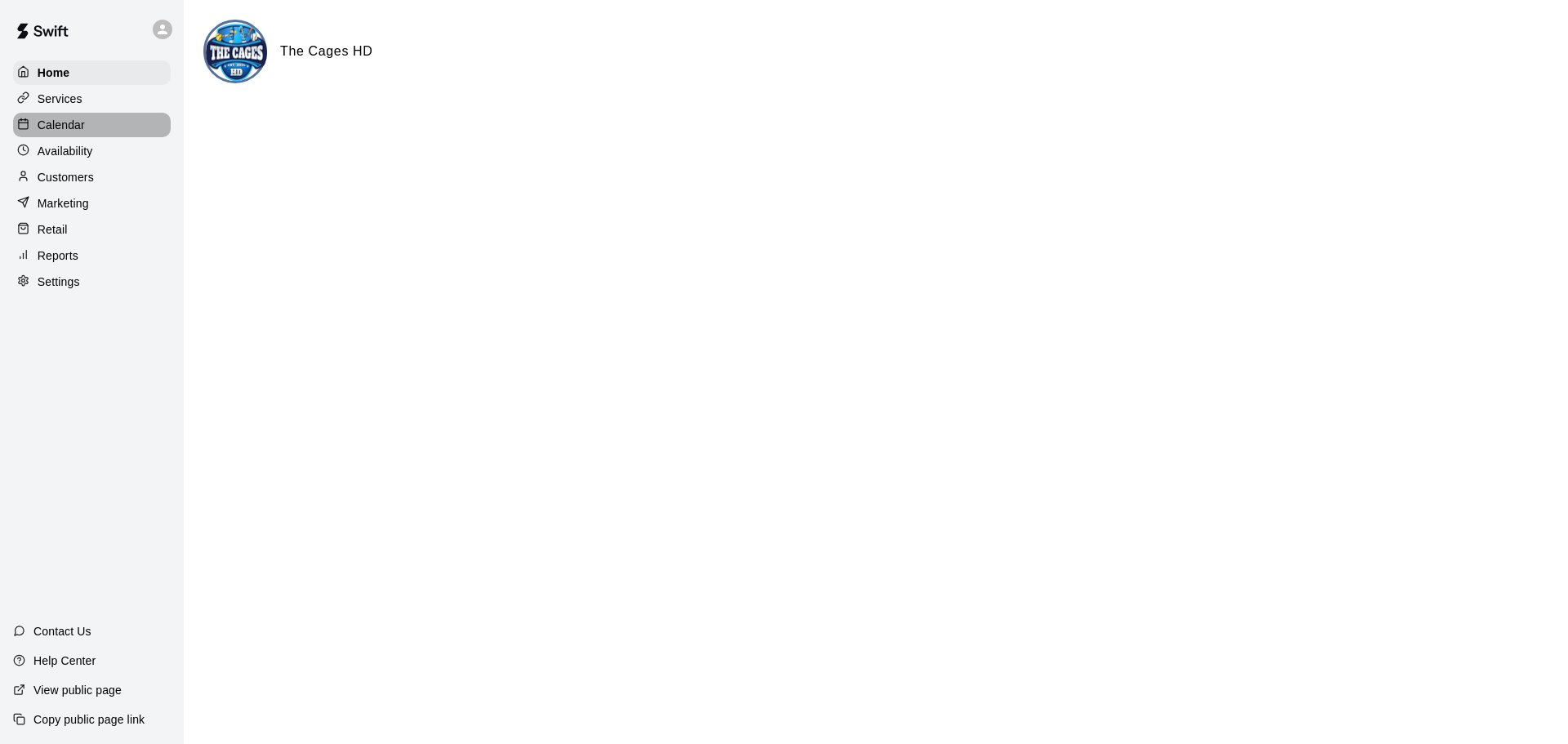
click at [64, 124] on p "Calendar" at bounding box center [61, 124] width 48 height 17
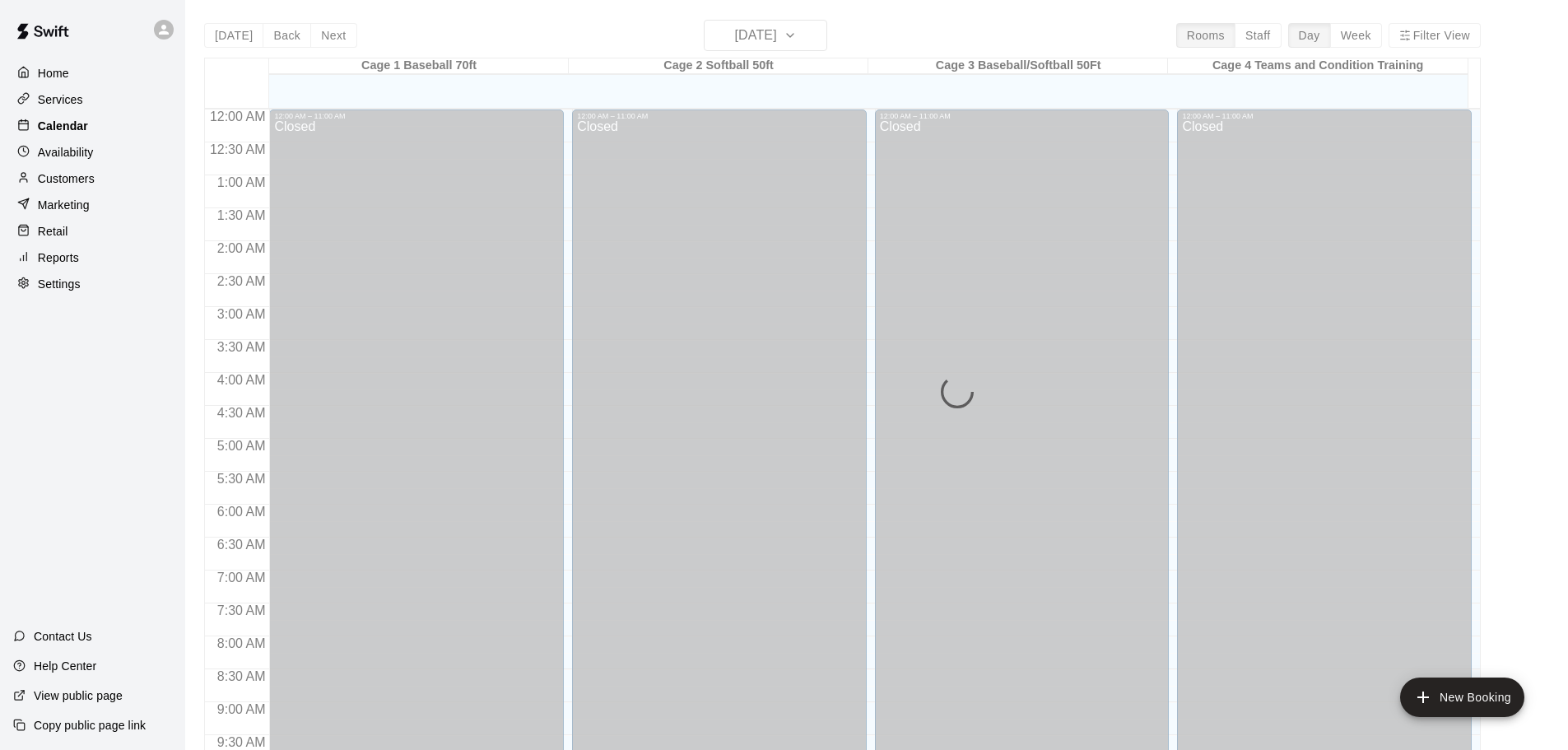
scroll to position [872, 0]
